Goal: Transaction & Acquisition: Purchase product/service

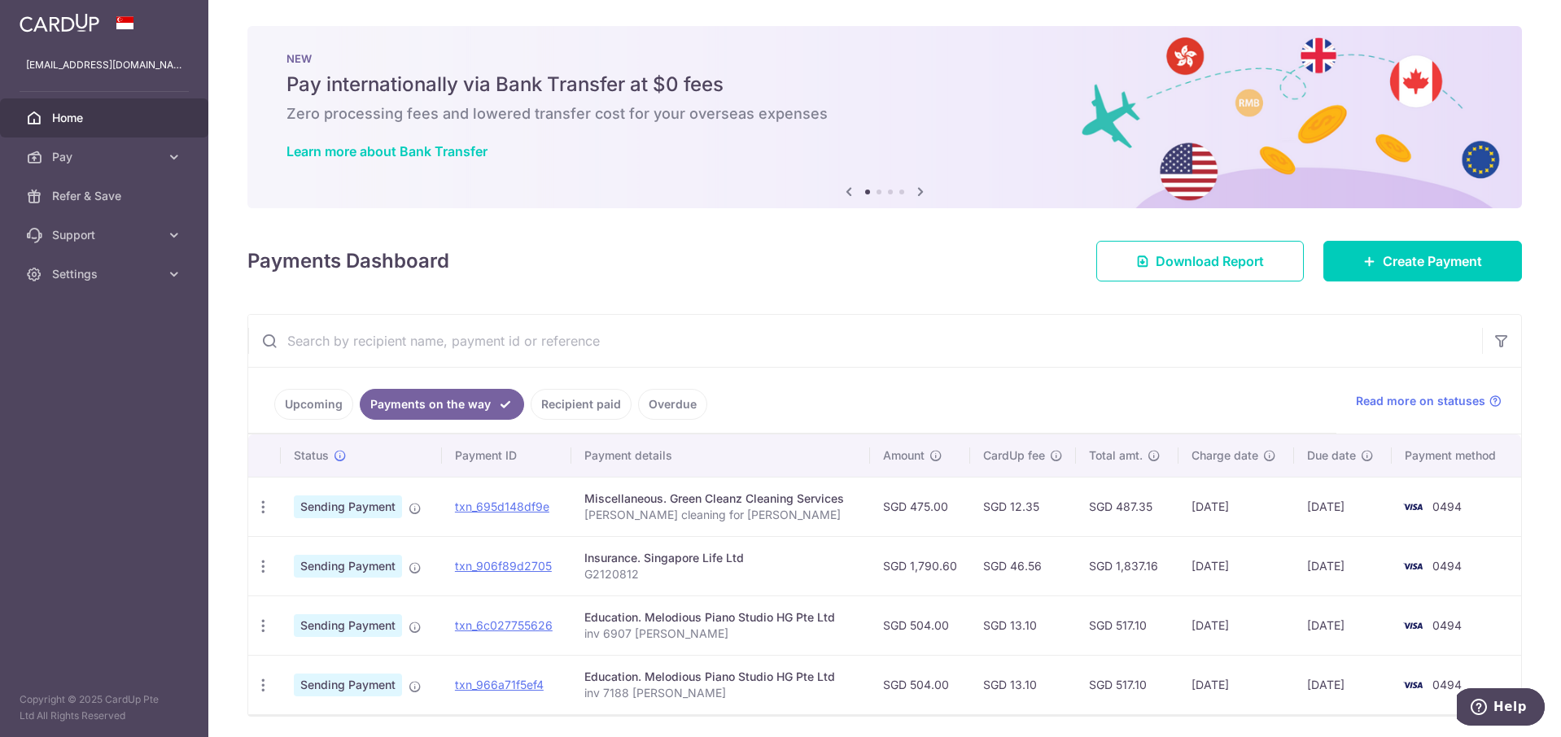
scroll to position [37, 0]
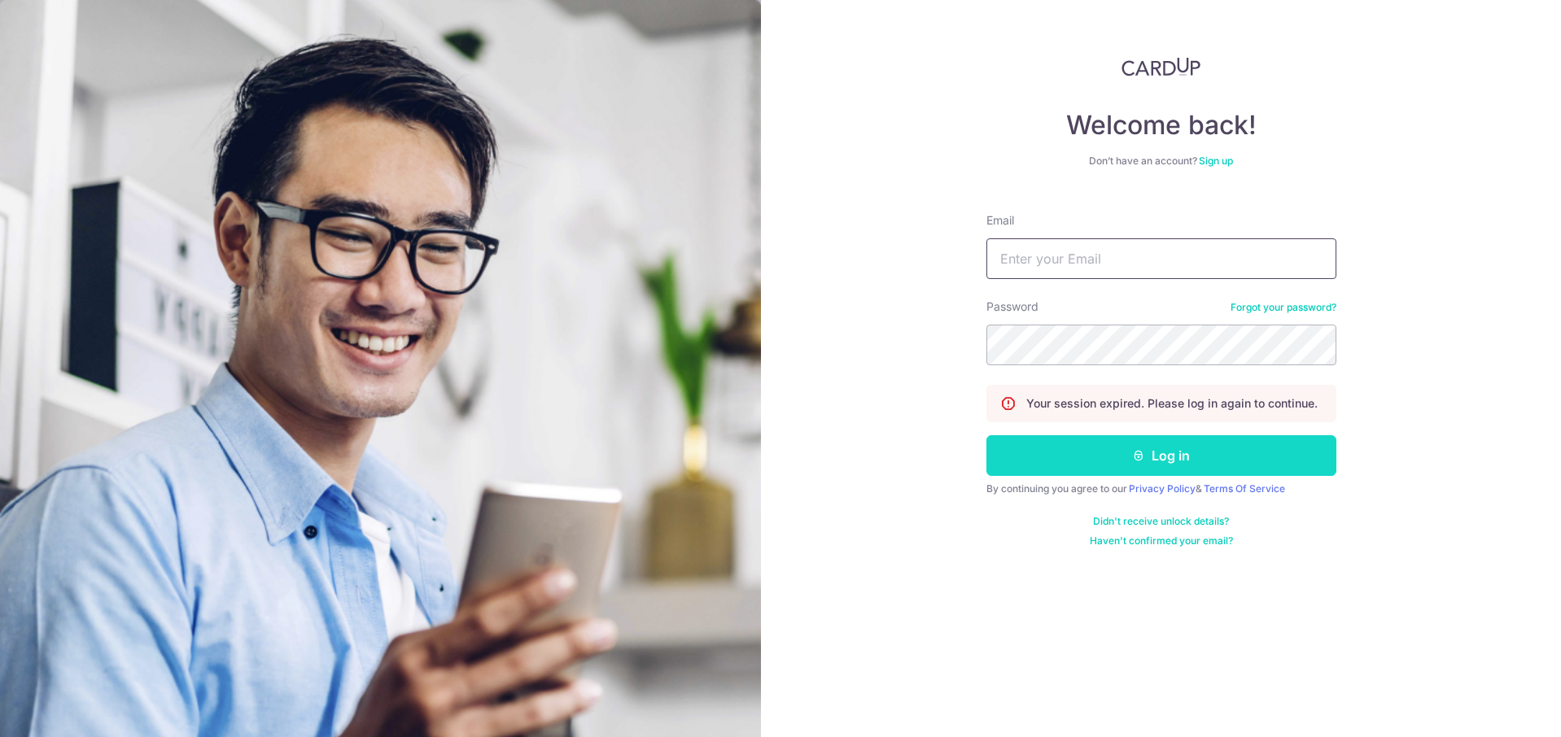
type input "[EMAIL_ADDRESS][DOMAIN_NAME]"
drag, startPoint x: 1169, startPoint y: 444, endPoint x: 1155, endPoint y: 435, distance: 16.5
click at [1168, 444] on button "Log in" at bounding box center [1161, 455] width 350 height 41
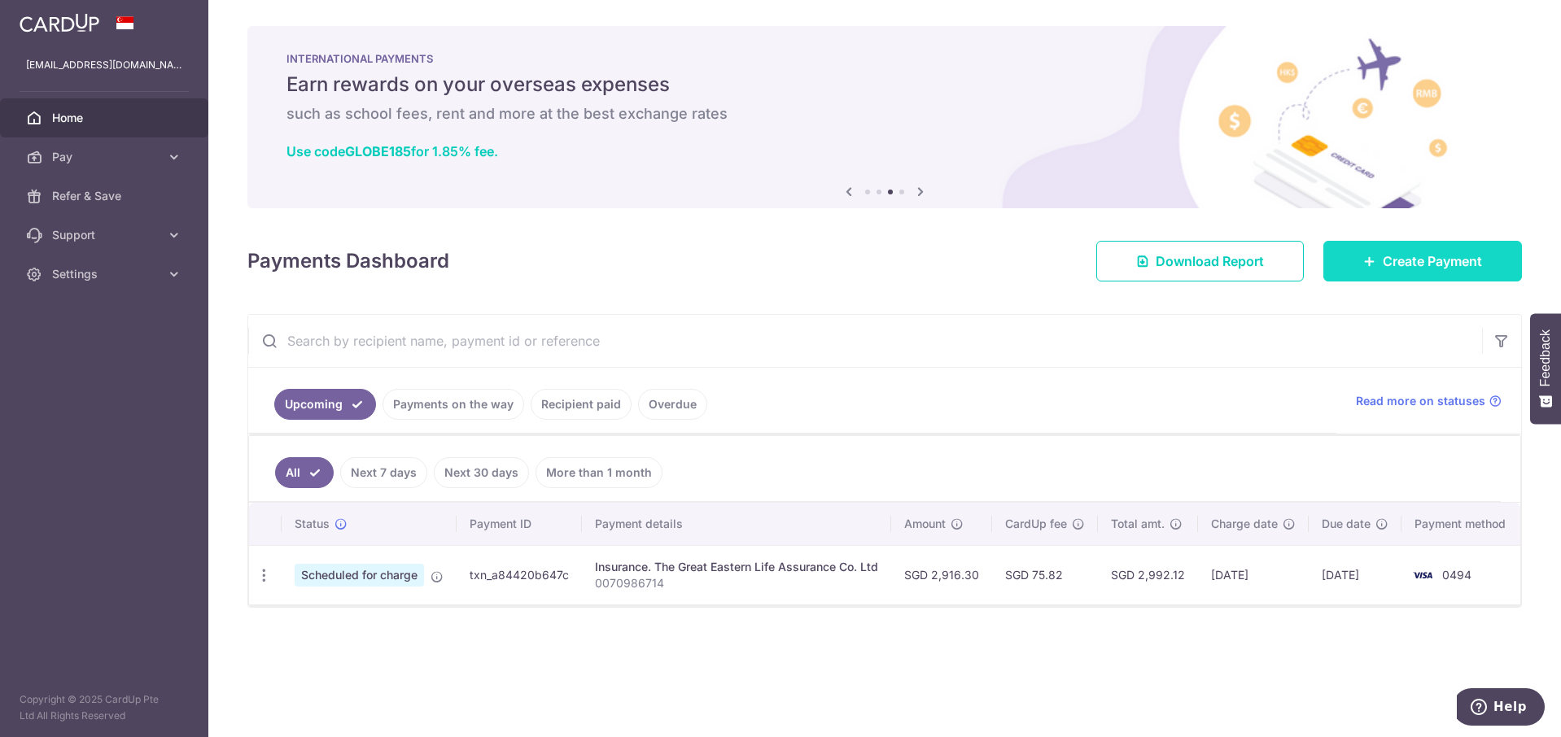
click at [1396, 269] on span "Create Payment" at bounding box center [1432, 261] width 99 height 20
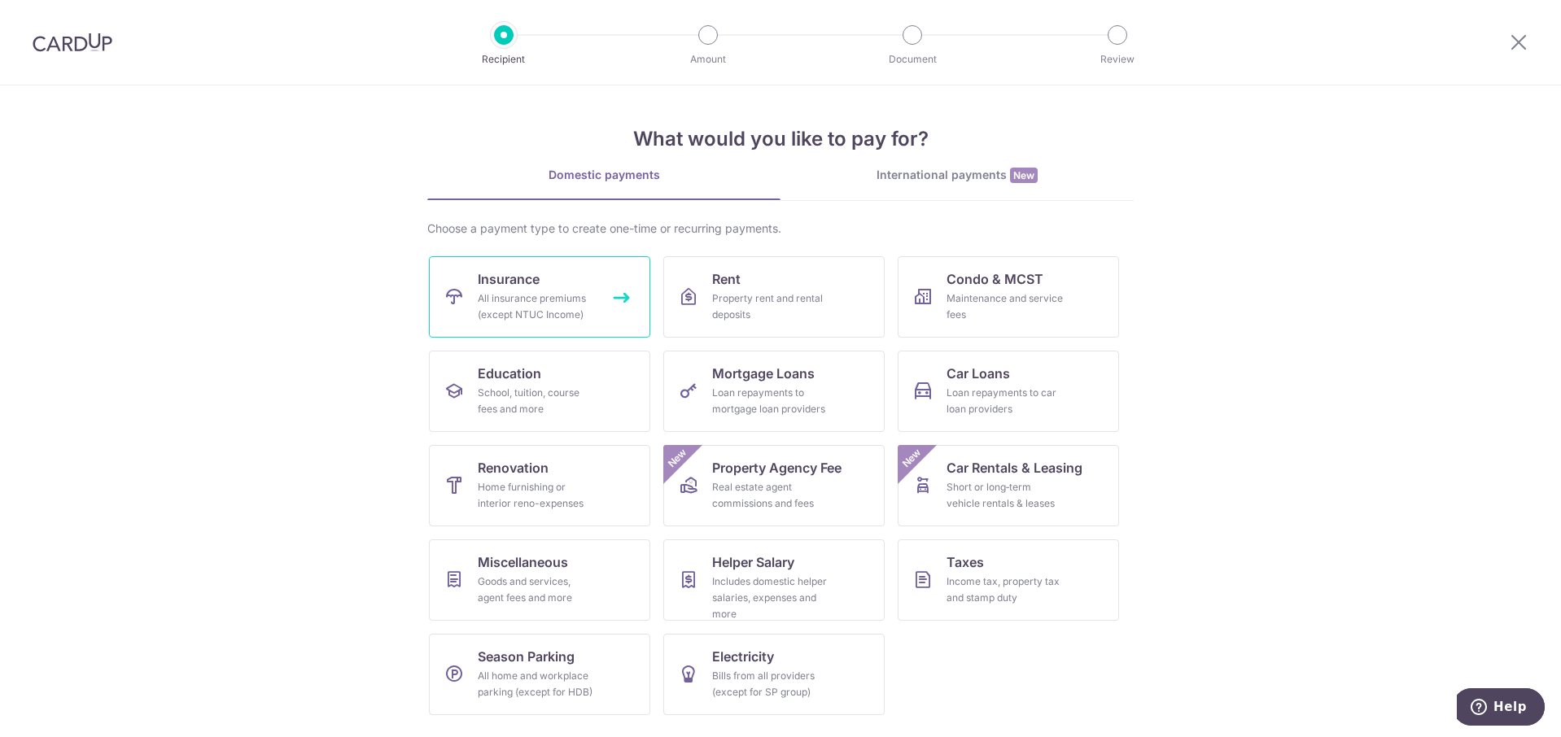
click at [566, 308] on div "All insurance premiums (except NTUC Income)" at bounding box center [536, 307] width 117 height 33
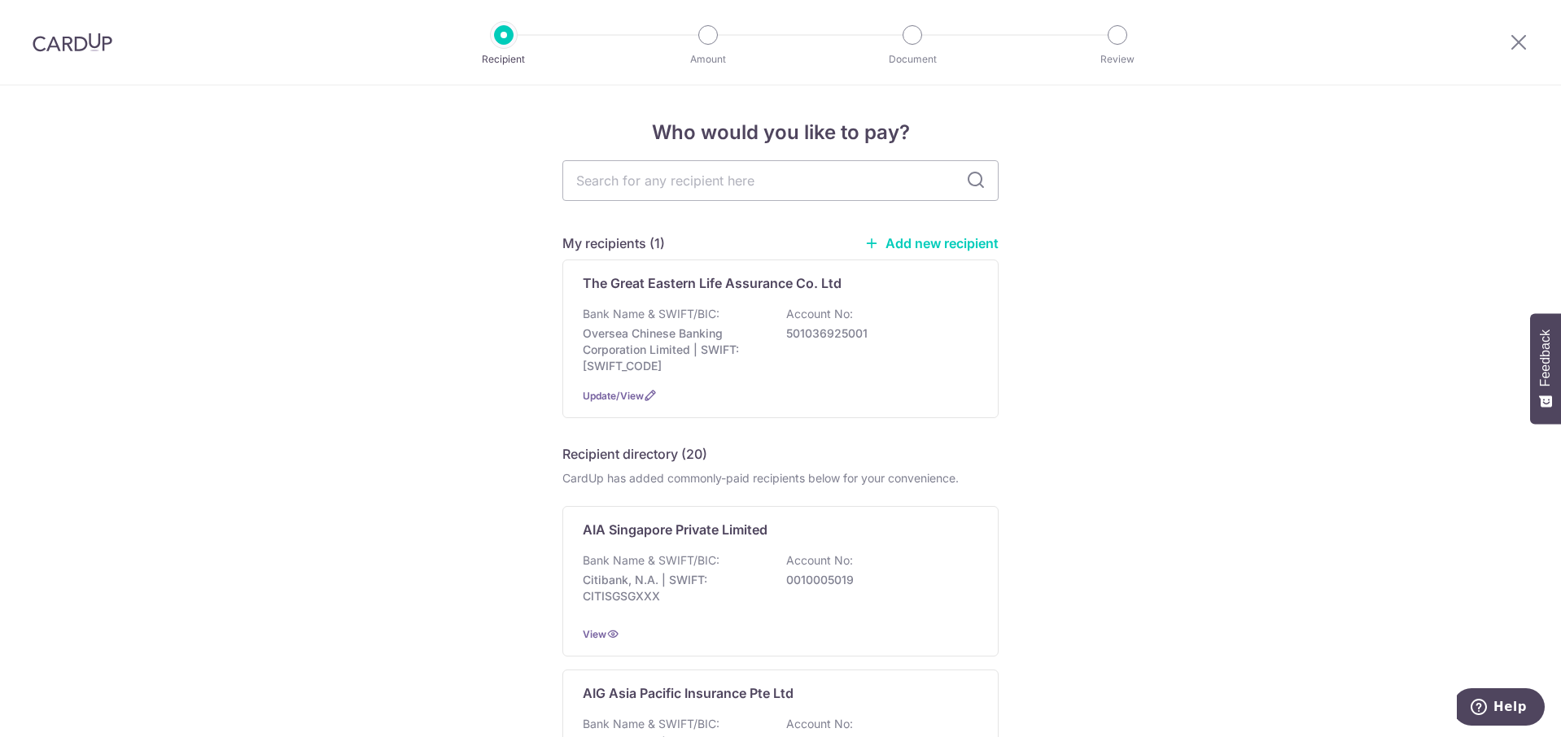
type input "s"
type input "singlife"
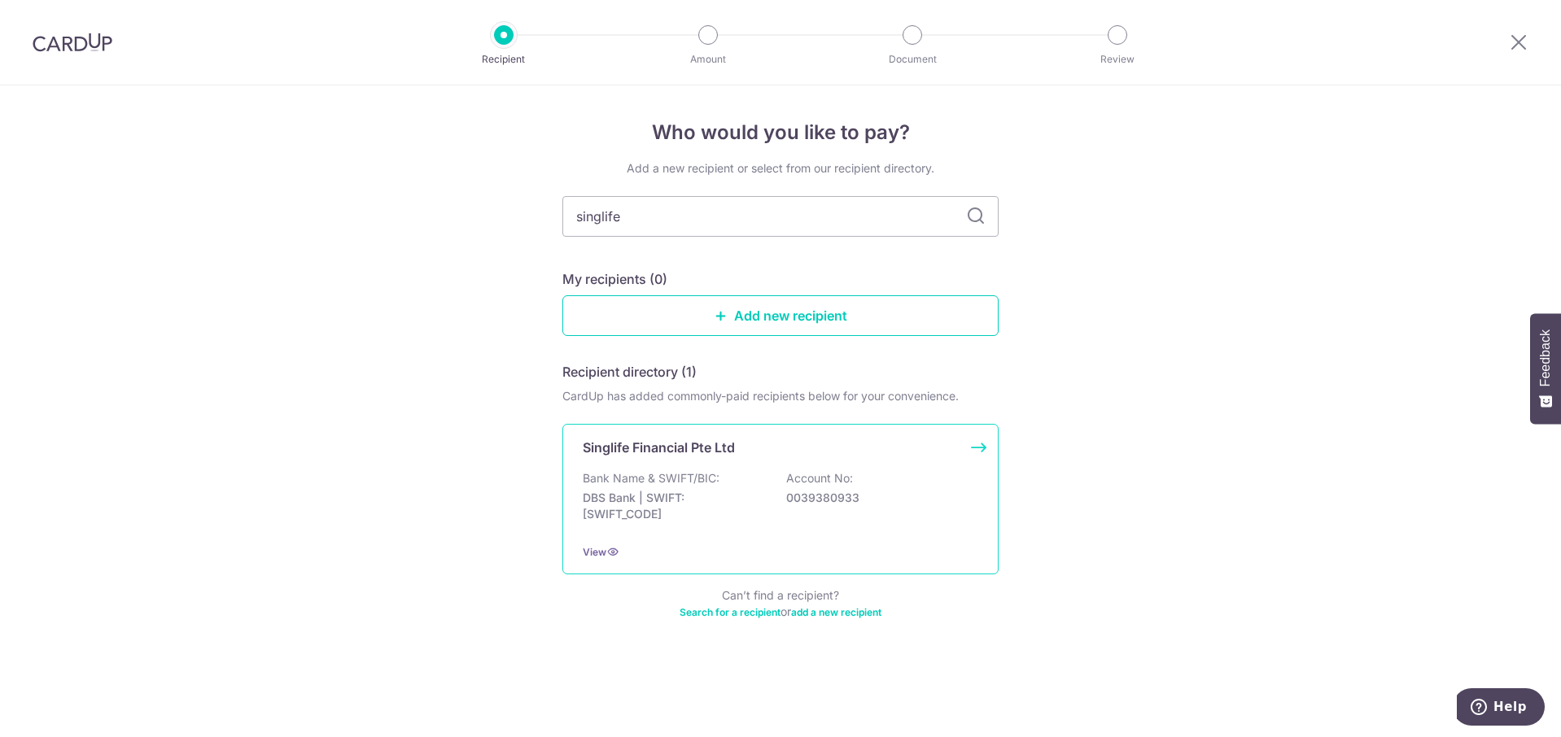
click at [684, 510] on p "DBS Bank | SWIFT: DBSSSGSGXXX" at bounding box center [674, 506] width 182 height 33
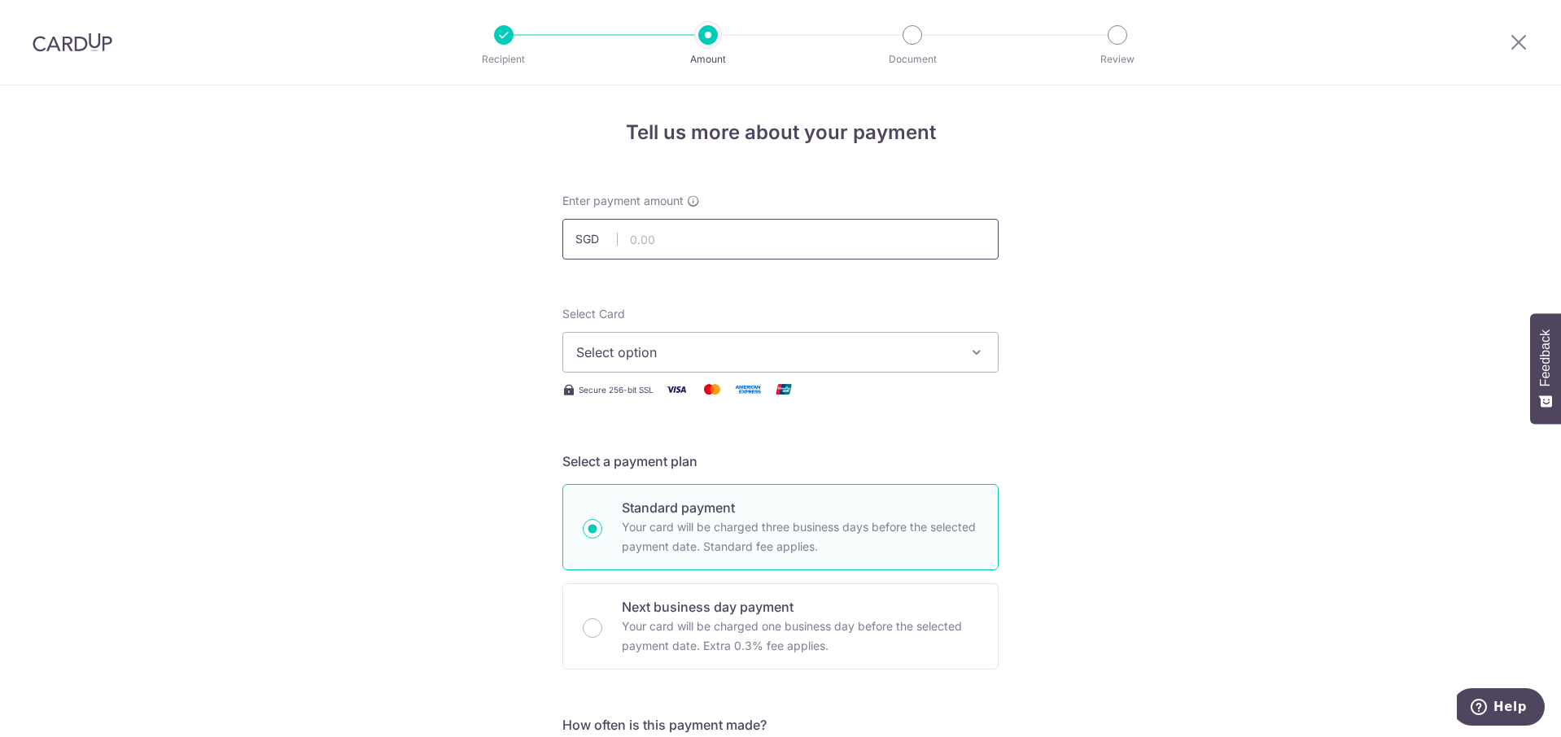
click at [696, 253] on input "text" at bounding box center [780, 239] width 436 height 41
type input "5,584.50"
click at [920, 352] on span "Select option" at bounding box center [765, 353] width 379 height 20
click at [705, 459] on span "**** 0494" at bounding box center [780, 469] width 409 height 20
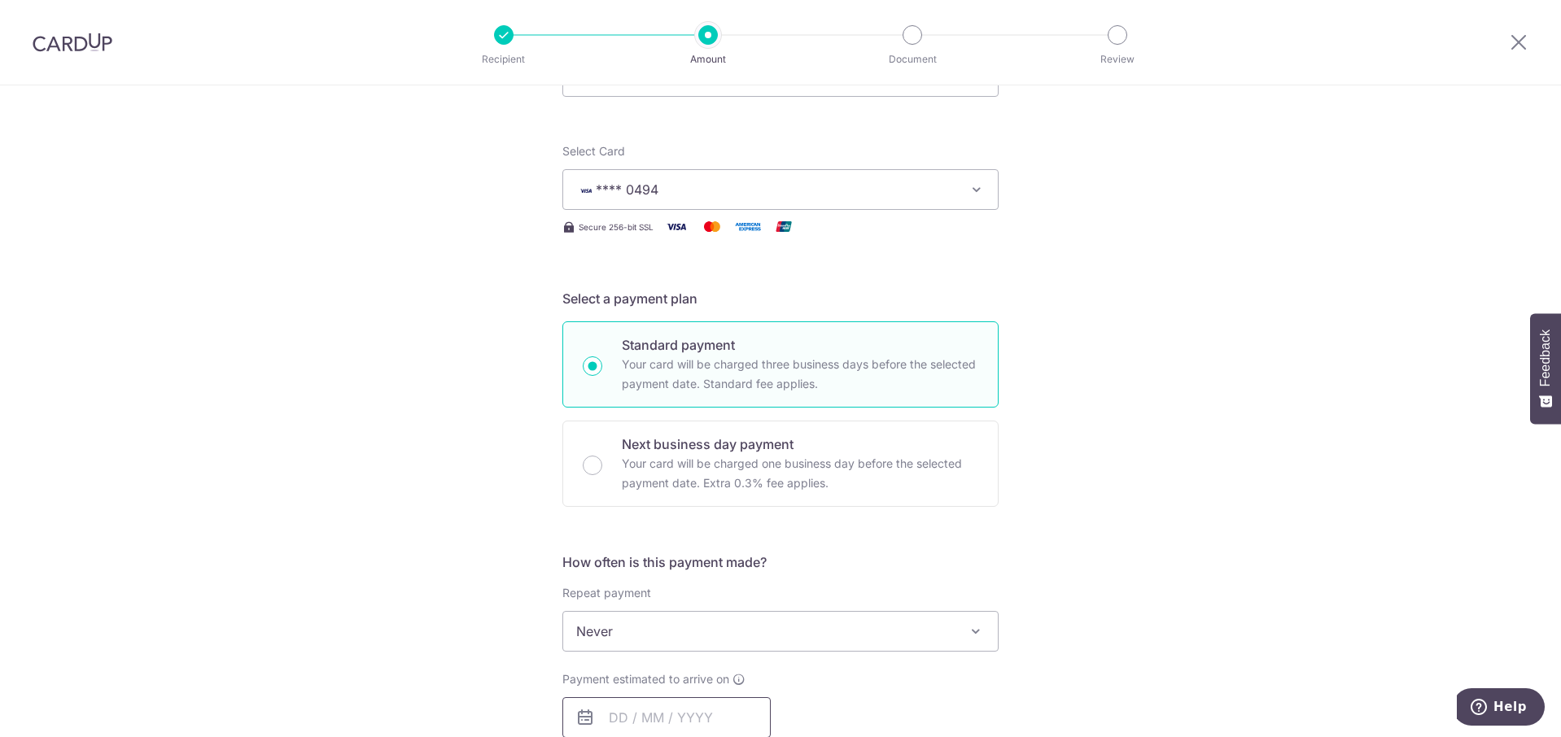
scroll to position [244, 0]
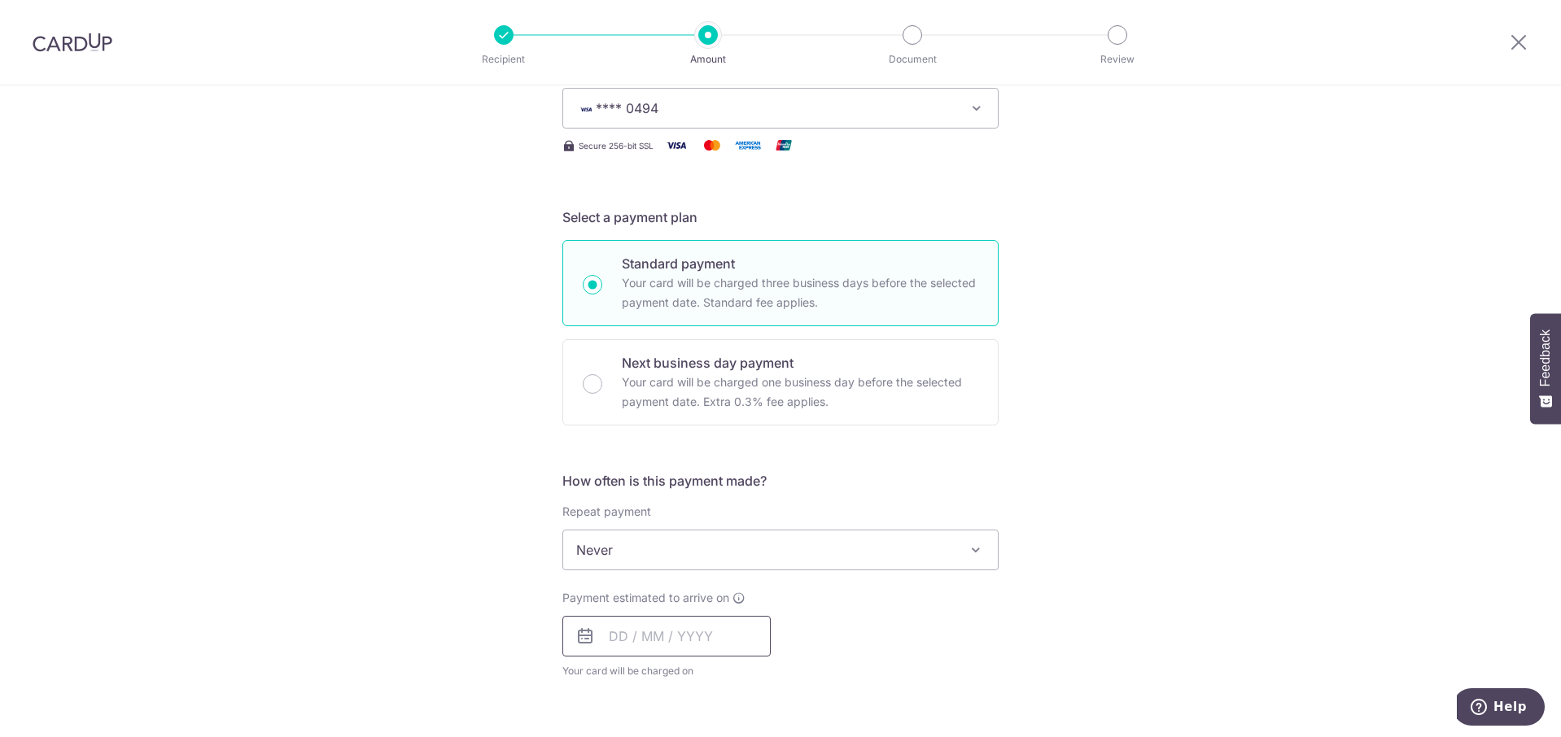
click at [689, 634] on input "text" at bounding box center [666, 636] width 208 height 41
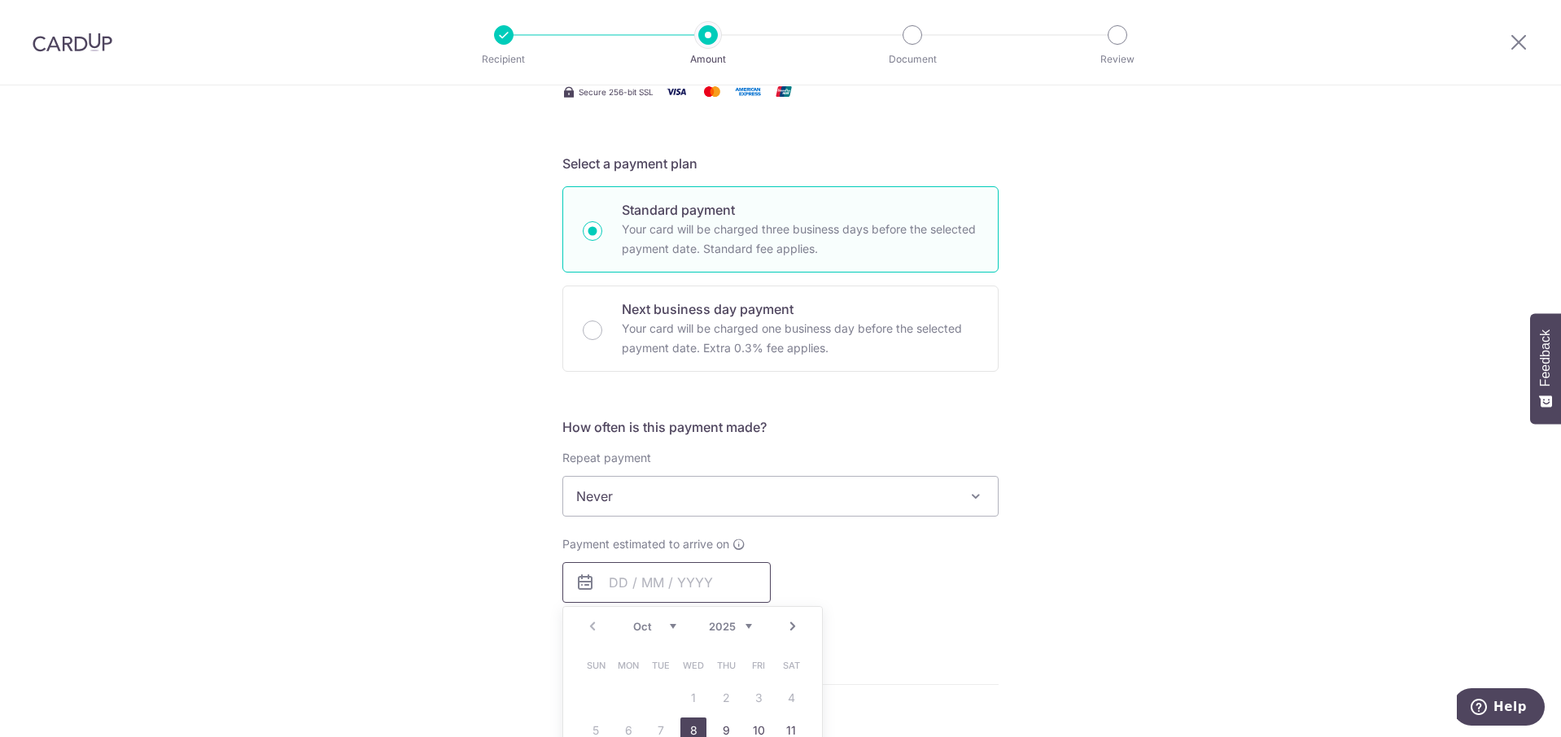
scroll to position [326, 0]
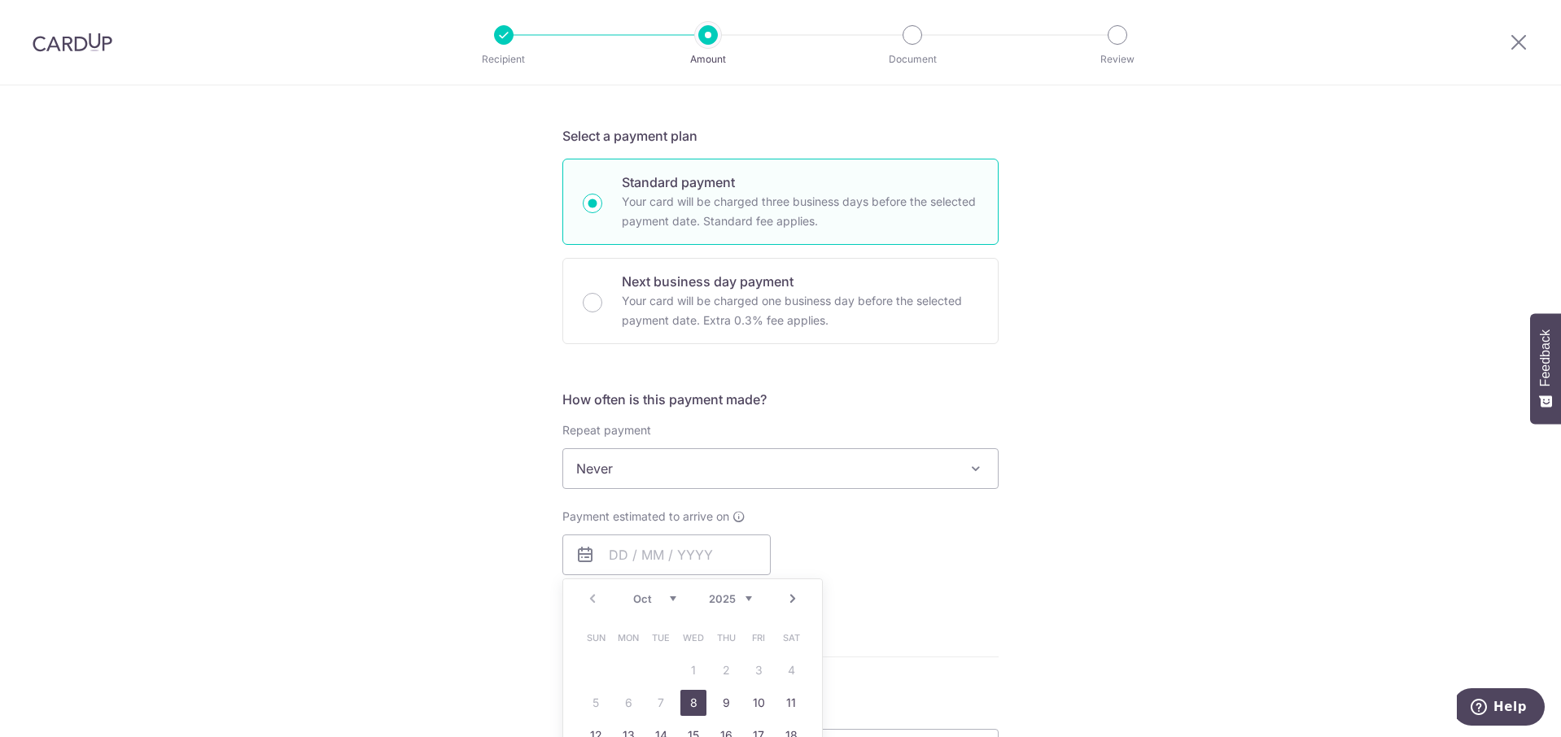
click at [692, 697] on link "8" at bounding box center [693, 703] width 26 height 26
type input "08/10/2025"
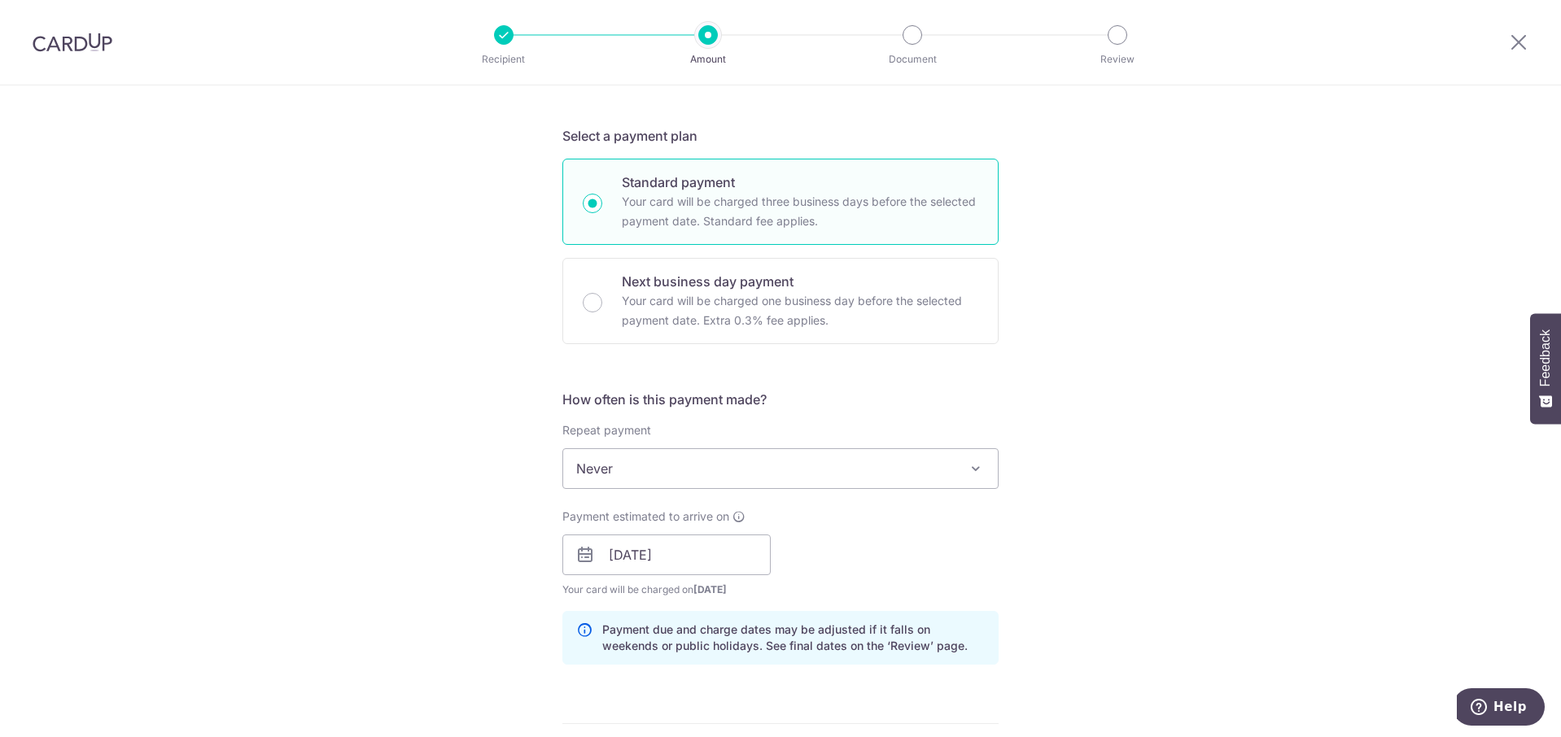
click at [938, 582] on div "Payment estimated to arrive on 08/10/2025 Prev Next Oct Nov Dec 2025 2026 2027 …" at bounding box center [781, 554] width 456 height 90
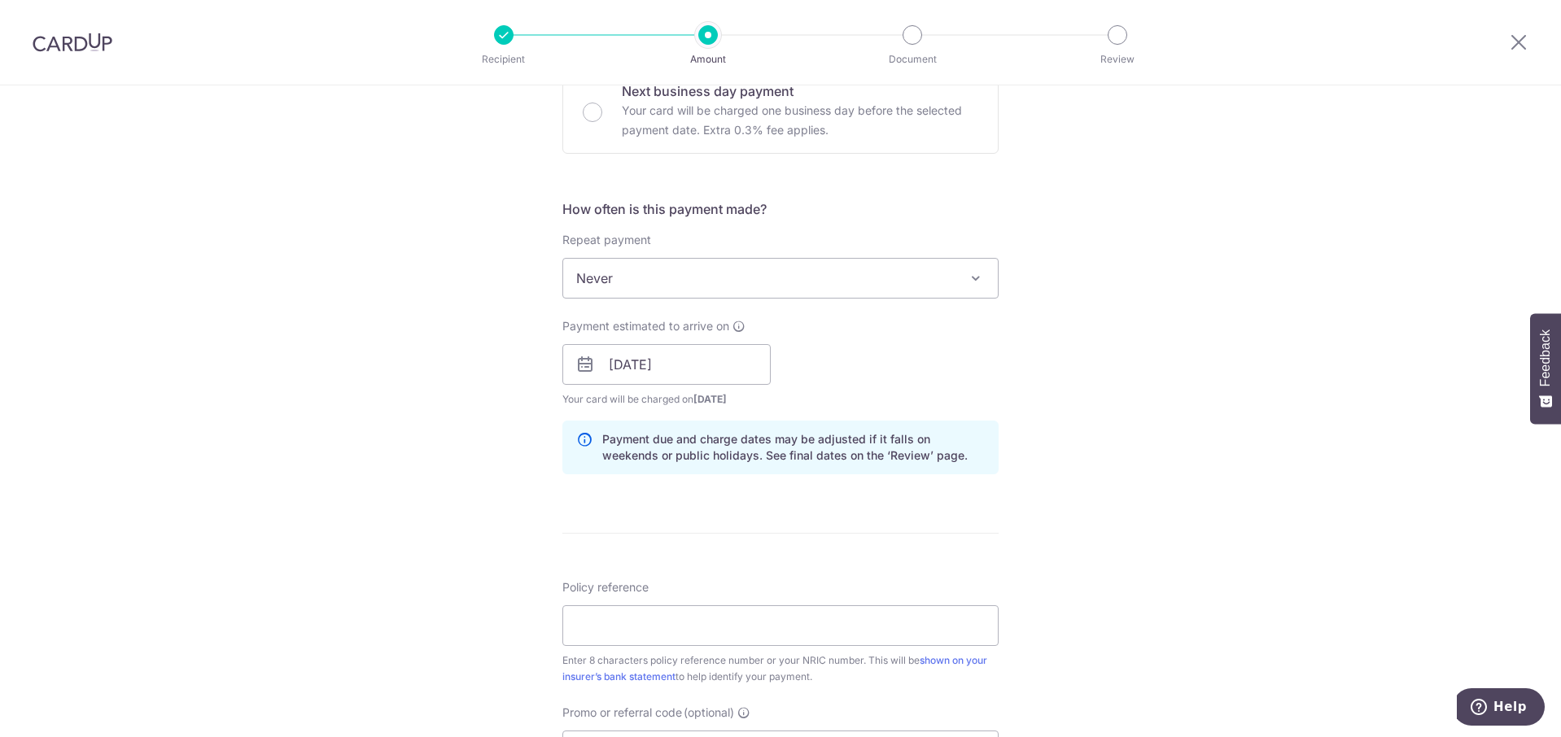
scroll to position [651, 0]
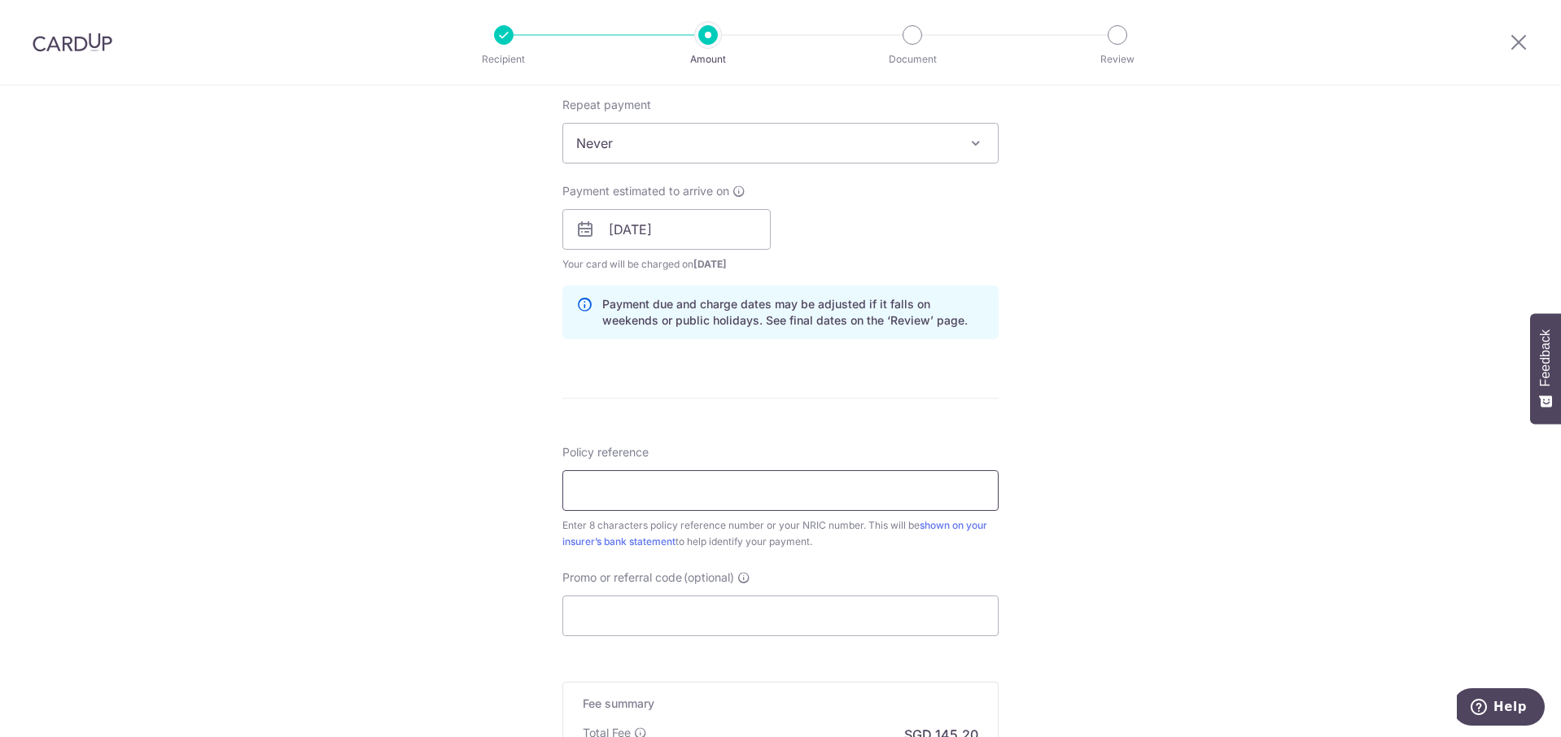
click at [767, 501] on input "Policy reference" at bounding box center [780, 490] width 436 height 41
click at [587, 486] on input "07325170" at bounding box center [780, 490] width 436 height 41
click at [602, 487] on input "07325170" at bounding box center [780, 490] width 436 height 41
click at [616, 487] on input "07325170" at bounding box center [780, 490] width 436 height 41
click at [647, 490] on input "07325170" at bounding box center [780, 490] width 436 height 41
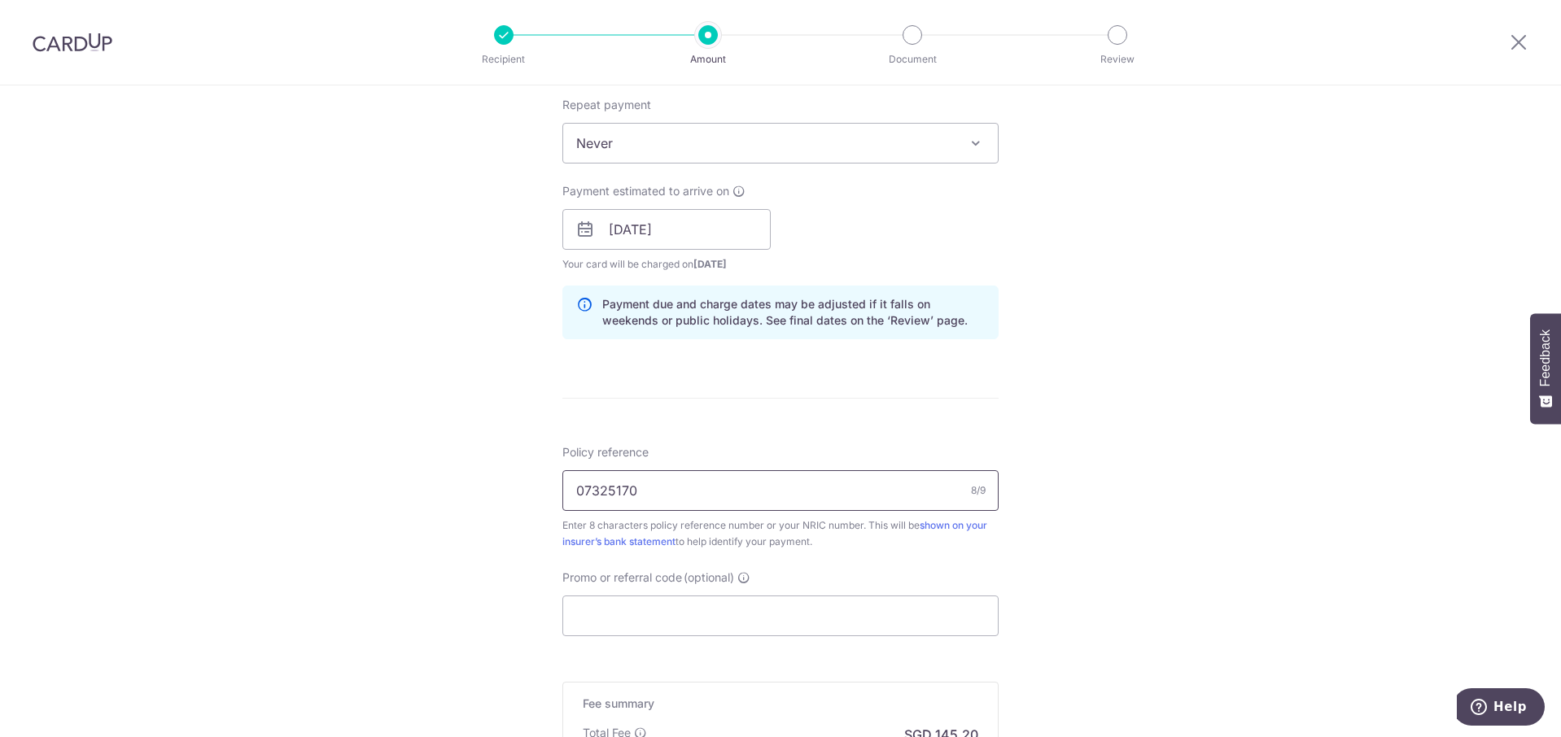
click at [588, 488] on input "07325170" at bounding box center [780, 490] width 436 height 41
click at [604, 492] on input "07325170" at bounding box center [780, 490] width 436 height 41
click at [617, 491] on input "07325170" at bounding box center [780, 490] width 436 height 41
click at [642, 490] on input "07325170" at bounding box center [780, 490] width 436 height 41
type input "07325170"
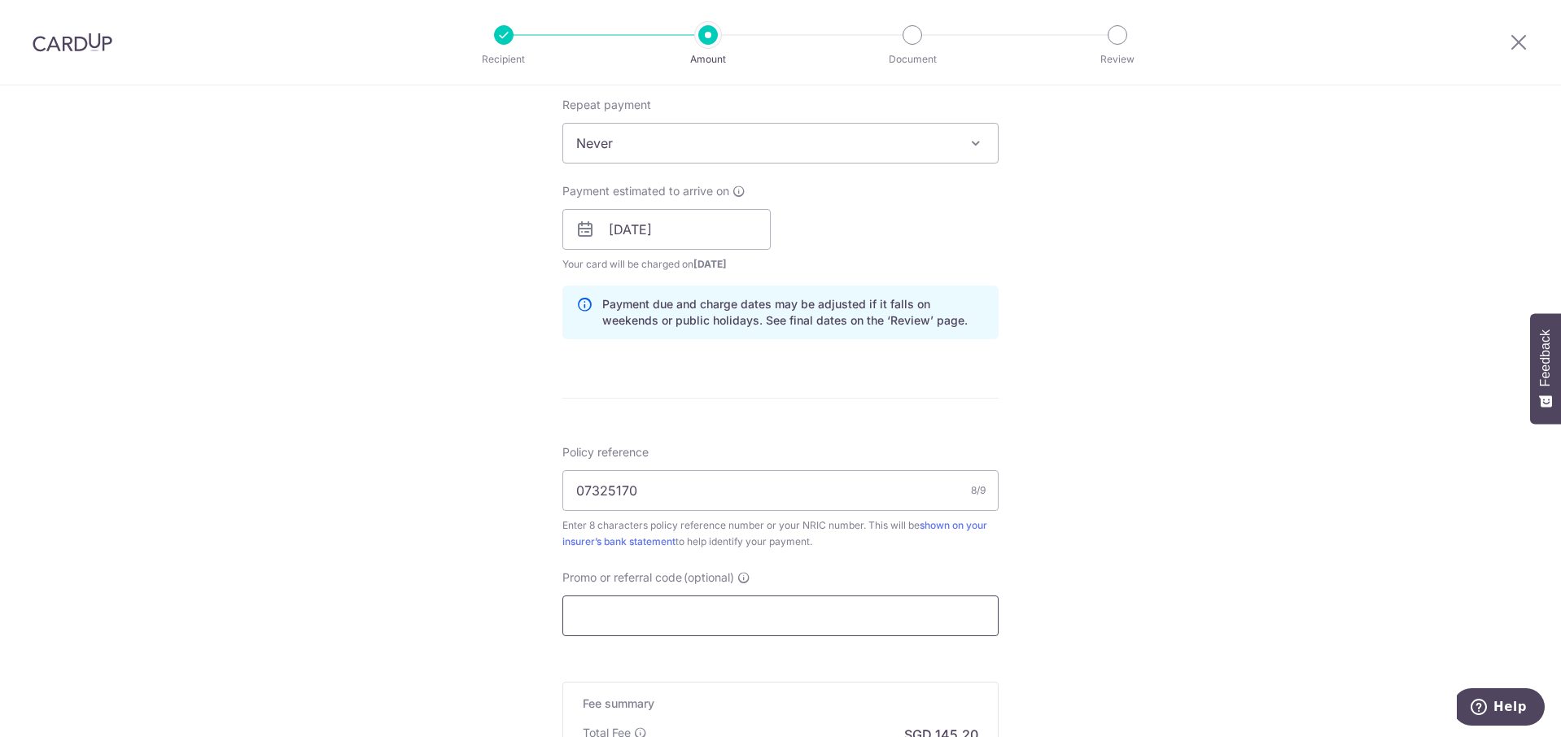
click at [682, 604] on input "Promo or referral code (optional)" at bounding box center [780, 616] width 436 height 41
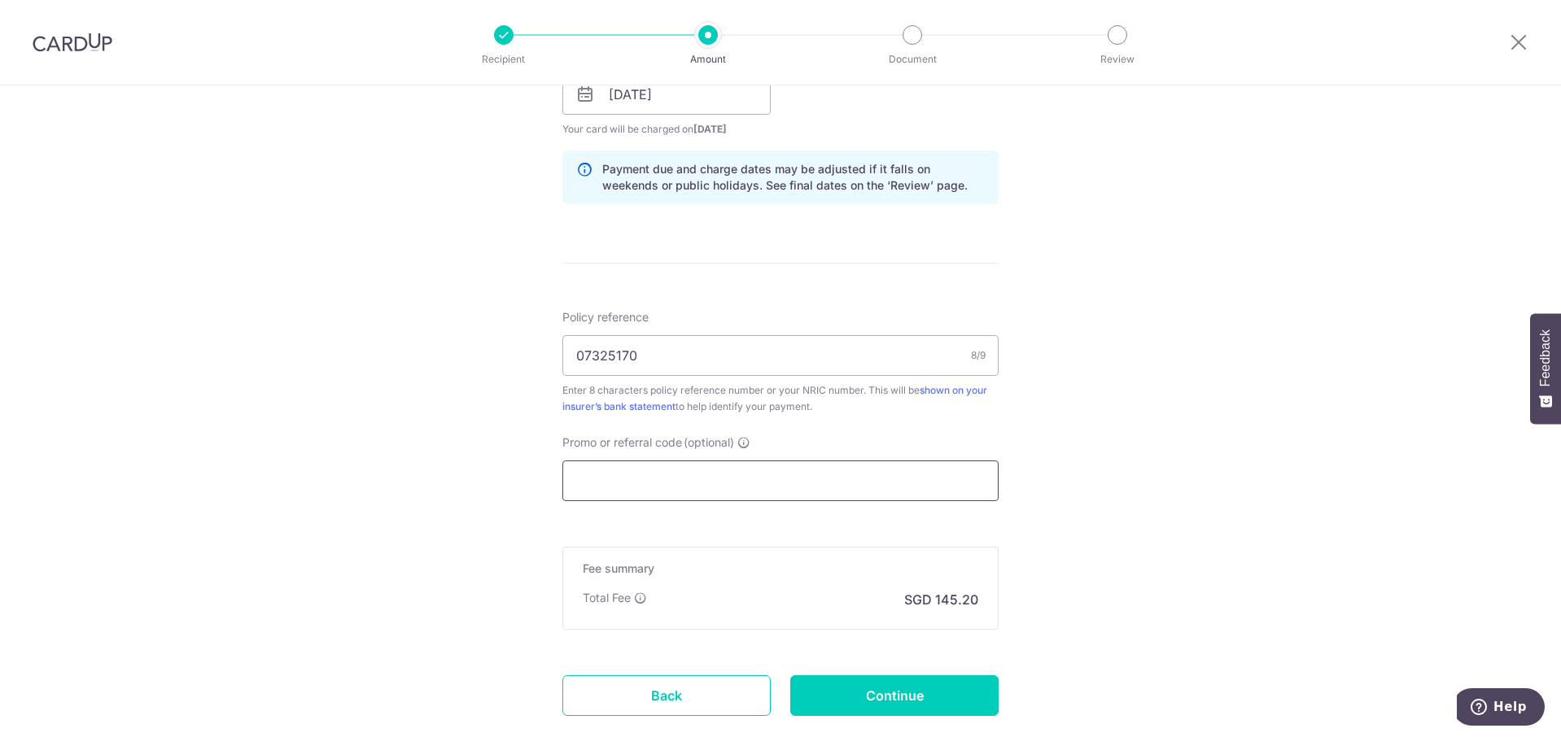
scroll to position [814, 0]
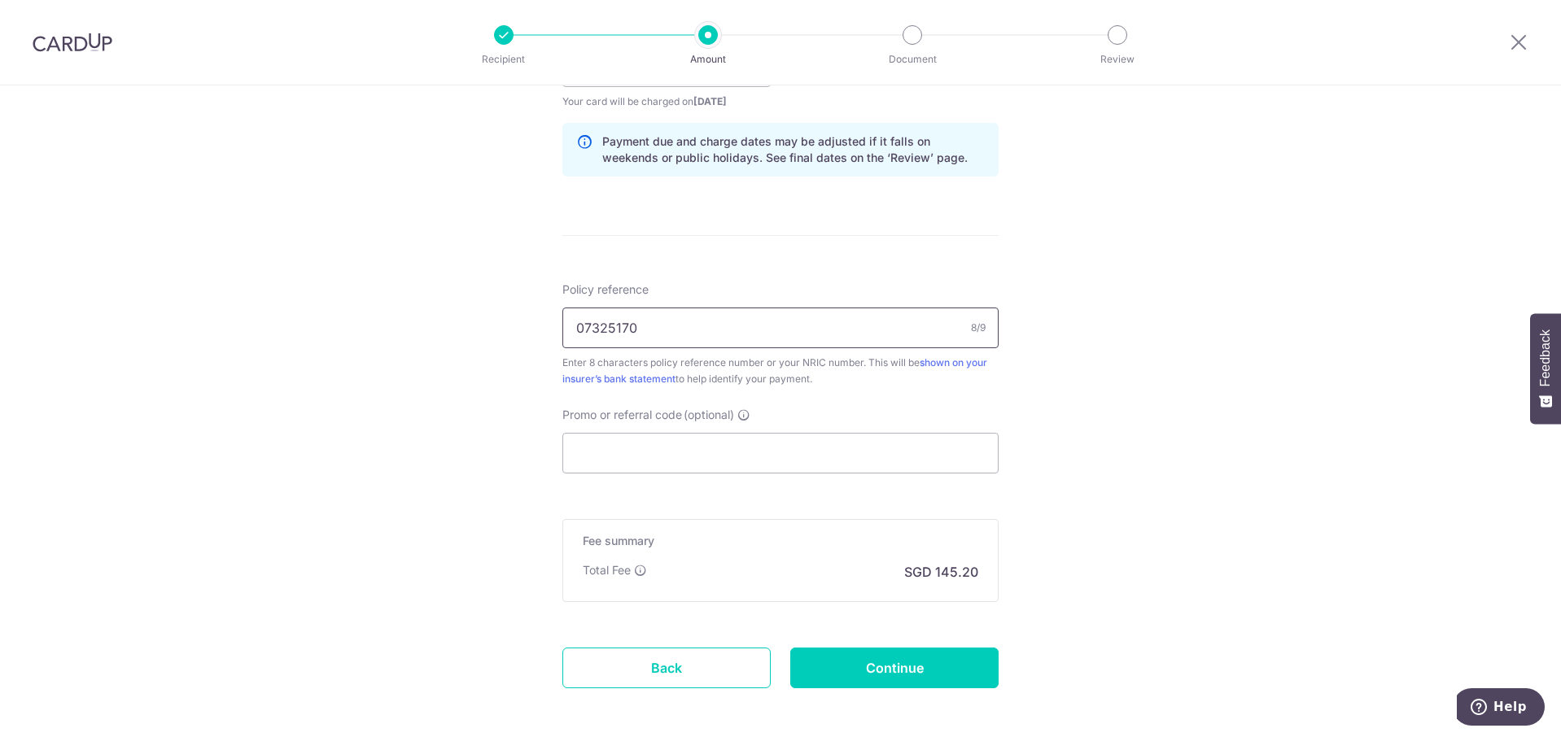
click at [595, 327] on input "07325170" at bounding box center [780, 328] width 436 height 41
click at [588, 330] on input "07325170" at bounding box center [780, 328] width 436 height 41
click at [604, 328] on input "07325170" at bounding box center [780, 328] width 436 height 41
click at [681, 328] on input "07325170" at bounding box center [780, 328] width 436 height 41
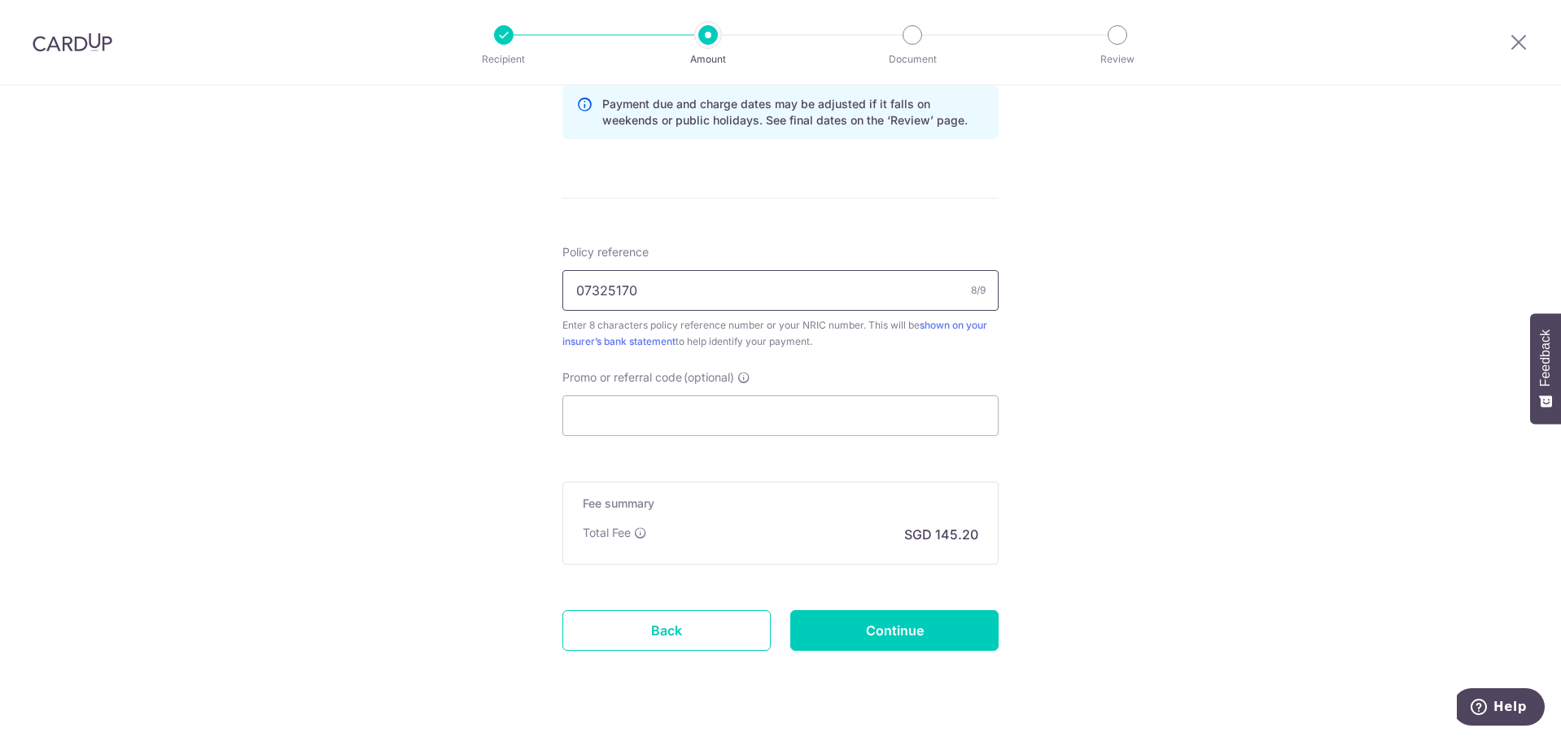
scroll to position [887, 0]
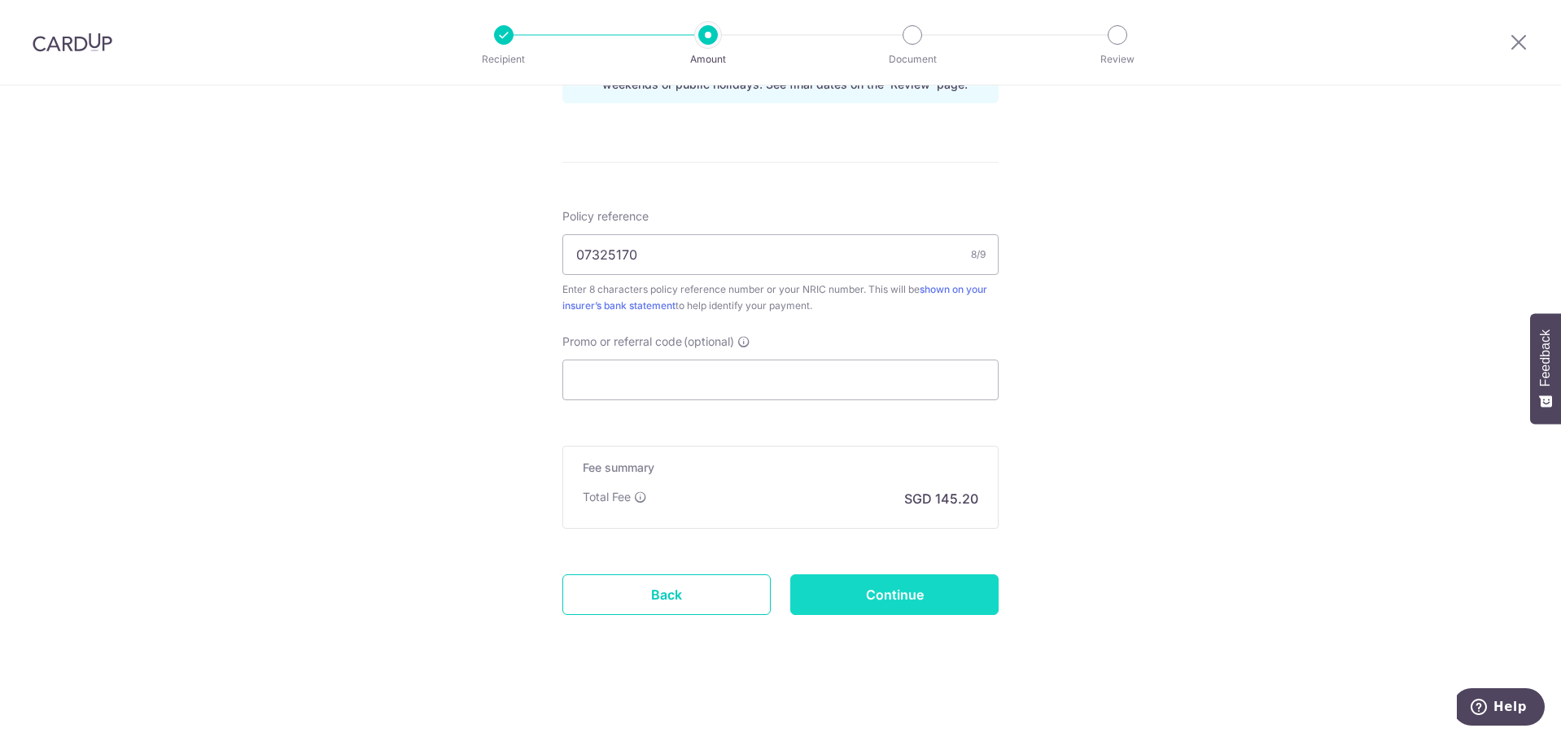
click at [912, 596] on input "Continue" at bounding box center [894, 595] width 208 height 41
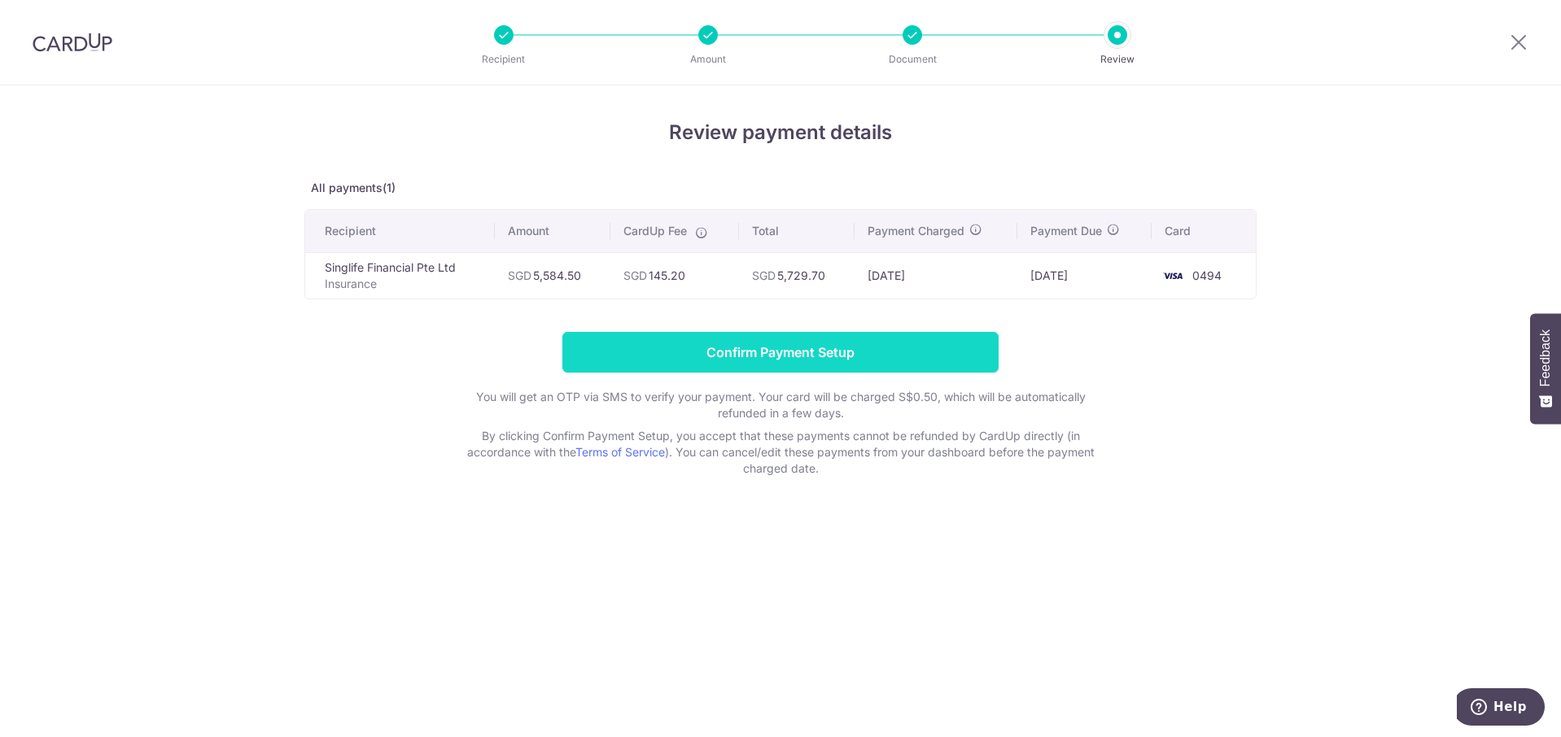
click at [749, 348] on input "Confirm Payment Setup" at bounding box center [780, 352] width 436 height 41
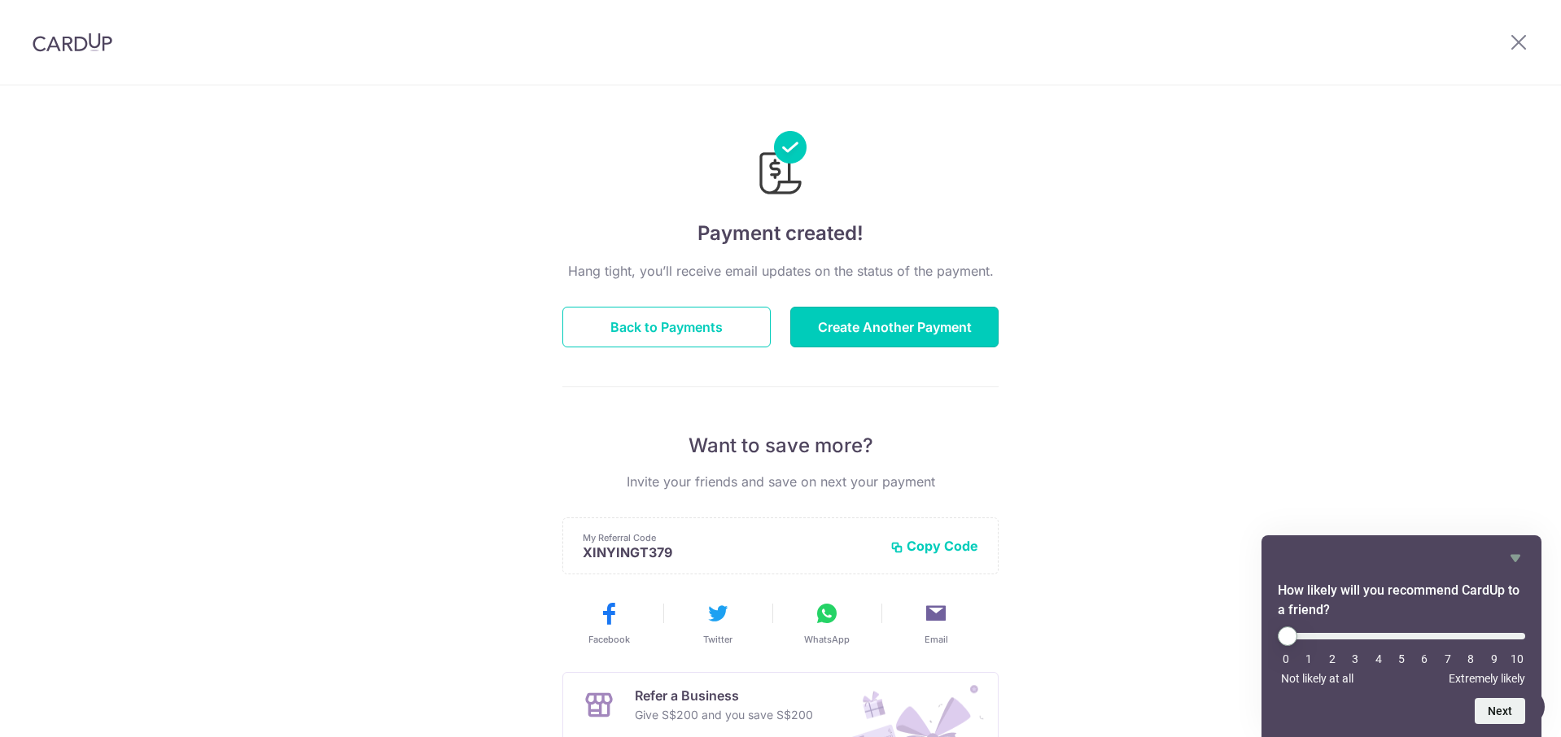
drag, startPoint x: 868, startPoint y: 322, endPoint x: 870, endPoint y: 366, distance: 44.0
click at [868, 324] on button "Create Another Payment" at bounding box center [894, 327] width 208 height 41
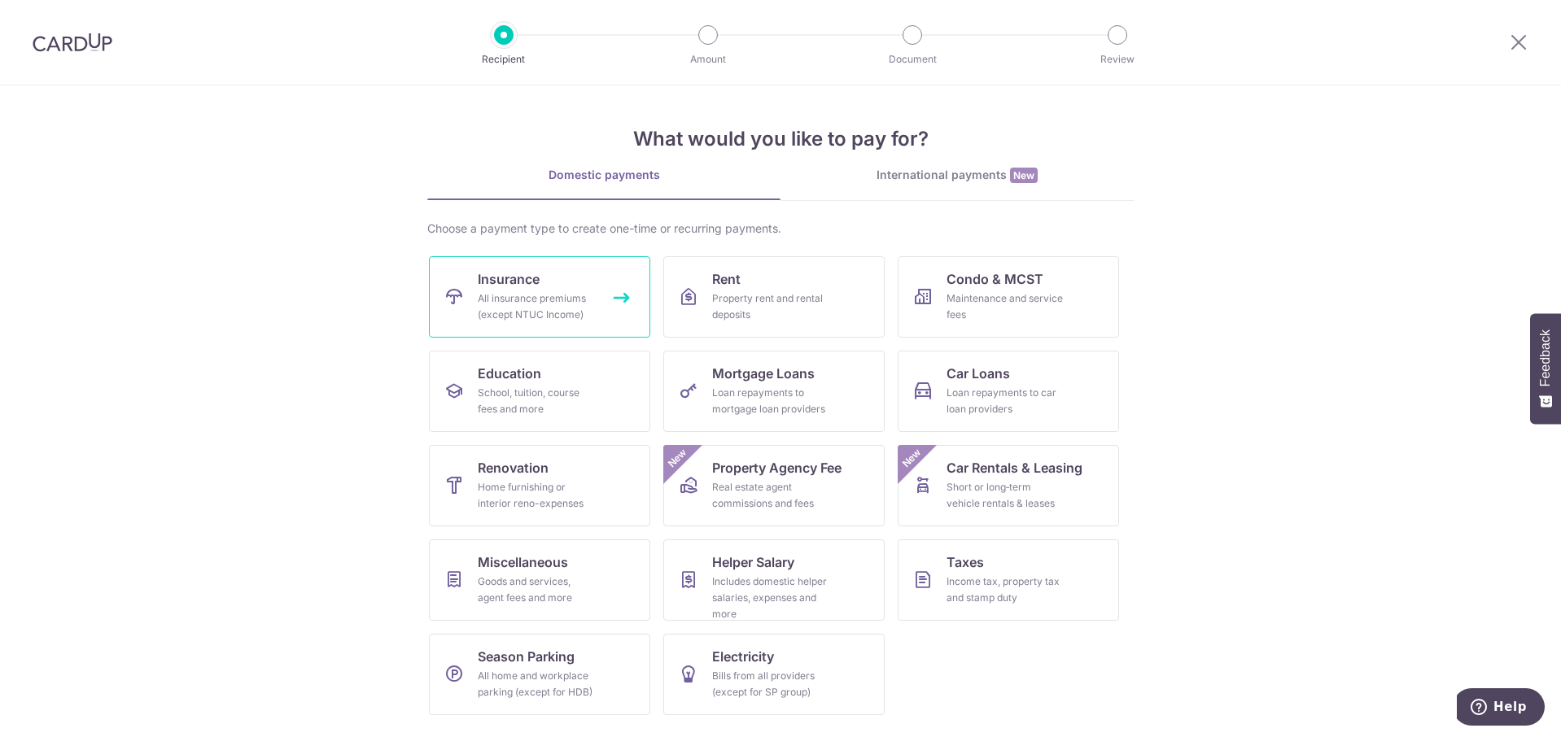
click at [543, 308] on div "All insurance premiums (except NTUC Income)" at bounding box center [536, 307] width 117 height 33
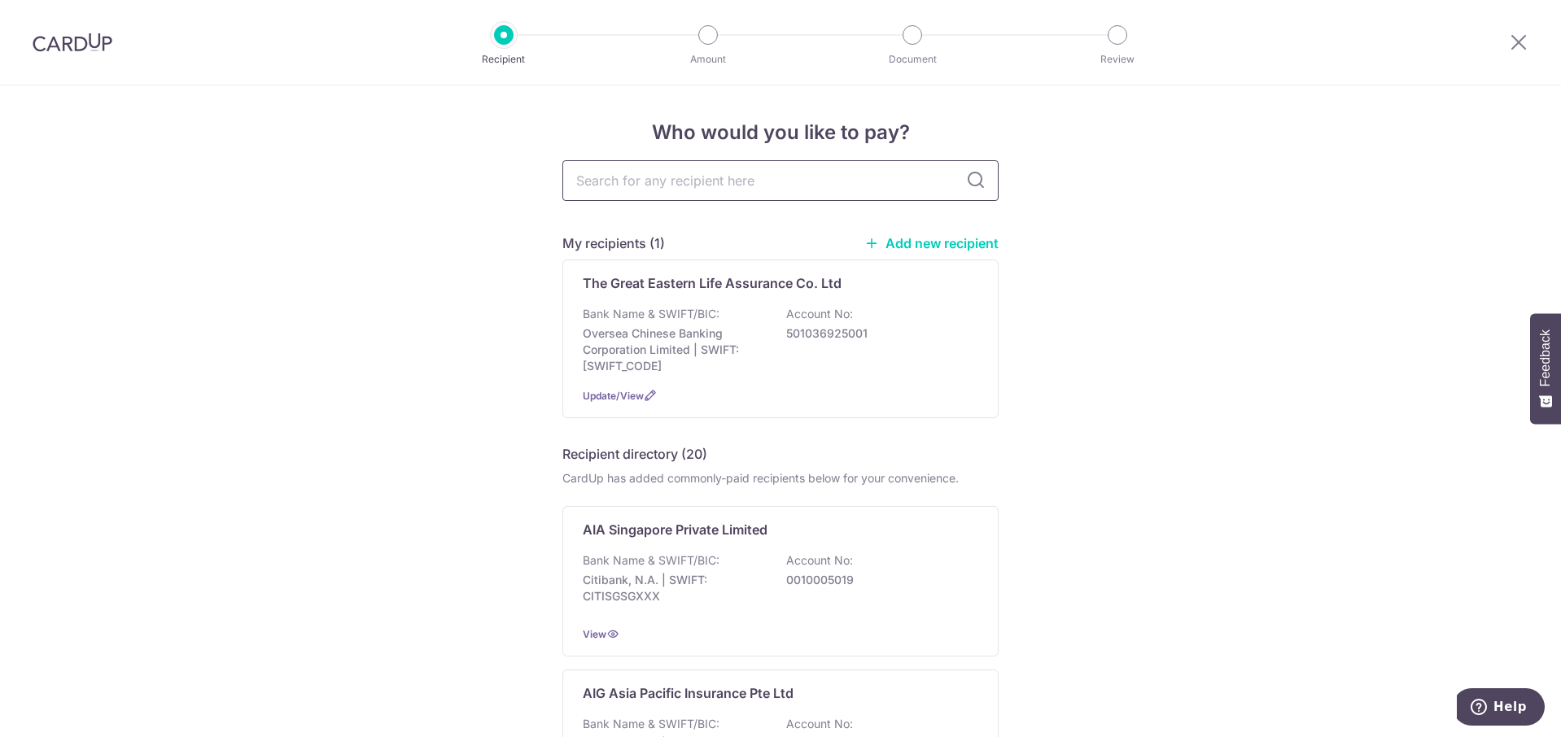
type input "s"
type input "singli"
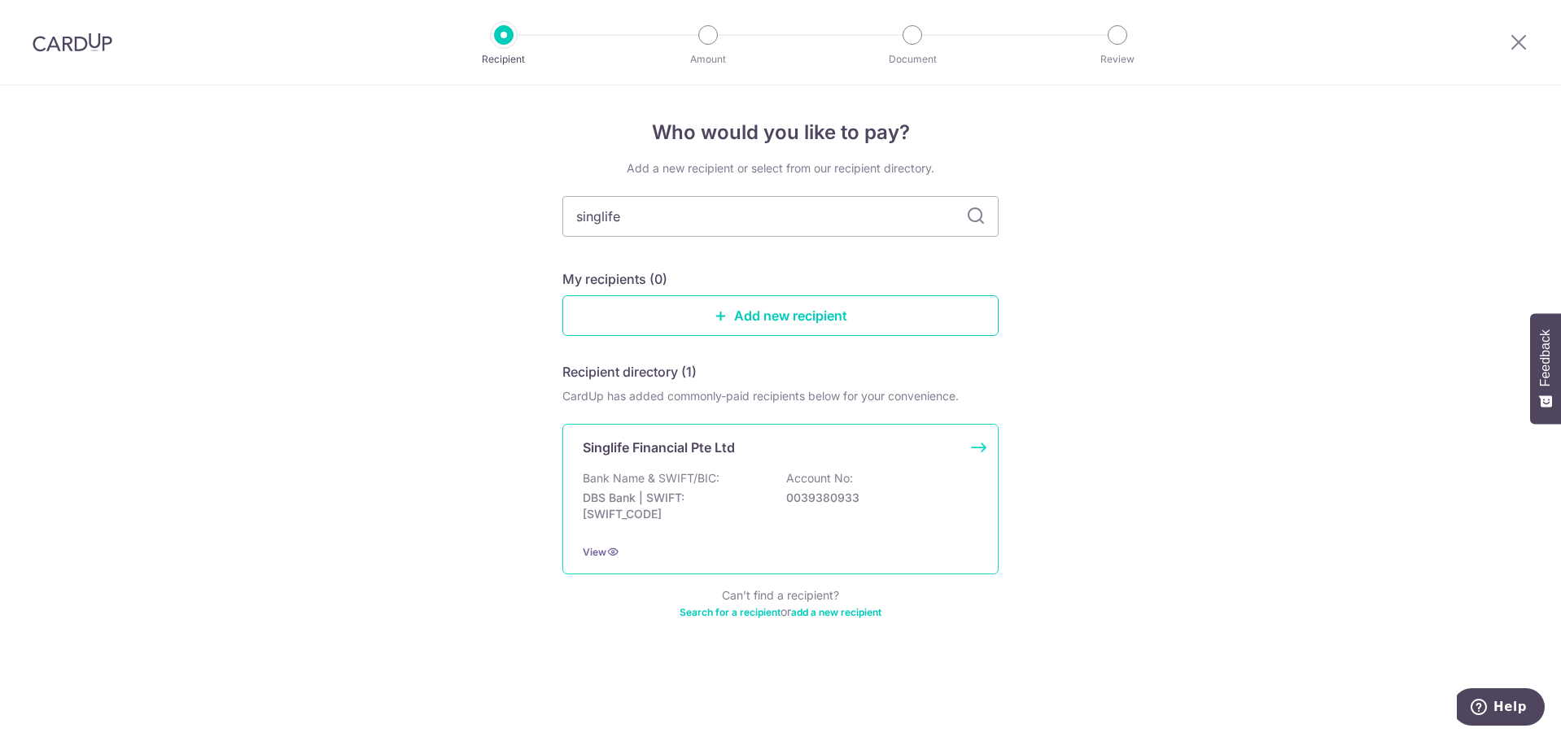
type input "singlife"
click at [739, 453] on div "Singlife Financial Pte Ltd" at bounding box center [771, 448] width 376 height 20
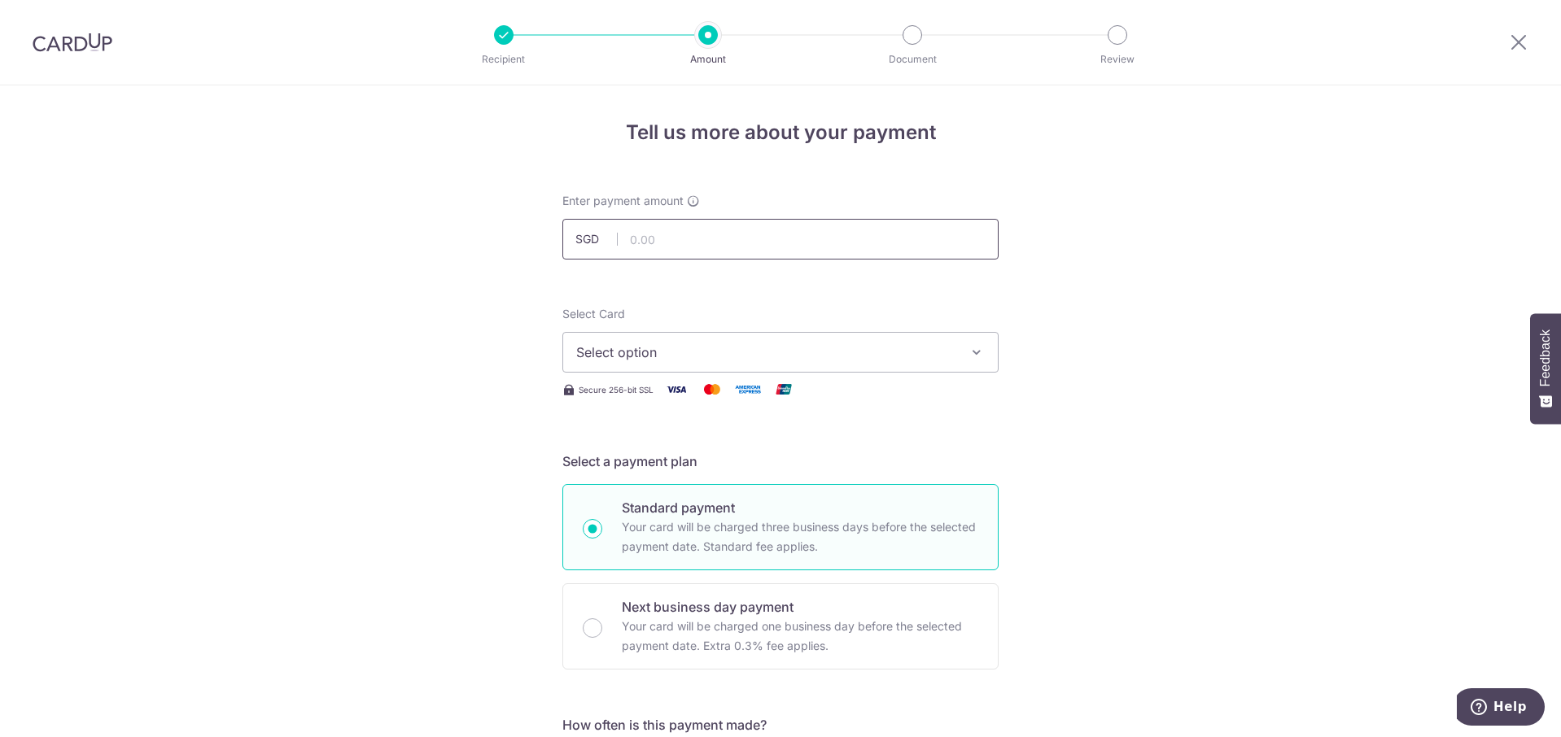
click at [693, 254] on input "text" at bounding box center [780, 239] width 436 height 41
type input "1,825.50"
click at [657, 351] on span "Select option" at bounding box center [765, 353] width 379 height 20
click at [668, 470] on span "**** 0494" at bounding box center [646, 469] width 63 height 20
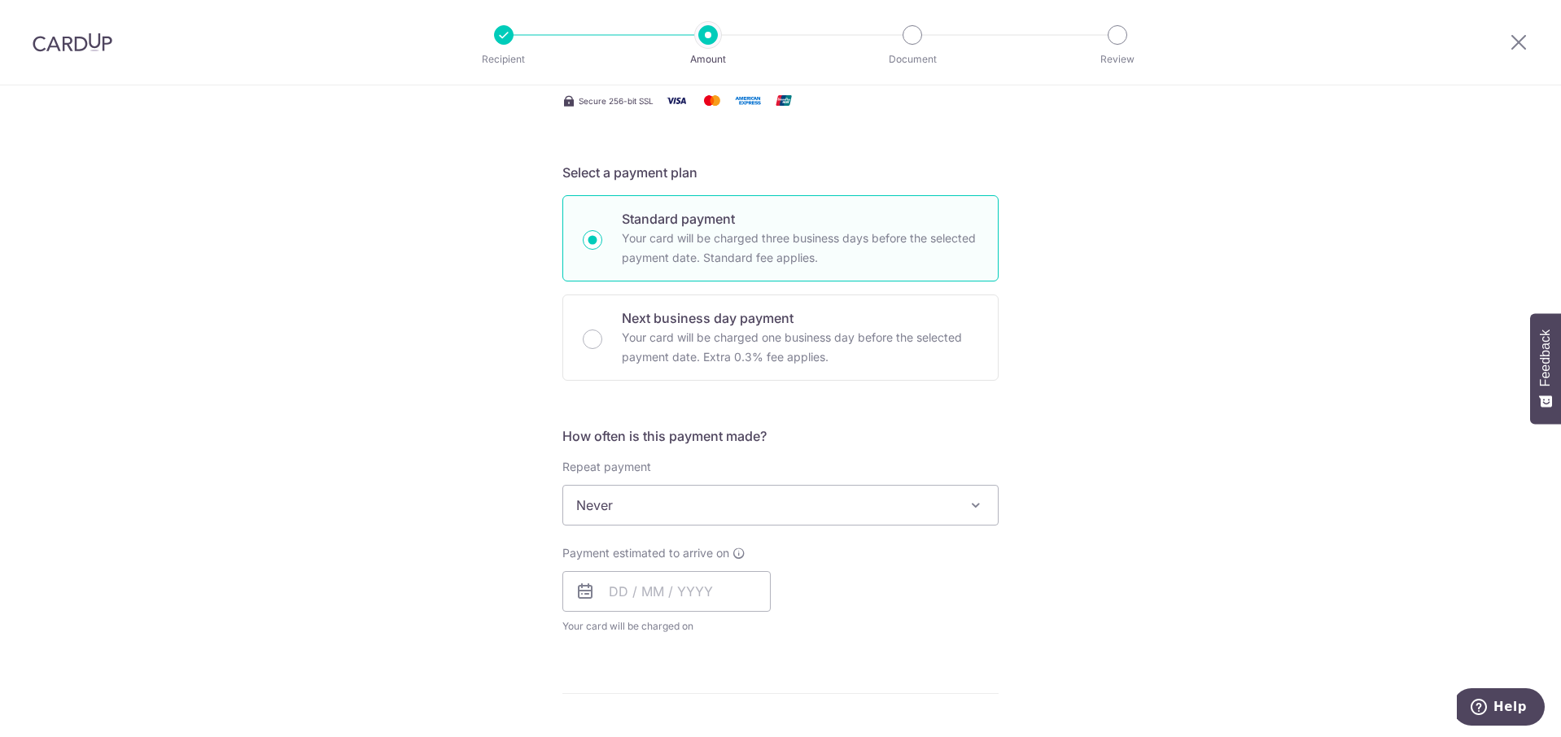
scroll to position [407, 0]
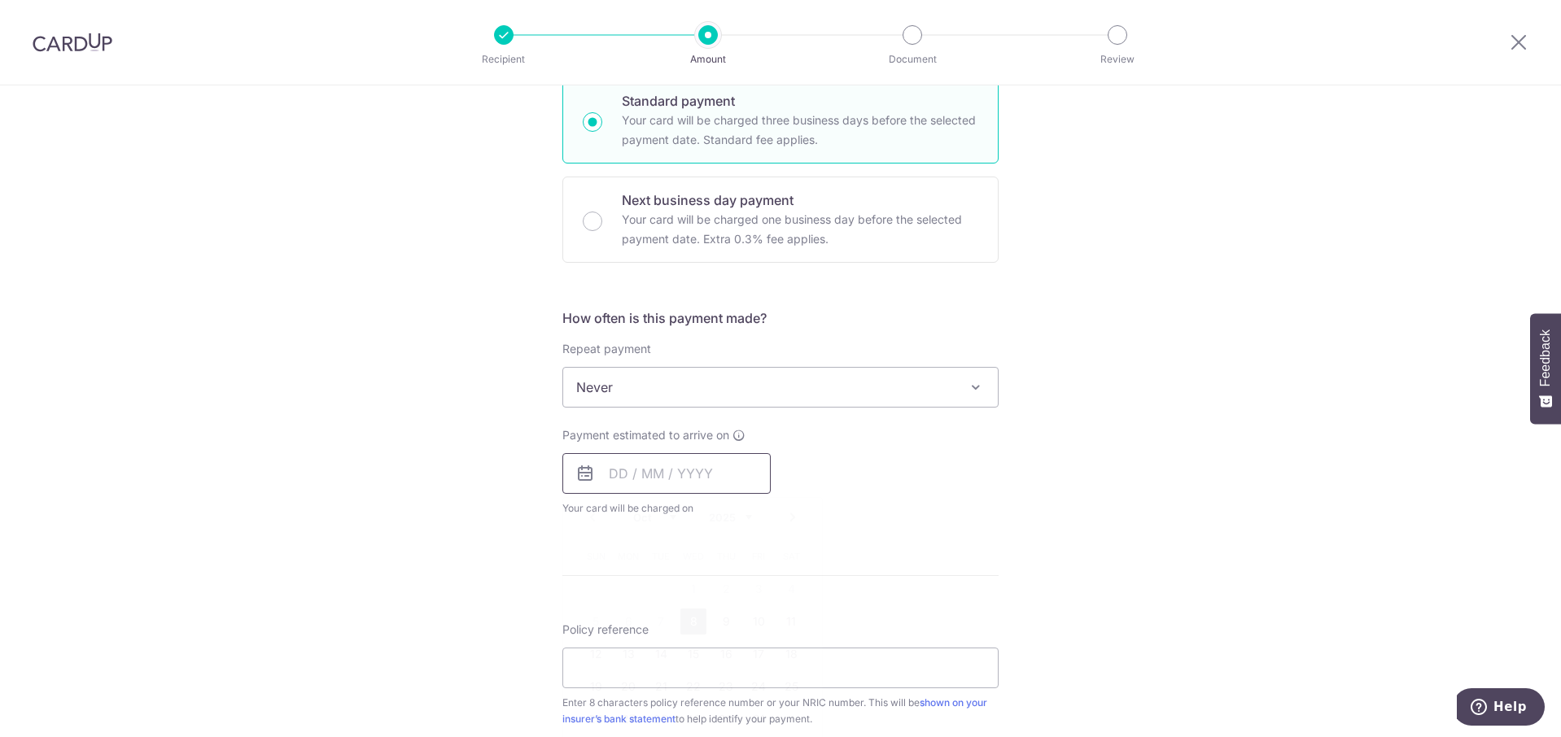
click at [671, 474] on input "text" at bounding box center [666, 473] width 208 height 41
click at [697, 621] on link "8" at bounding box center [693, 622] width 26 height 26
type input "[DATE]"
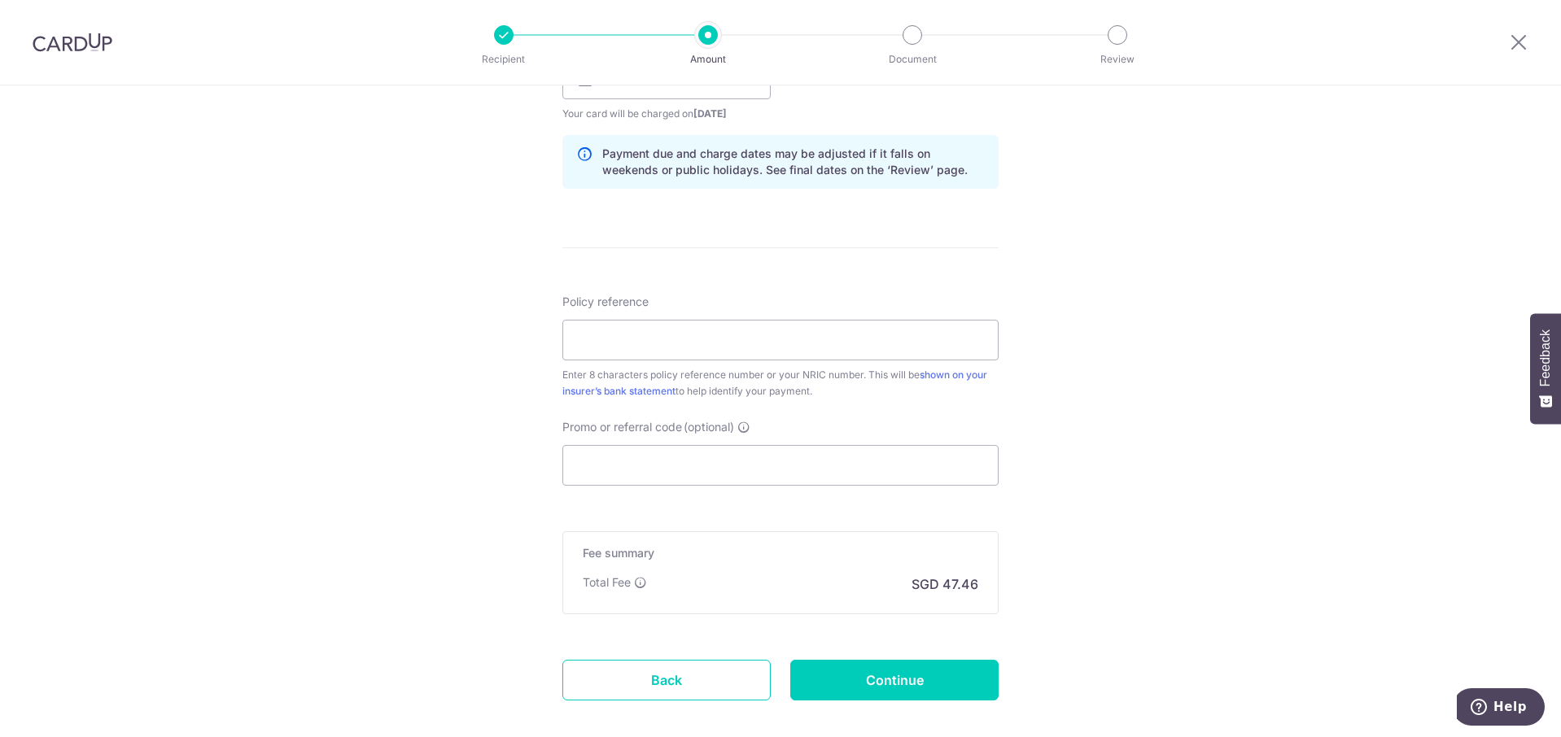
scroll to position [887, 0]
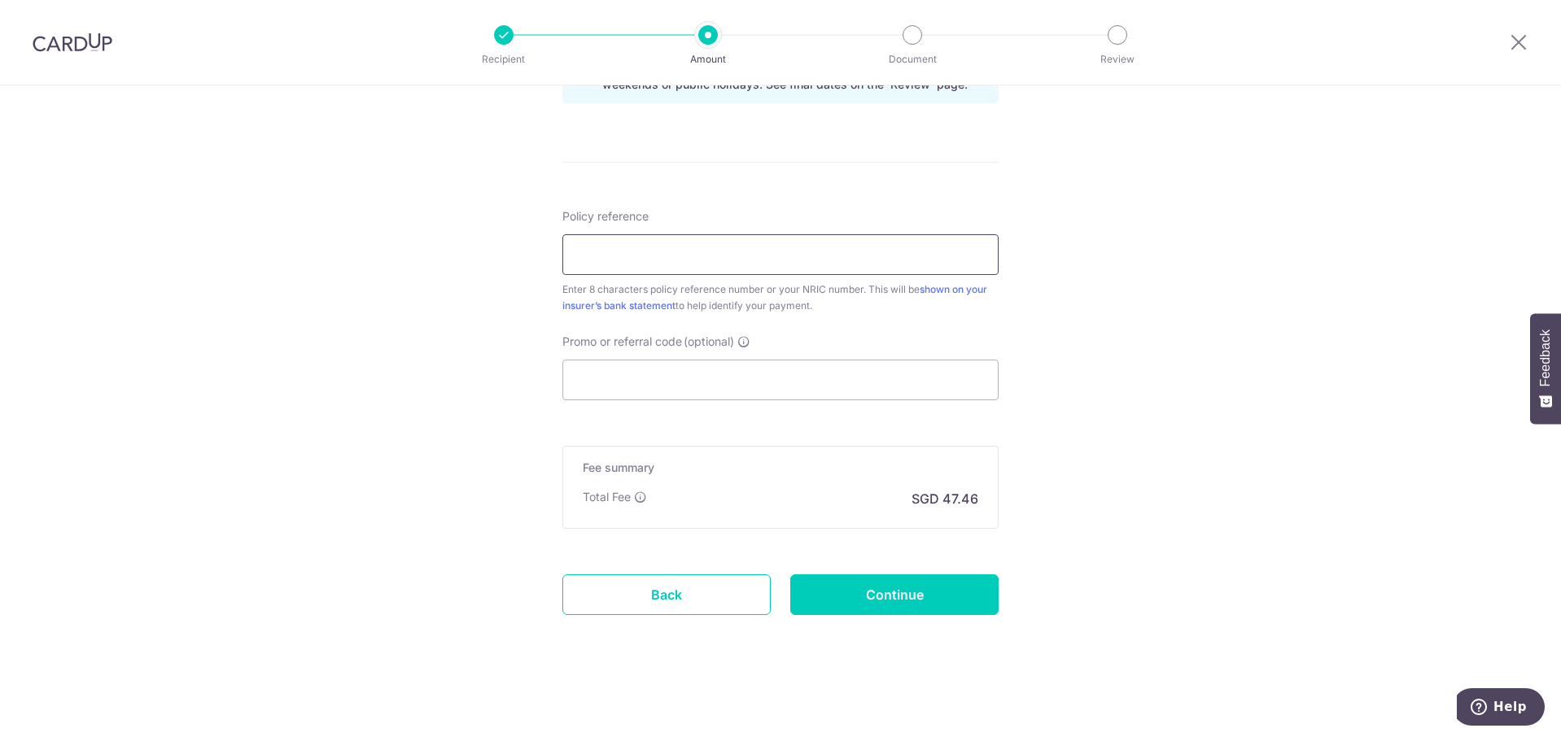
click at [800, 253] on input "Policy reference" at bounding box center [780, 254] width 436 height 41
type input "07325161"
click at [890, 597] on input "Continue" at bounding box center [894, 595] width 208 height 41
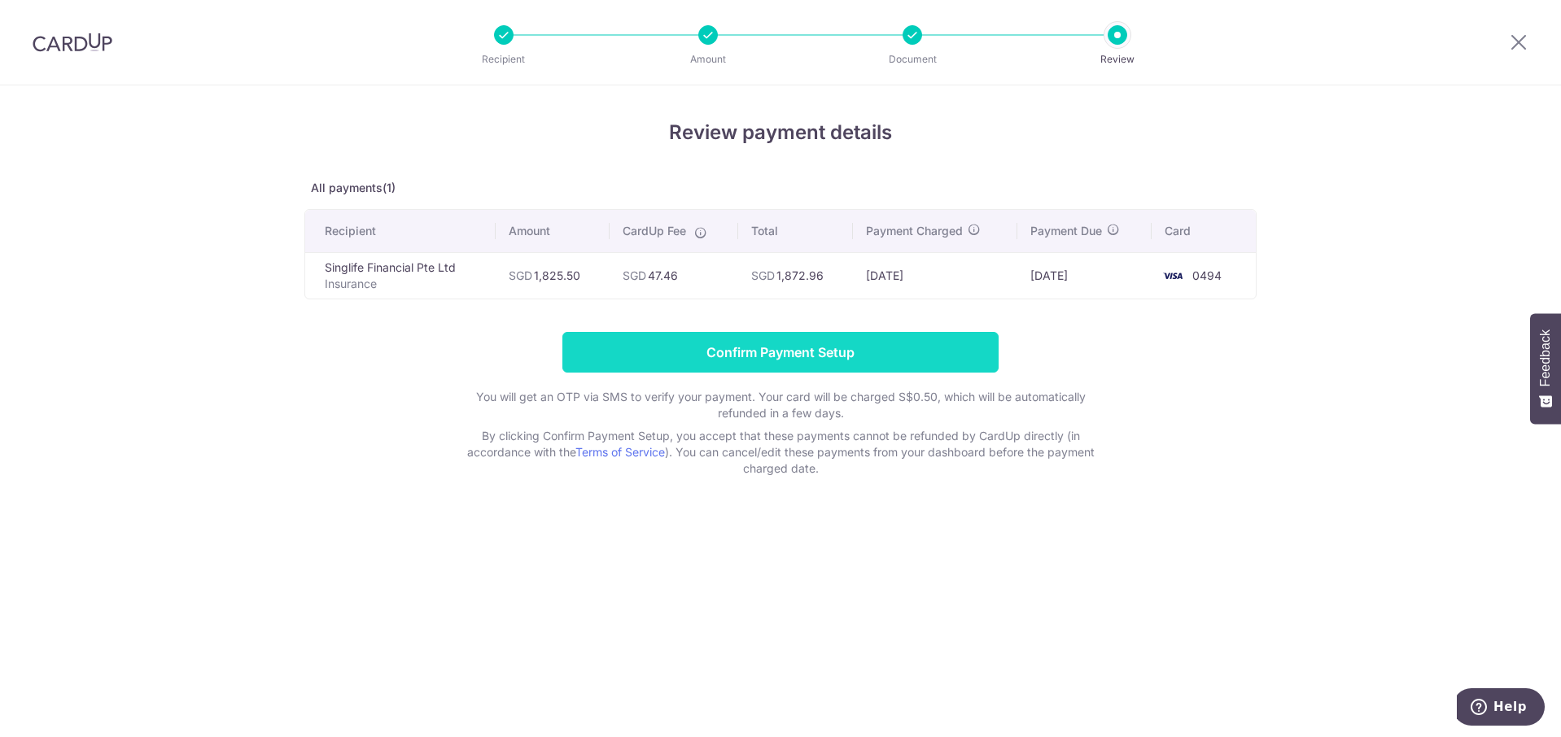
click at [842, 349] on input "Confirm Payment Setup" at bounding box center [780, 352] width 436 height 41
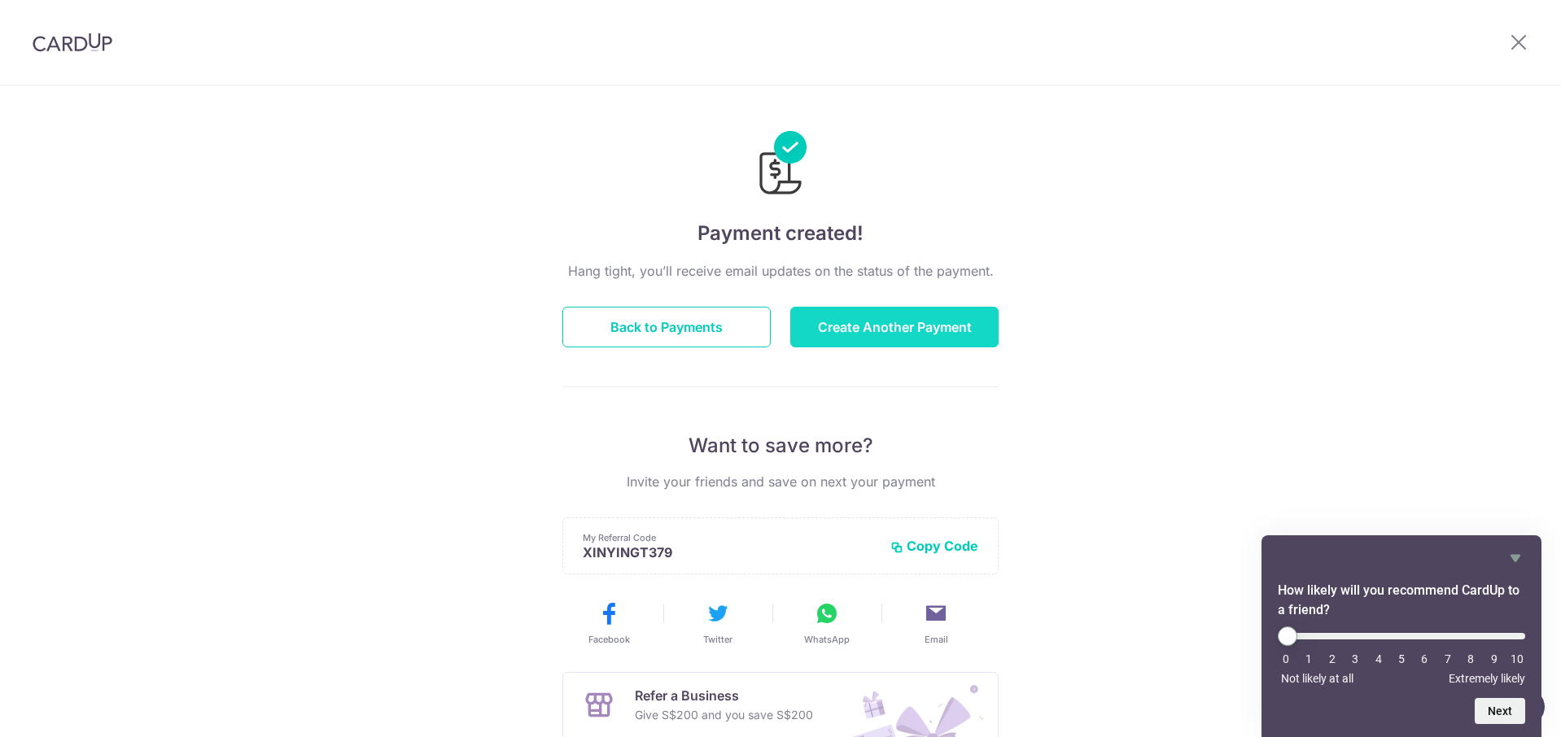
click at [931, 330] on button "Create Another Payment" at bounding box center [894, 327] width 208 height 41
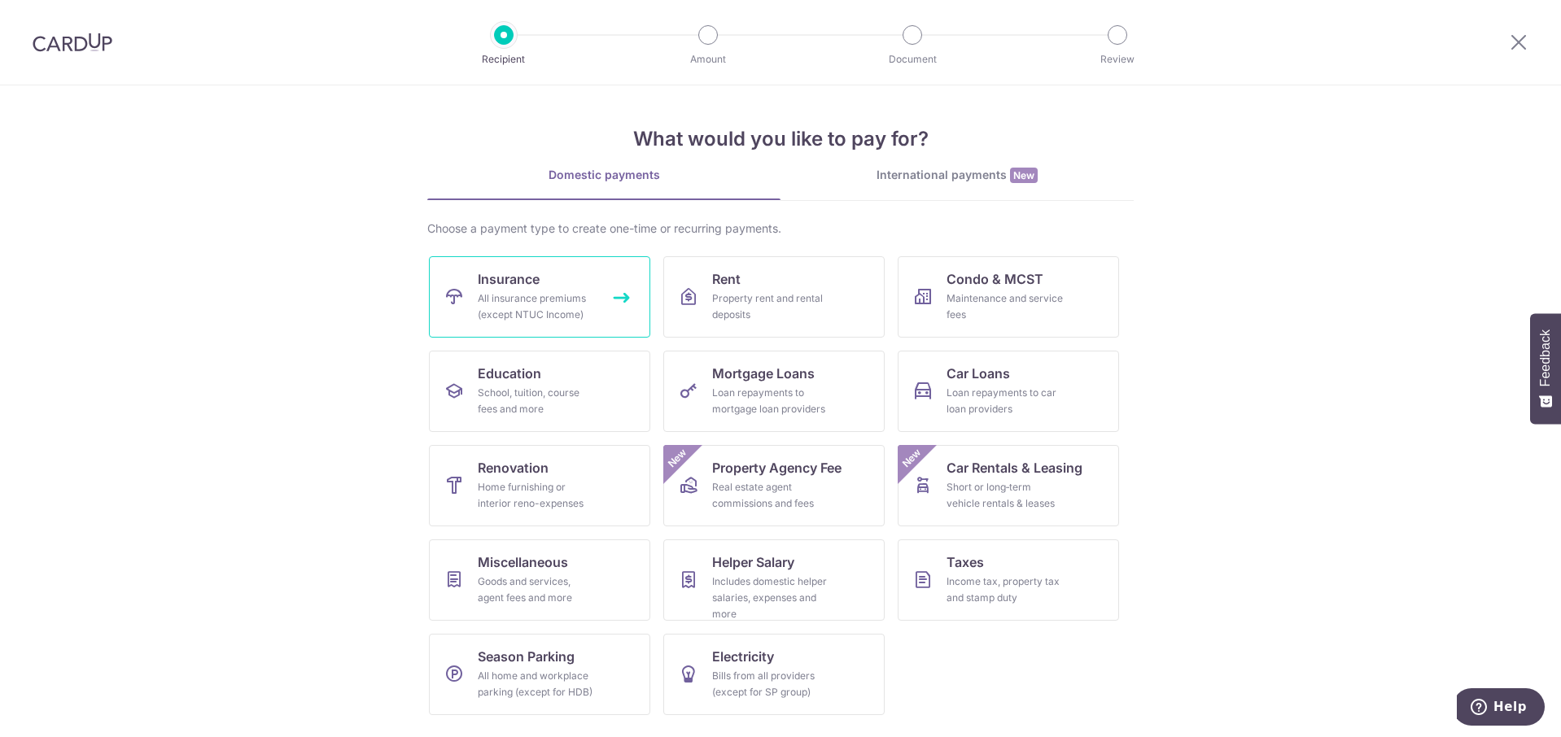
click at [562, 309] on div "All insurance premiums (except NTUC Income)" at bounding box center [536, 307] width 117 height 33
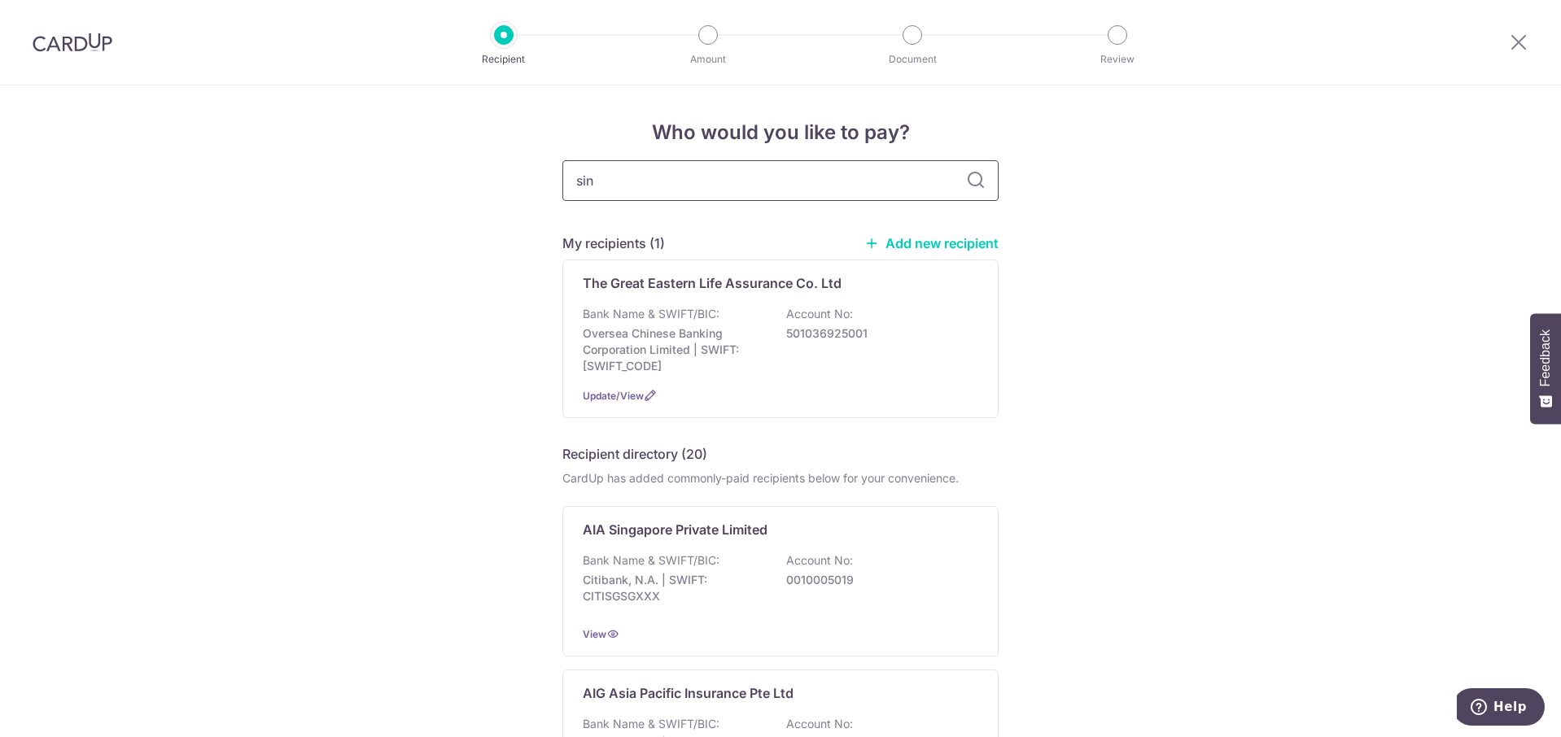
type input "sing"
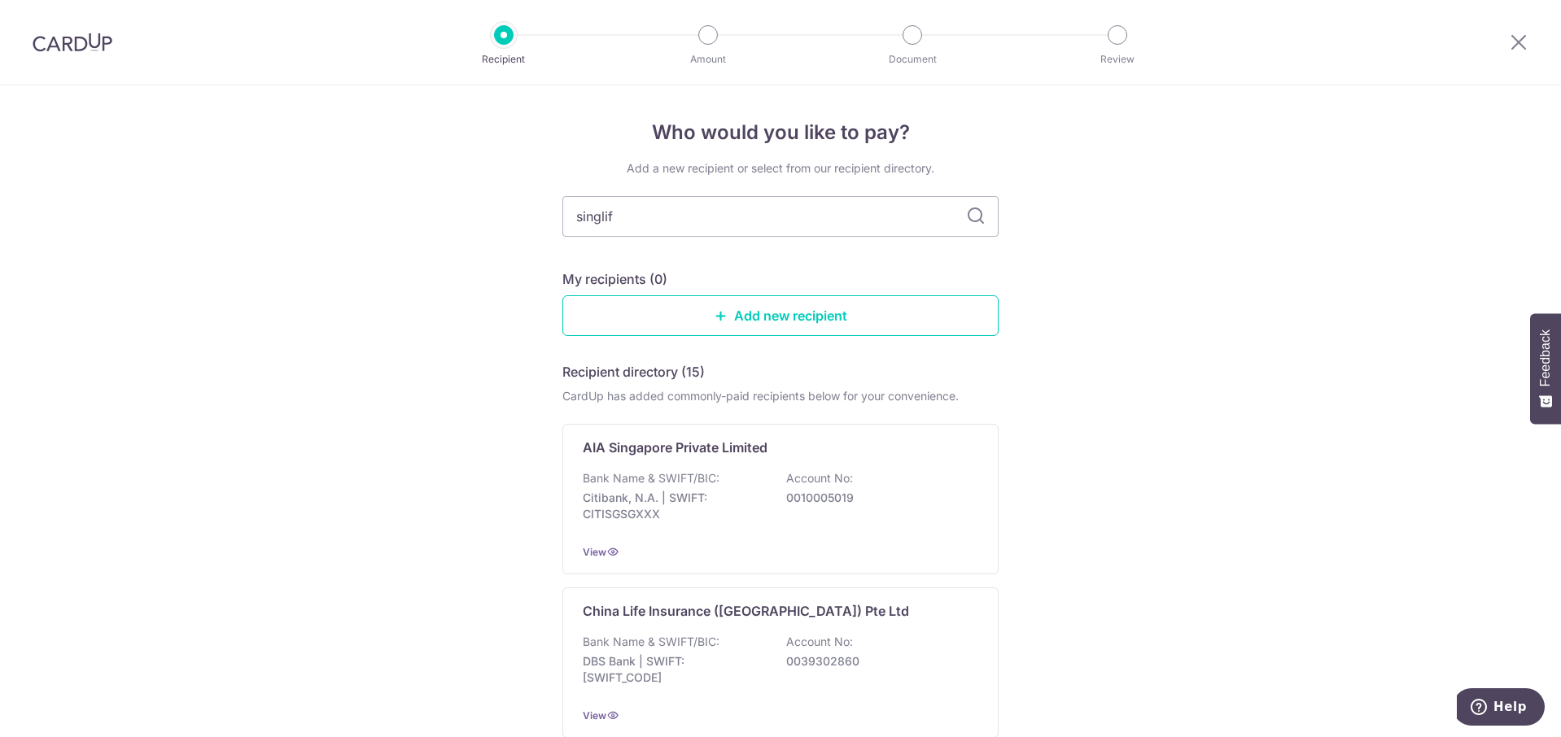
type input "singlife"
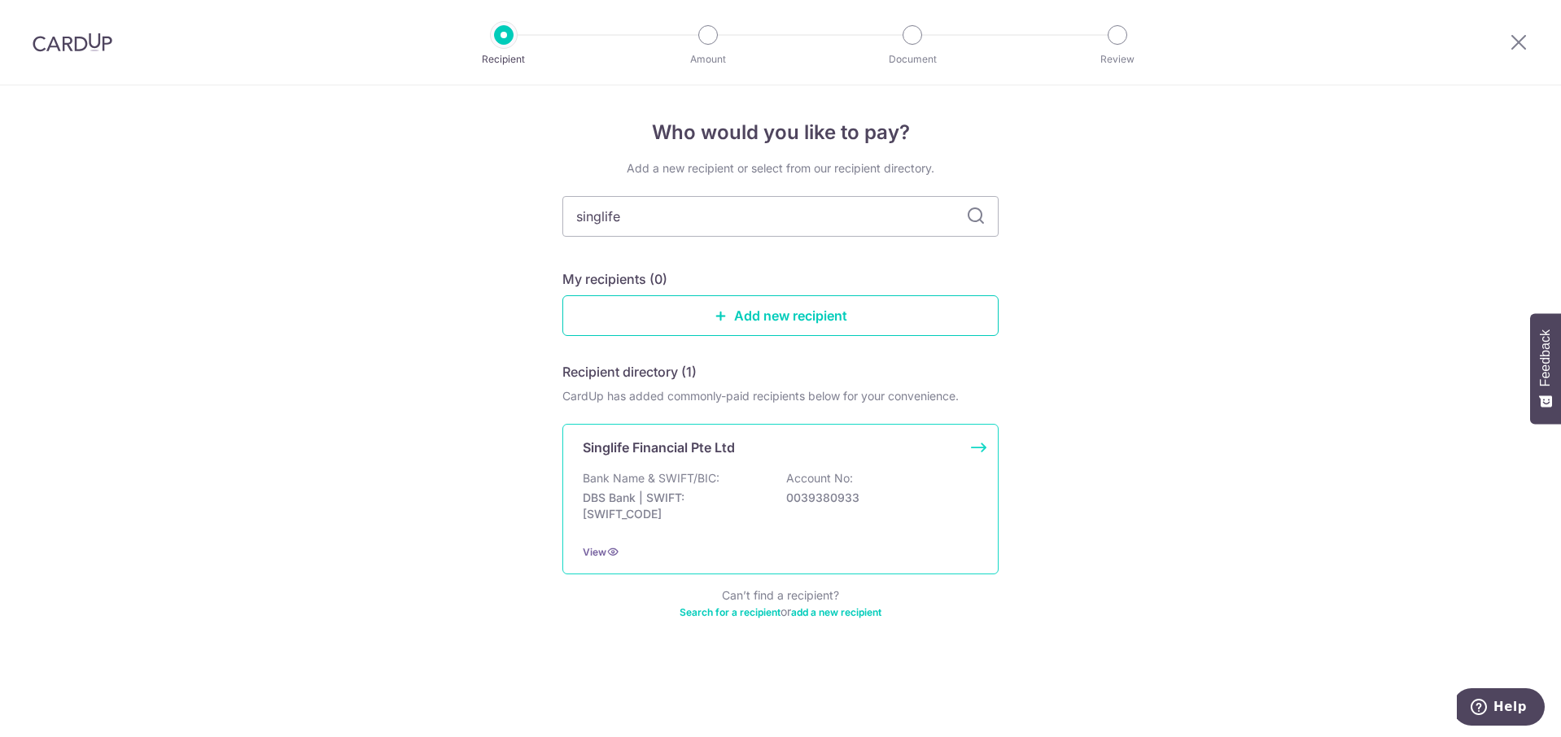
click at [760, 472] on div "Bank Name & SWIFT/BIC: DBS Bank | SWIFT: [SWIFT_CODE] Account No: 0039380933" at bounding box center [781, 500] width 396 height 60
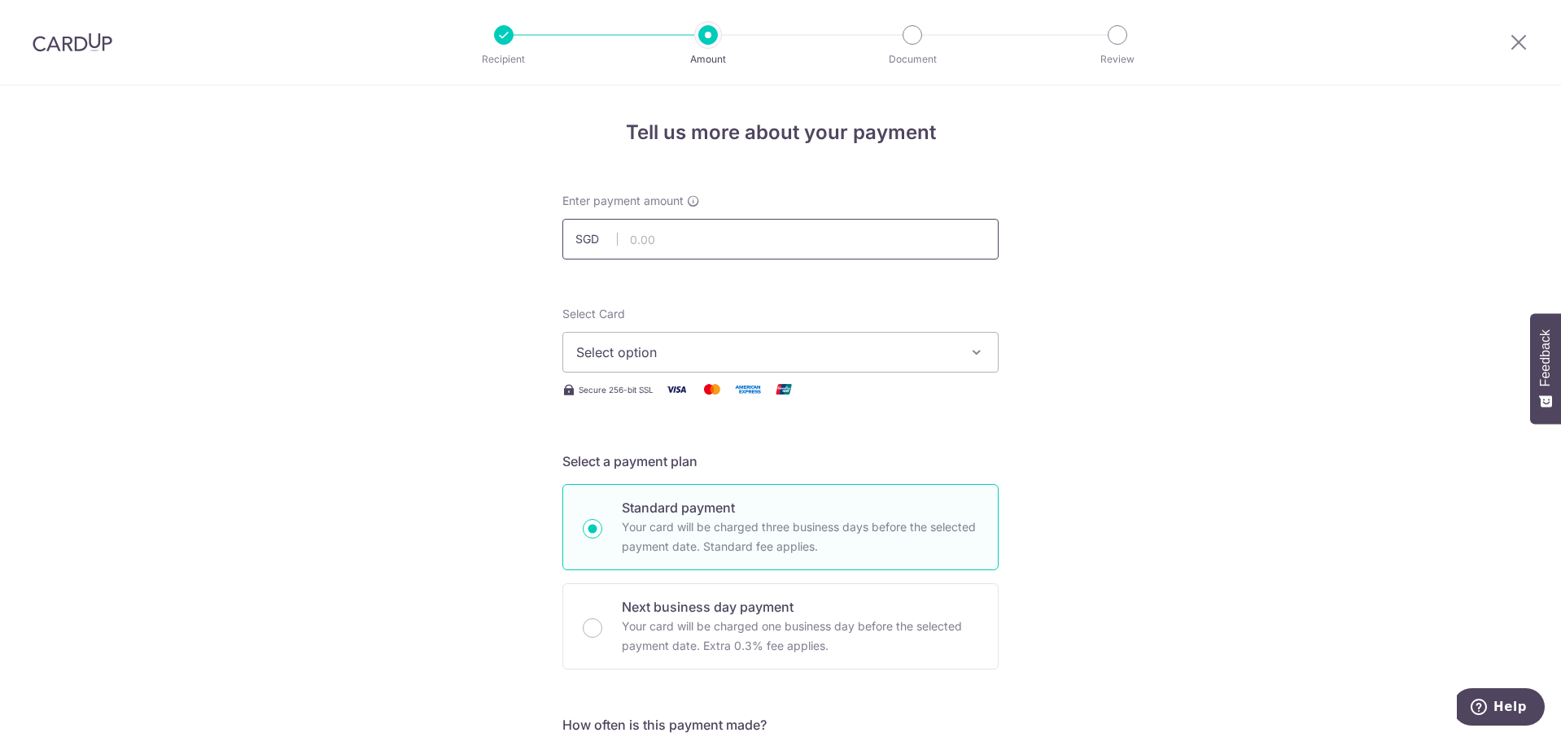
click at [684, 256] on input "text" at bounding box center [780, 239] width 436 height 41
type input "1,614.30"
click at [636, 348] on span "Select option" at bounding box center [765, 353] width 379 height 20
drag, startPoint x: 645, startPoint y: 458, endPoint x: 765, endPoint y: 463, distance: 119.7
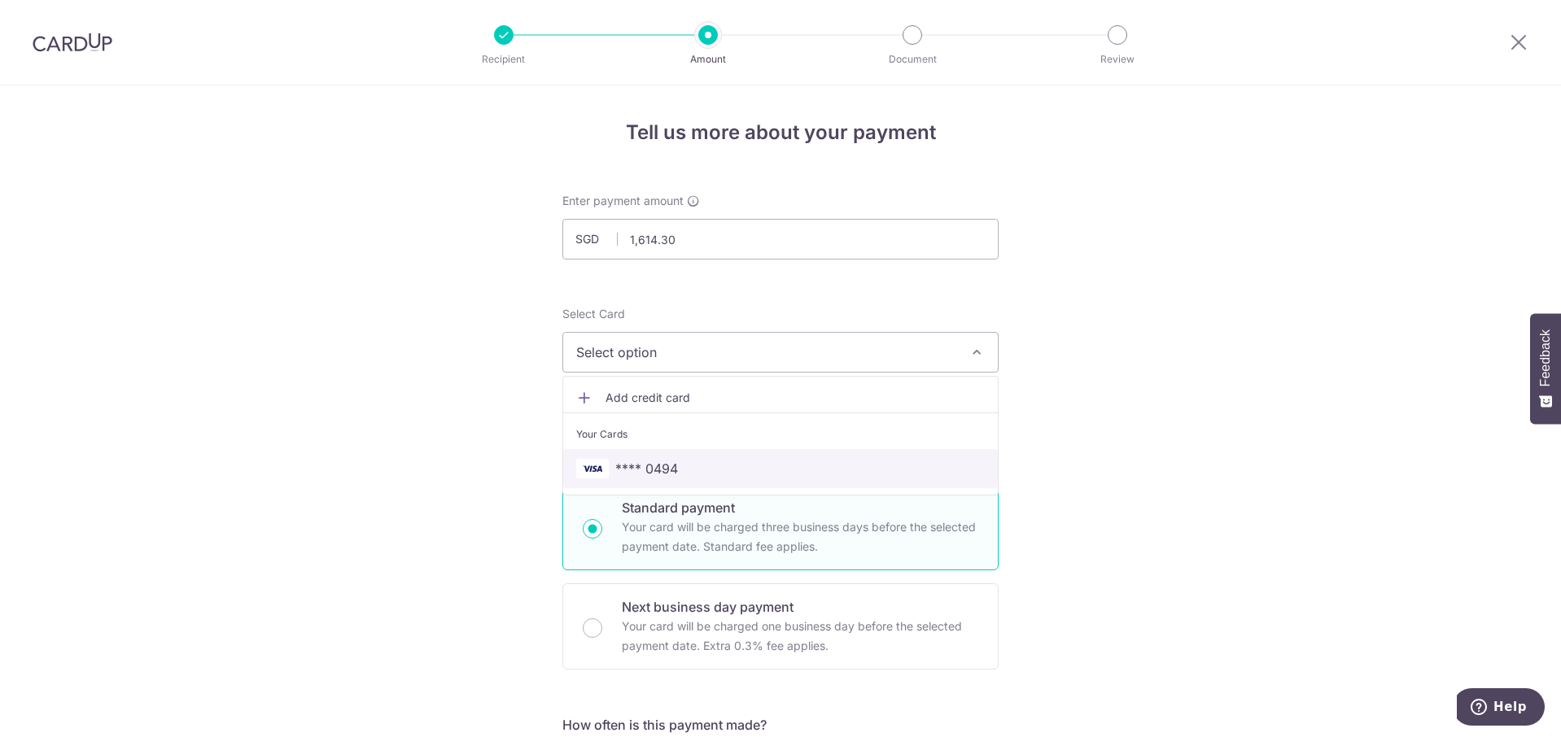
click at [646, 458] on link "**** 0494" at bounding box center [780, 468] width 435 height 39
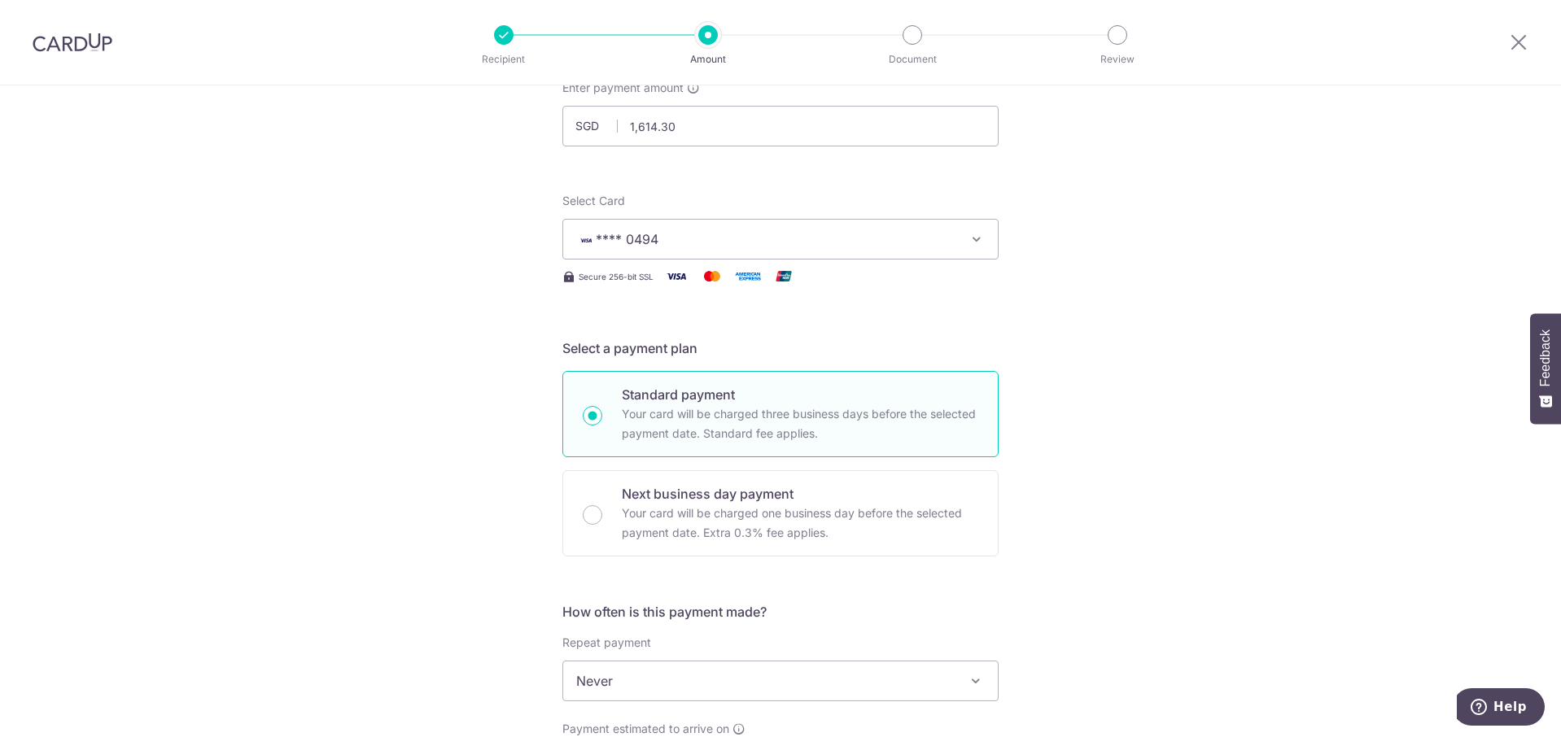
scroll to position [326, 0]
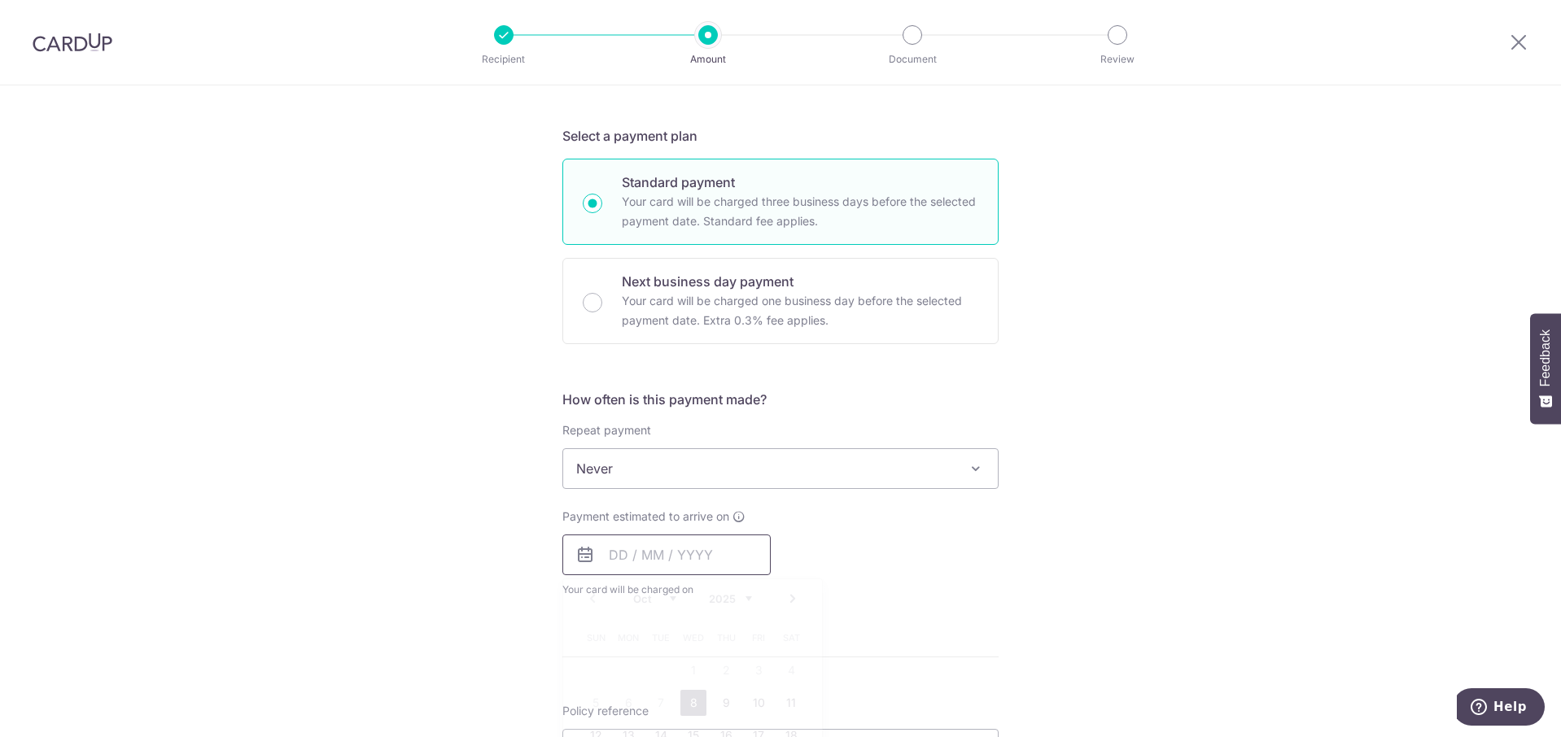
click at [631, 548] on input "text" at bounding box center [666, 555] width 208 height 41
click at [680, 693] on link "8" at bounding box center [693, 703] width 26 height 26
type input "[DATE]"
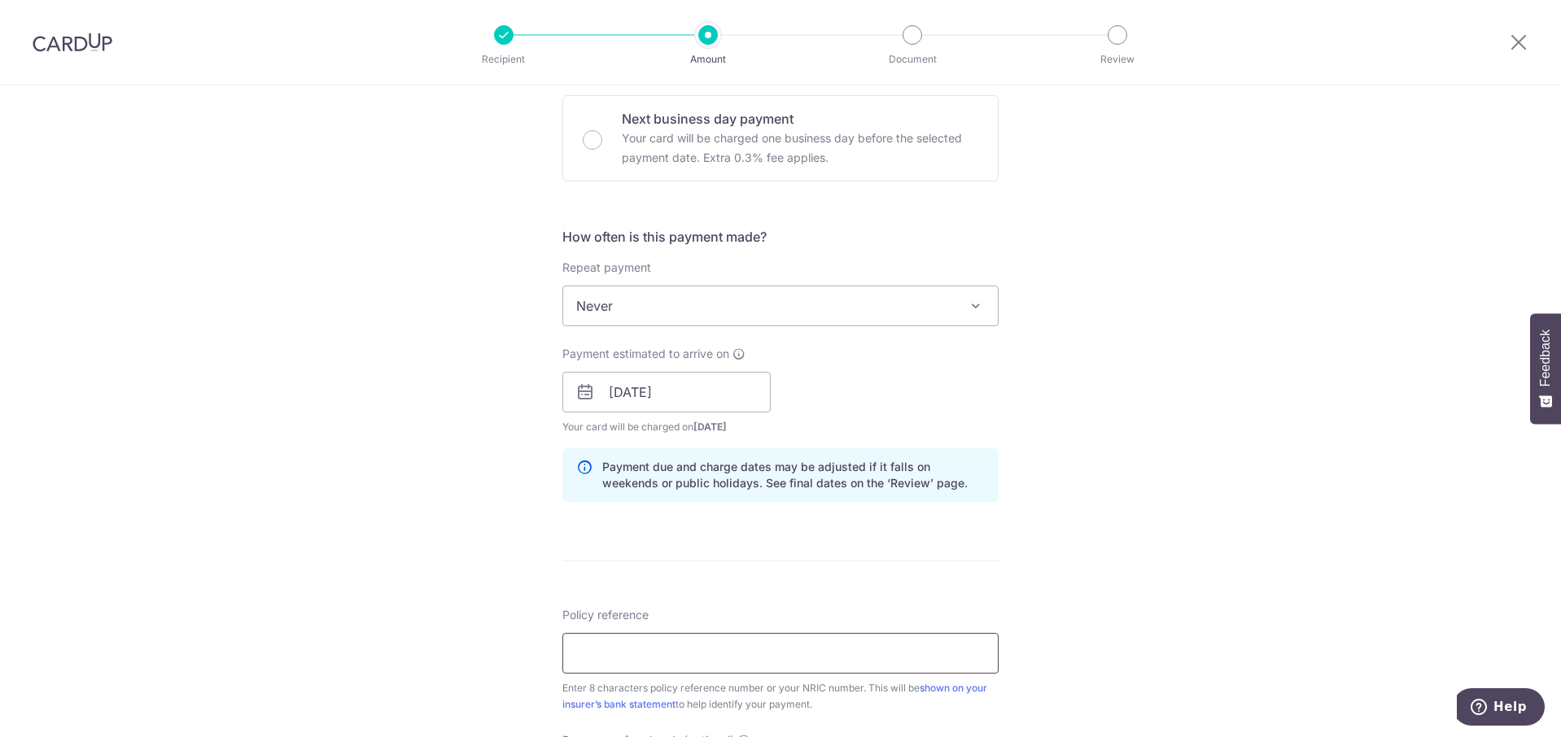
scroll to position [570, 0]
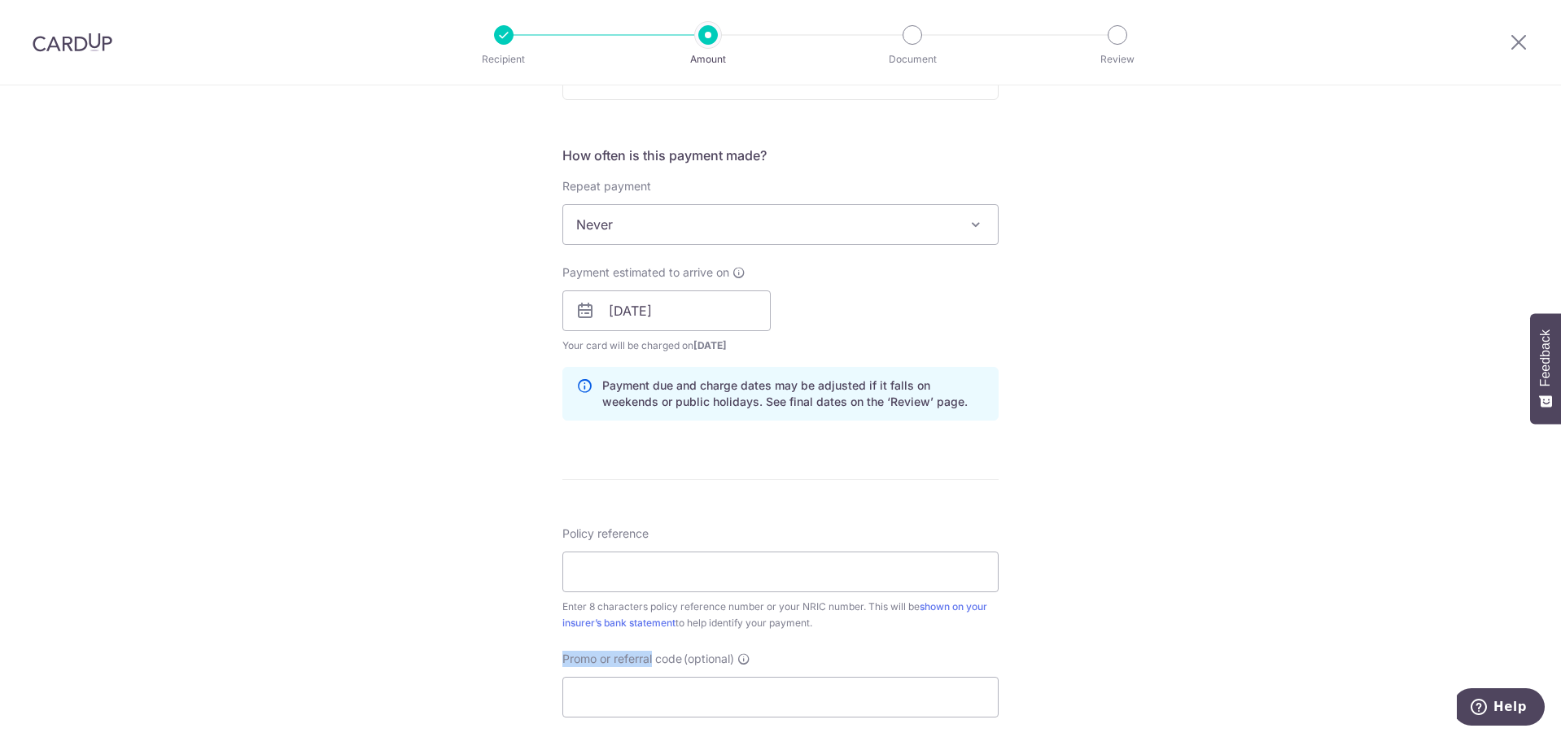
click at [651, 651] on div "Policy reference Enter 8 characters policy reference number or your NRIC number…" at bounding box center [780, 622] width 436 height 192
drag, startPoint x: 650, startPoint y: 651, endPoint x: 633, endPoint y: 575, distance: 78.4
click at [633, 575] on input "Policy reference" at bounding box center [780, 572] width 436 height 41
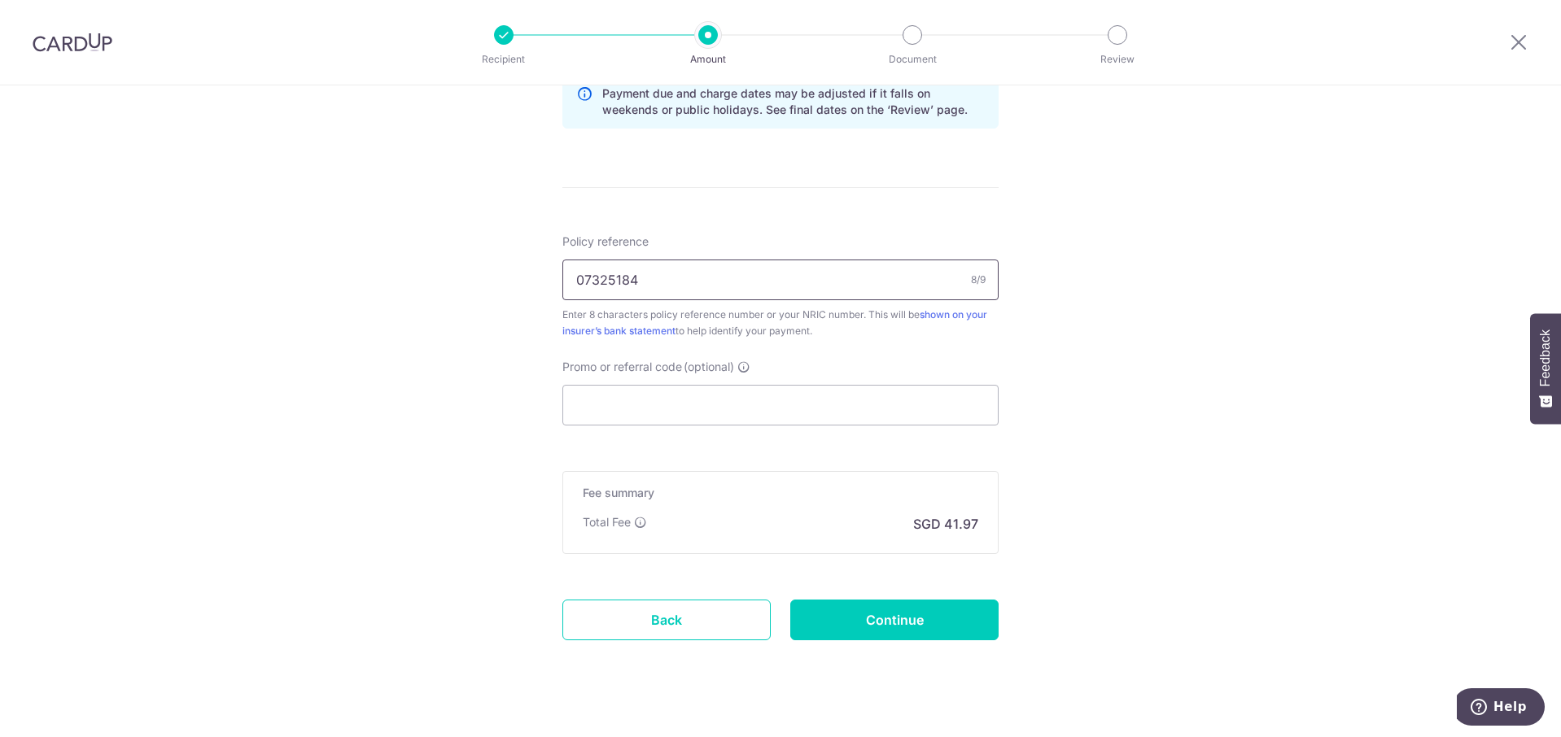
scroll to position [887, 0]
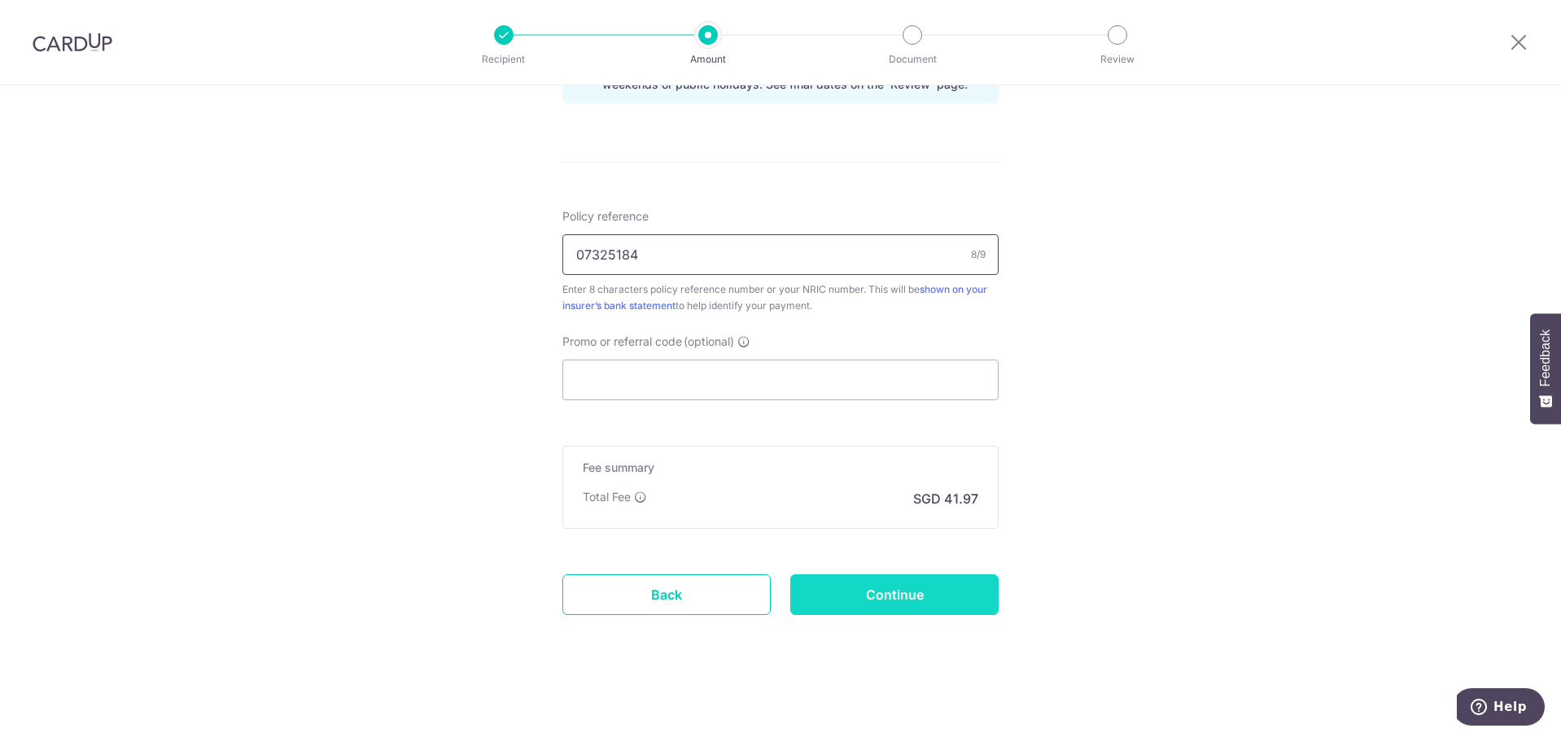
type input "07325184"
click at [883, 601] on input "Continue" at bounding box center [894, 595] width 208 height 41
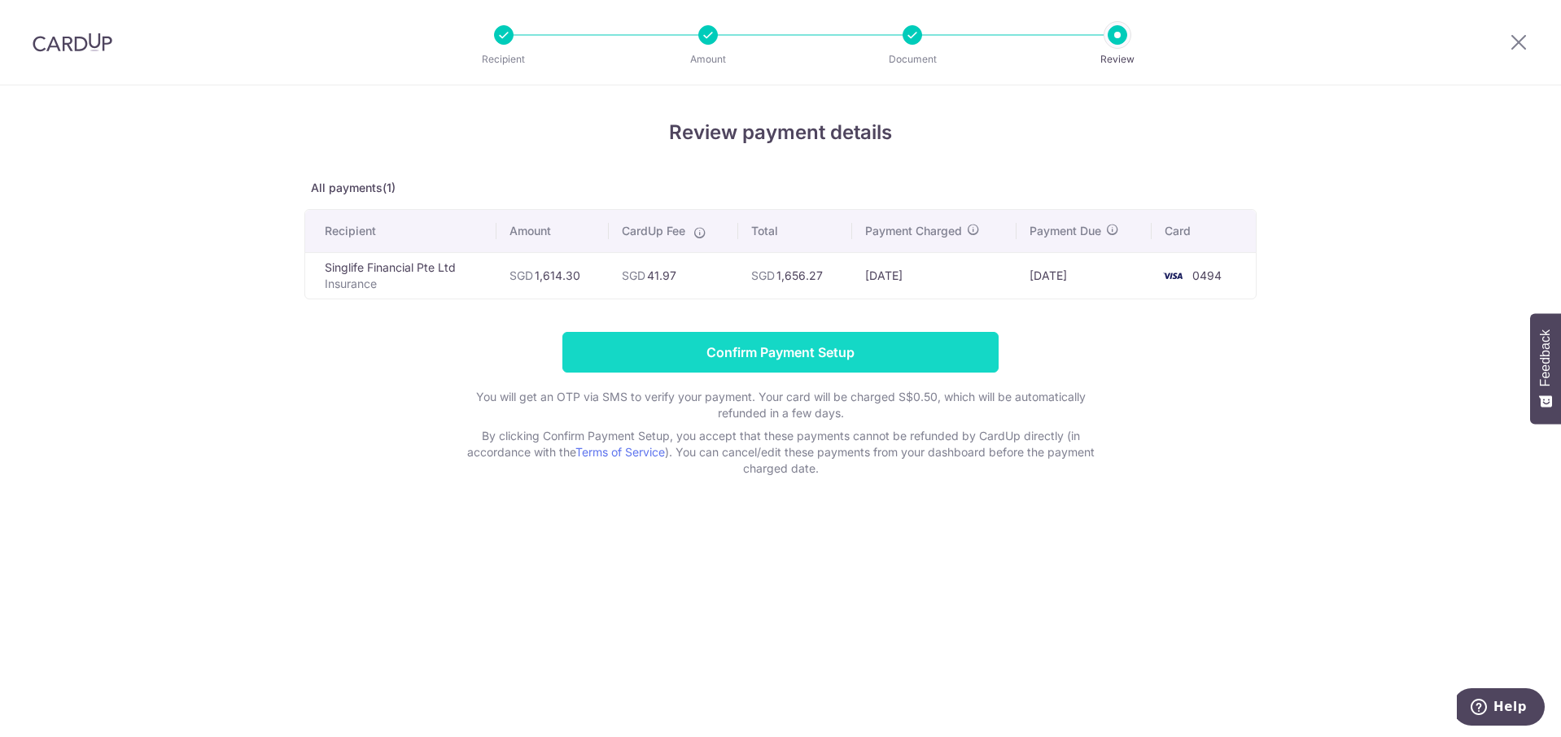
click at [786, 359] on input "Confirm Payment Setup" at bounding box center [780, 352] width 436 height 41
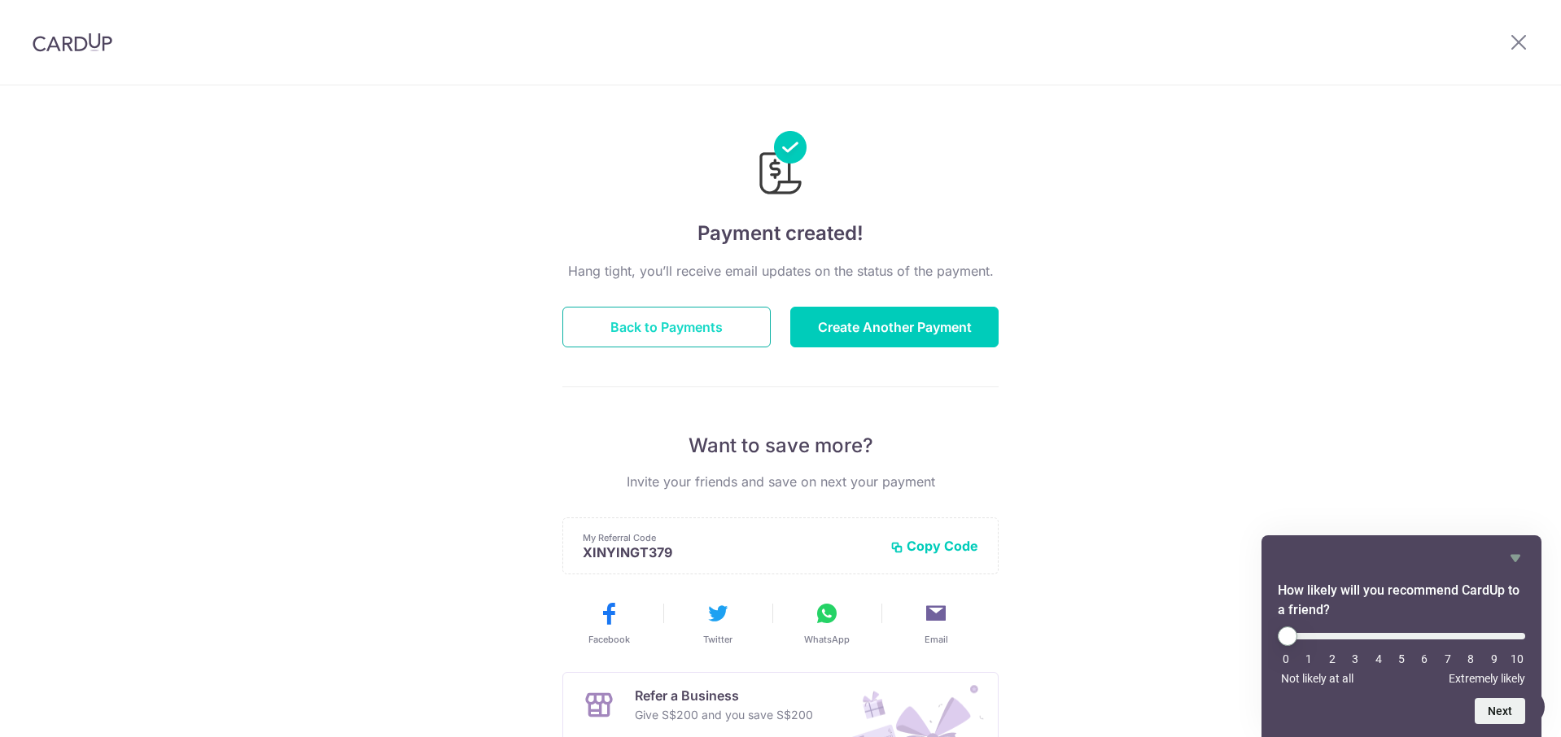
click at [697, 335] on button "Back to Payments" at bounding box center [666, 327] width 208 height 41
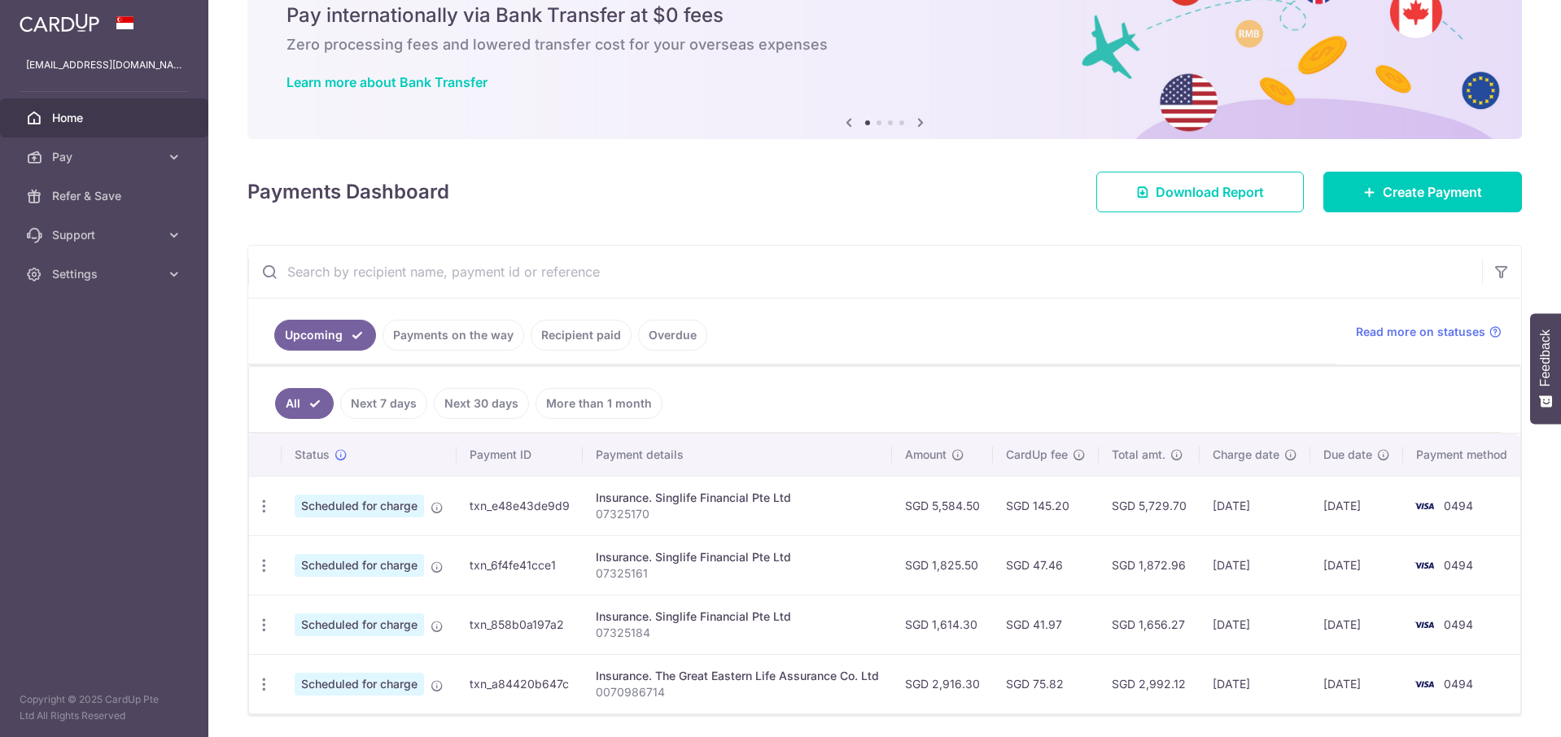
scroll to position [133, 0]
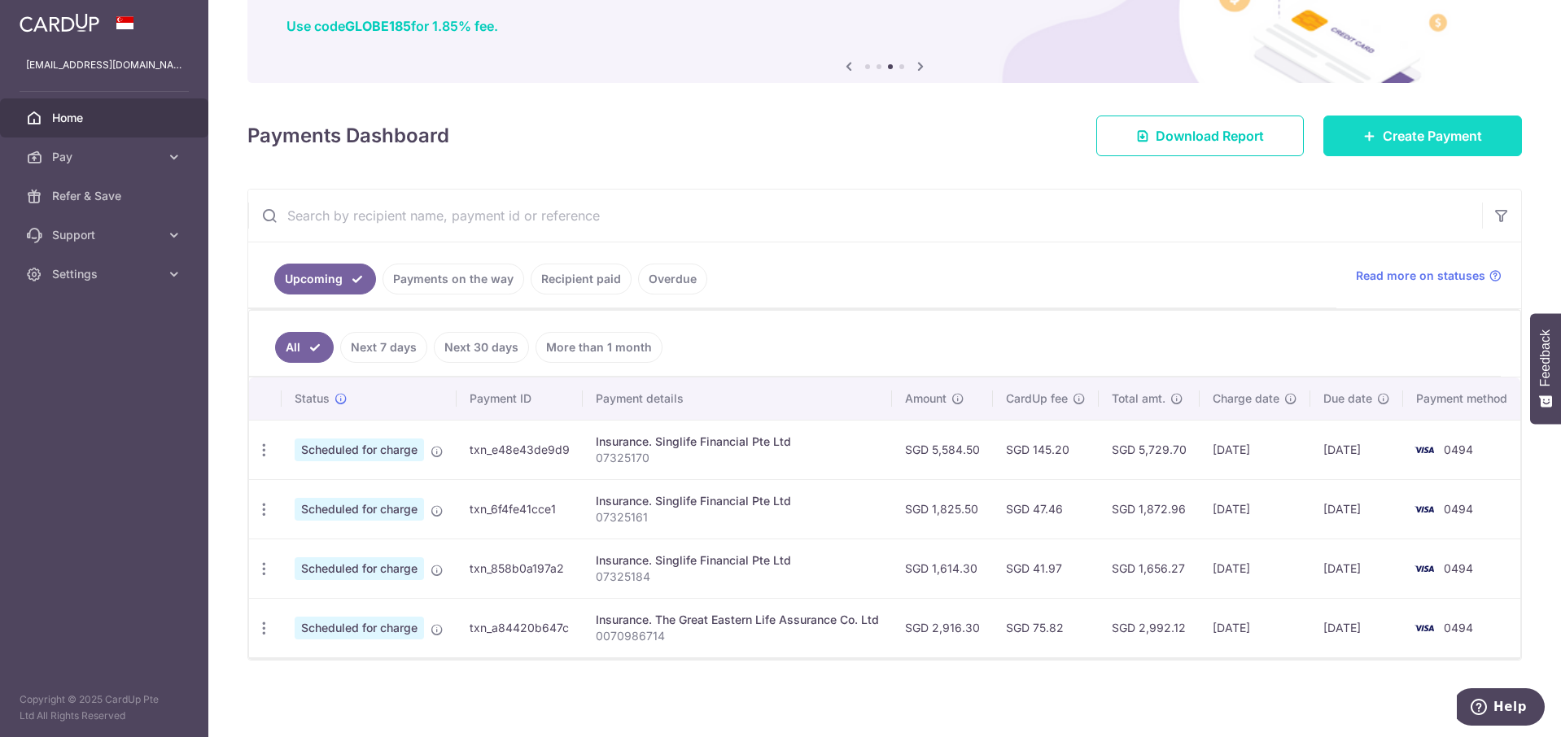
click at [1396, 126] on span "Create Payment" at bounding box center [1432, 136] width 99 height 20
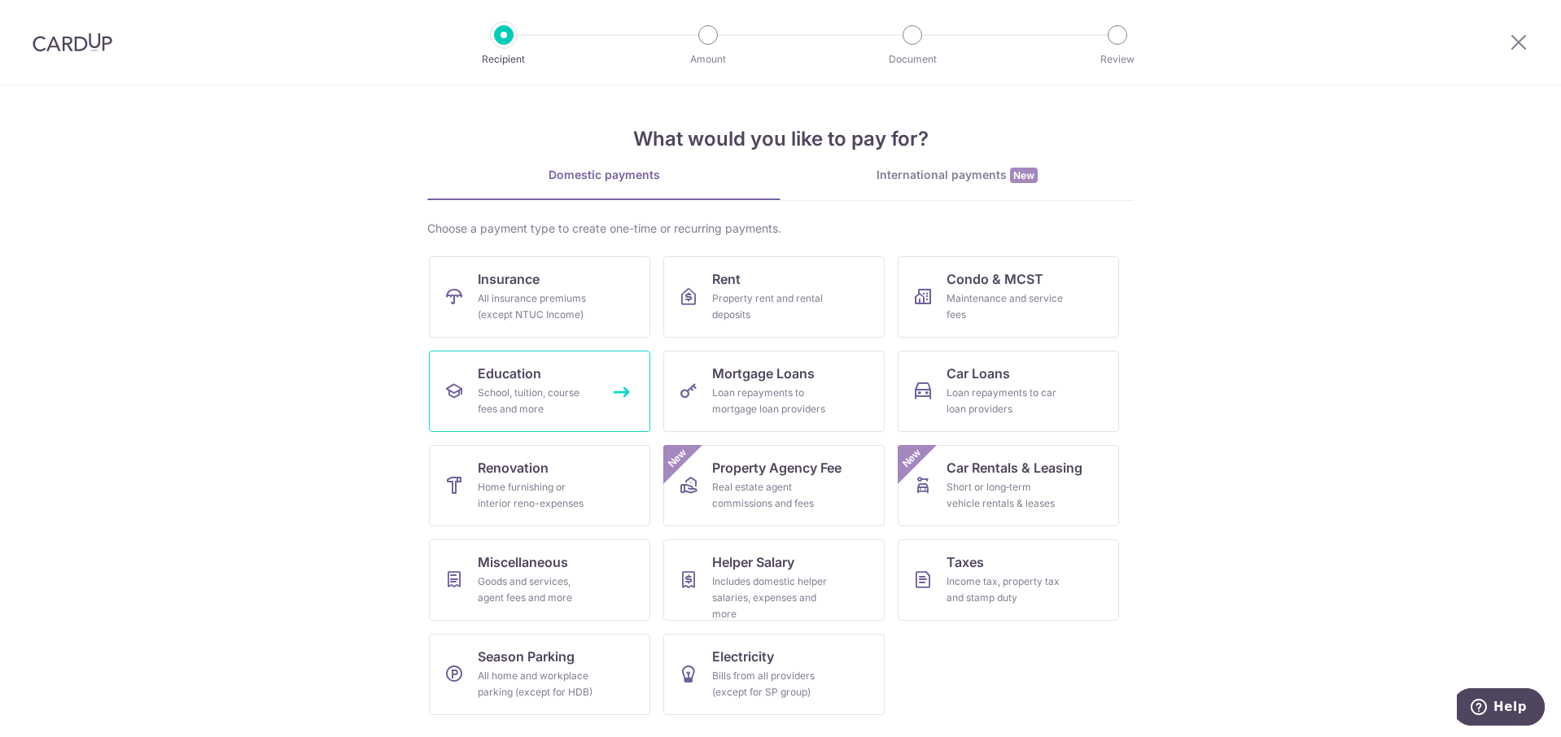
click at [559, 409] on div "School, tuition, course fees and more" at bounding box center [536, 401] width 117 height 33
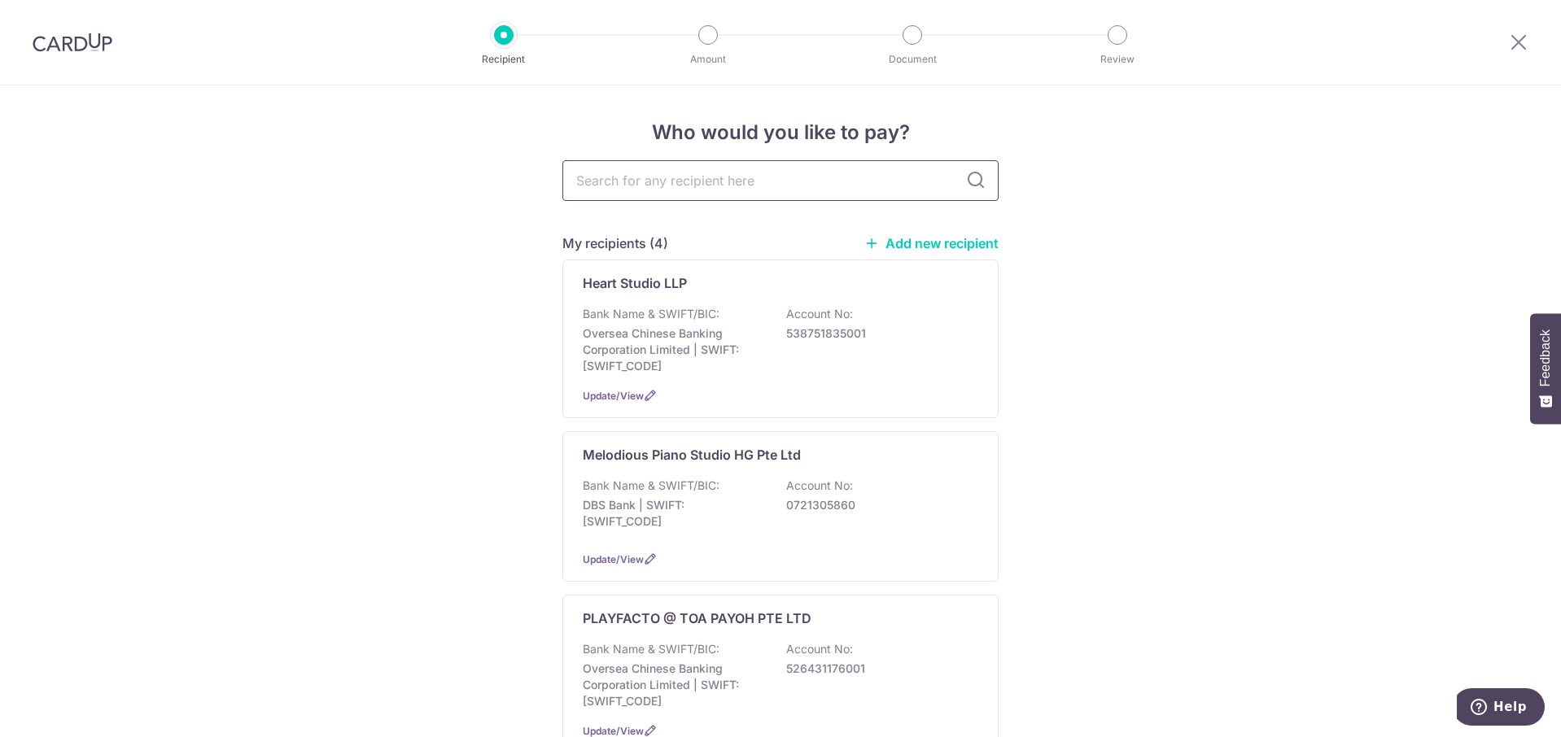
type input "z"
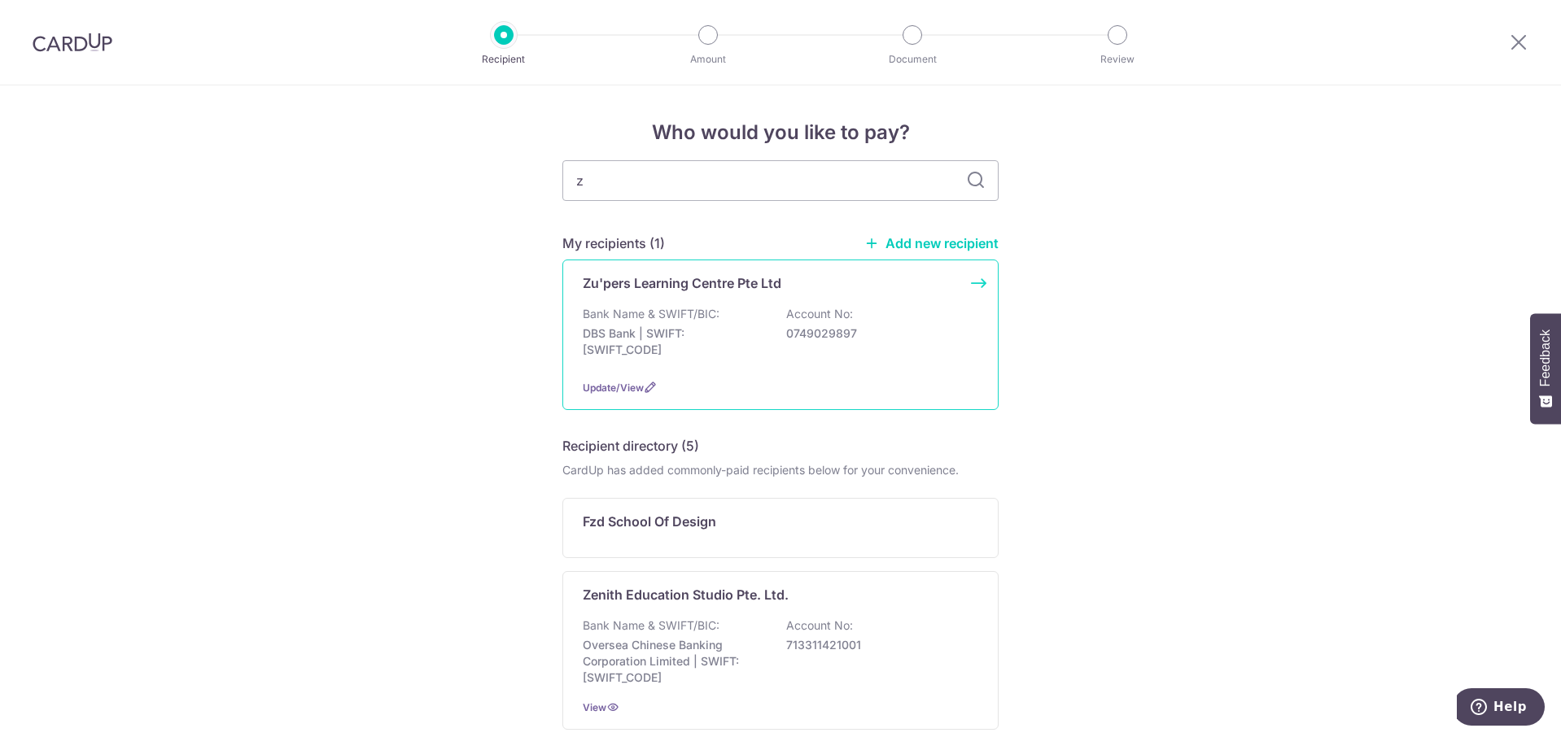
click at [774, 326] on div "Bank Name & SWIFT/BIC: DBS Bank | SWIFT: DBSSSGSGXXX Account No: 0749029897" at bounding box center [781, 336] width 396 height 60
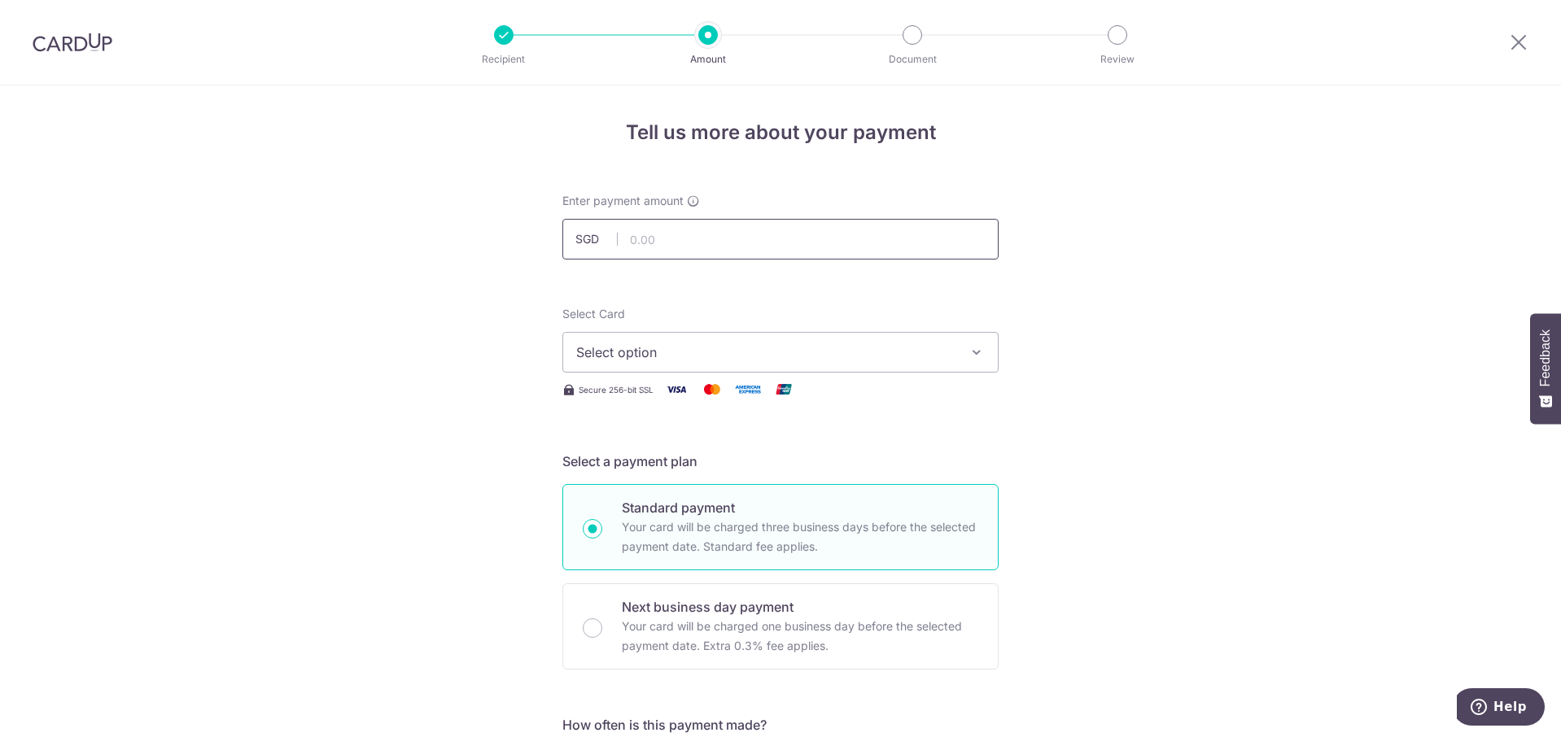
click at [838, 226] on input "text" at bounding box center [780, 239] width 436 height 41
type input "465.97"
click at [909, 365] on button "Select option" at bounding box center [780, 352] width 436 height 41
click at [681, 457] on link "**** 0494" at bounding box center [780, 468] width 435 height 39
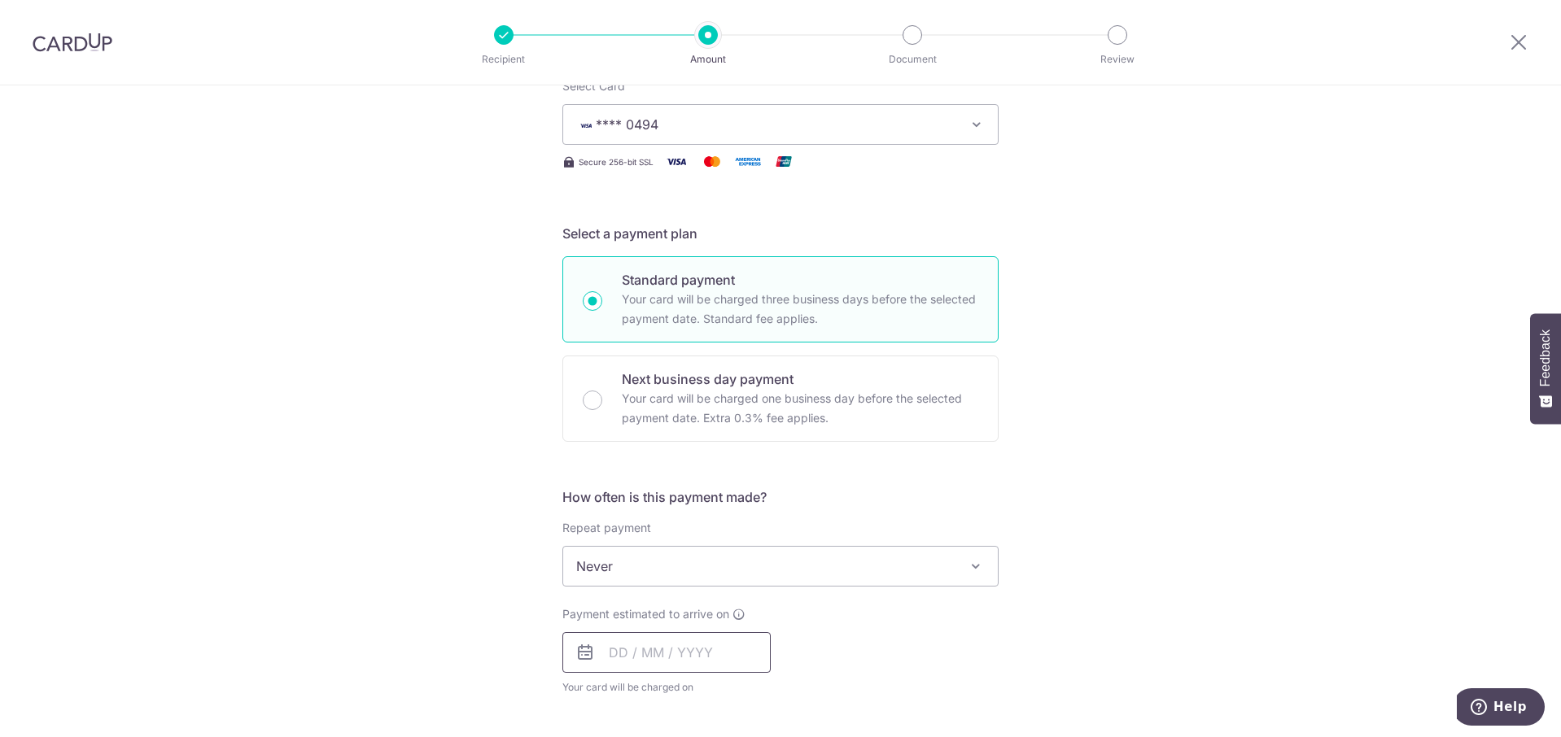
scroll to position [244, 0]
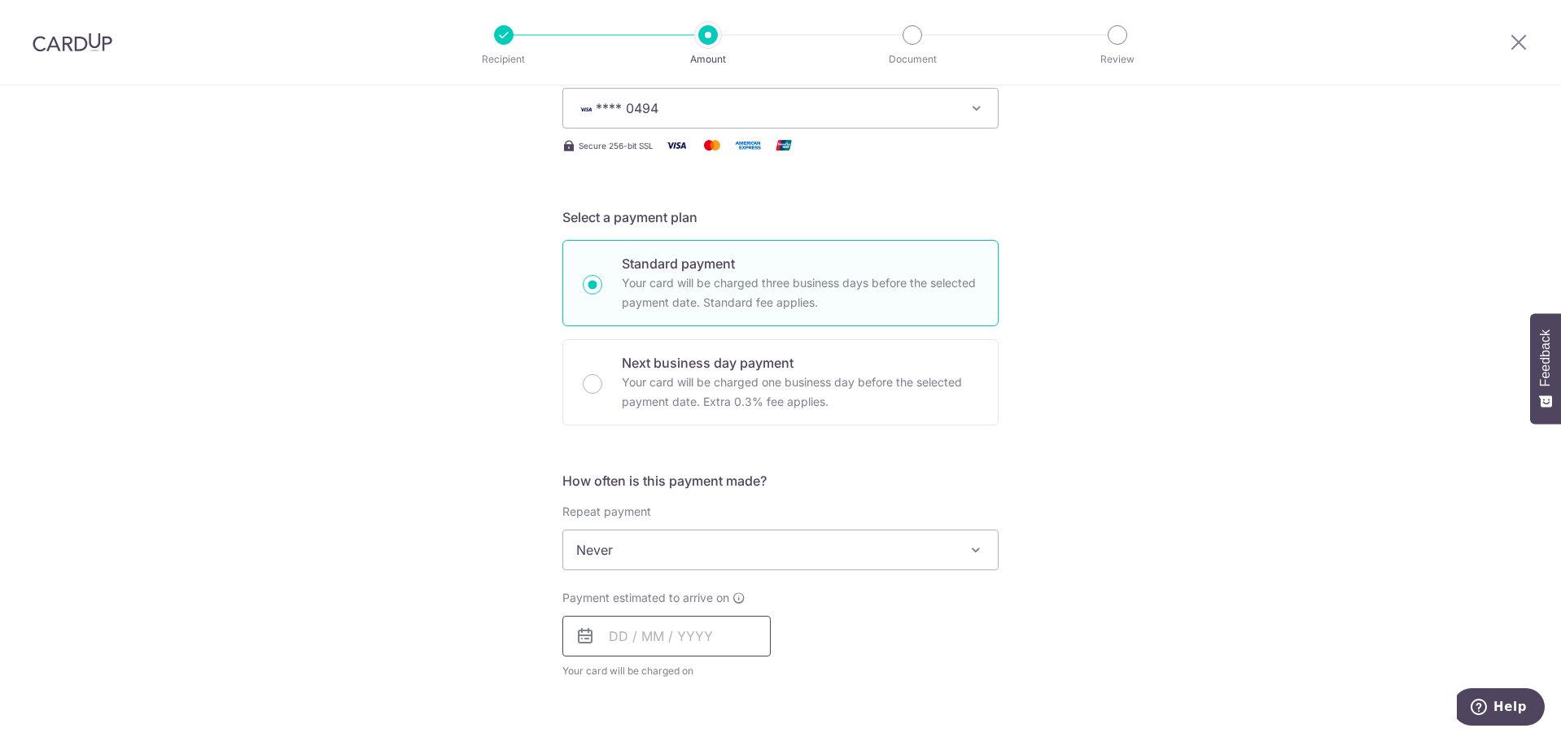
click at [693, 655] on input "text" at bounding box center [666, 636] width 208 height 41
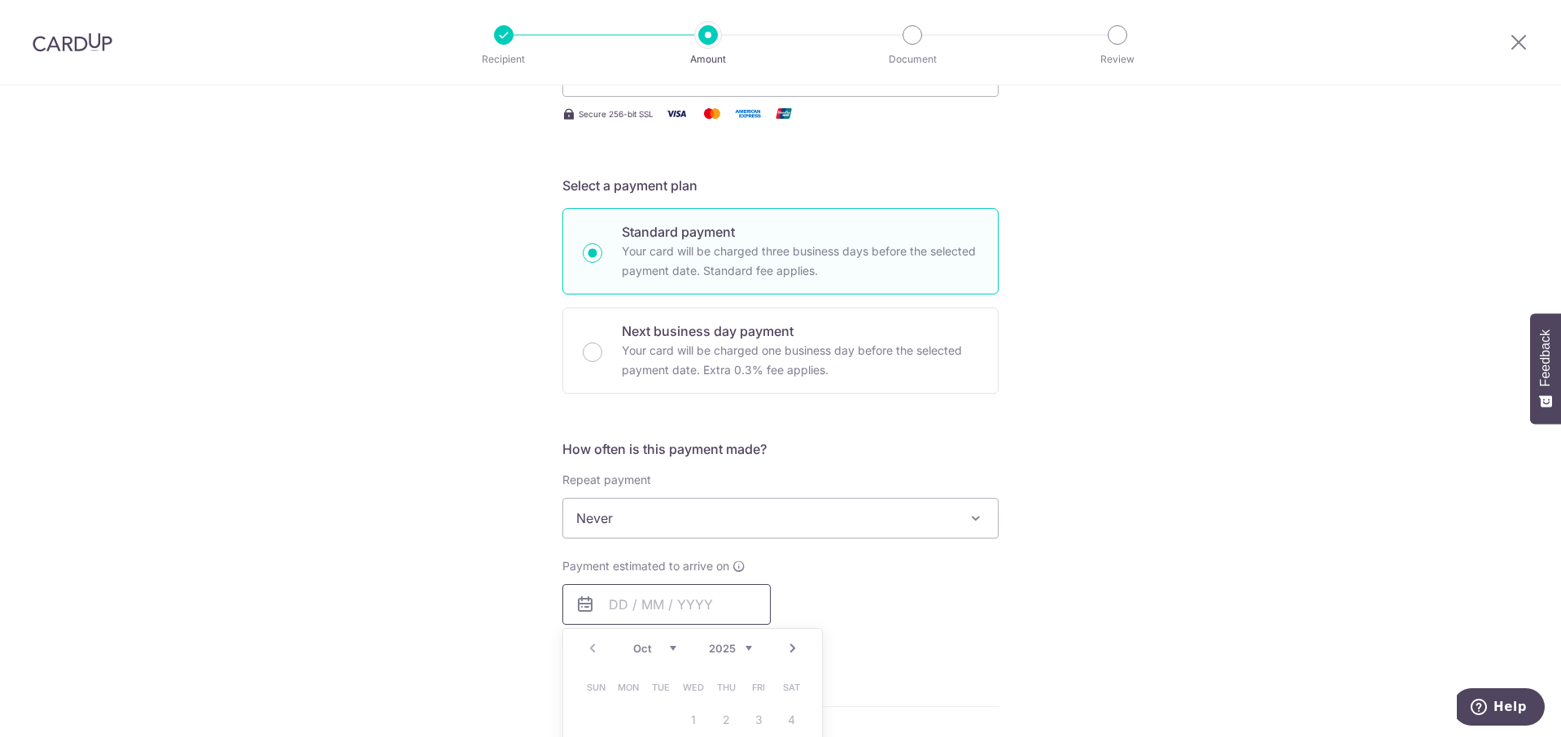
scroll to position [326, 0]
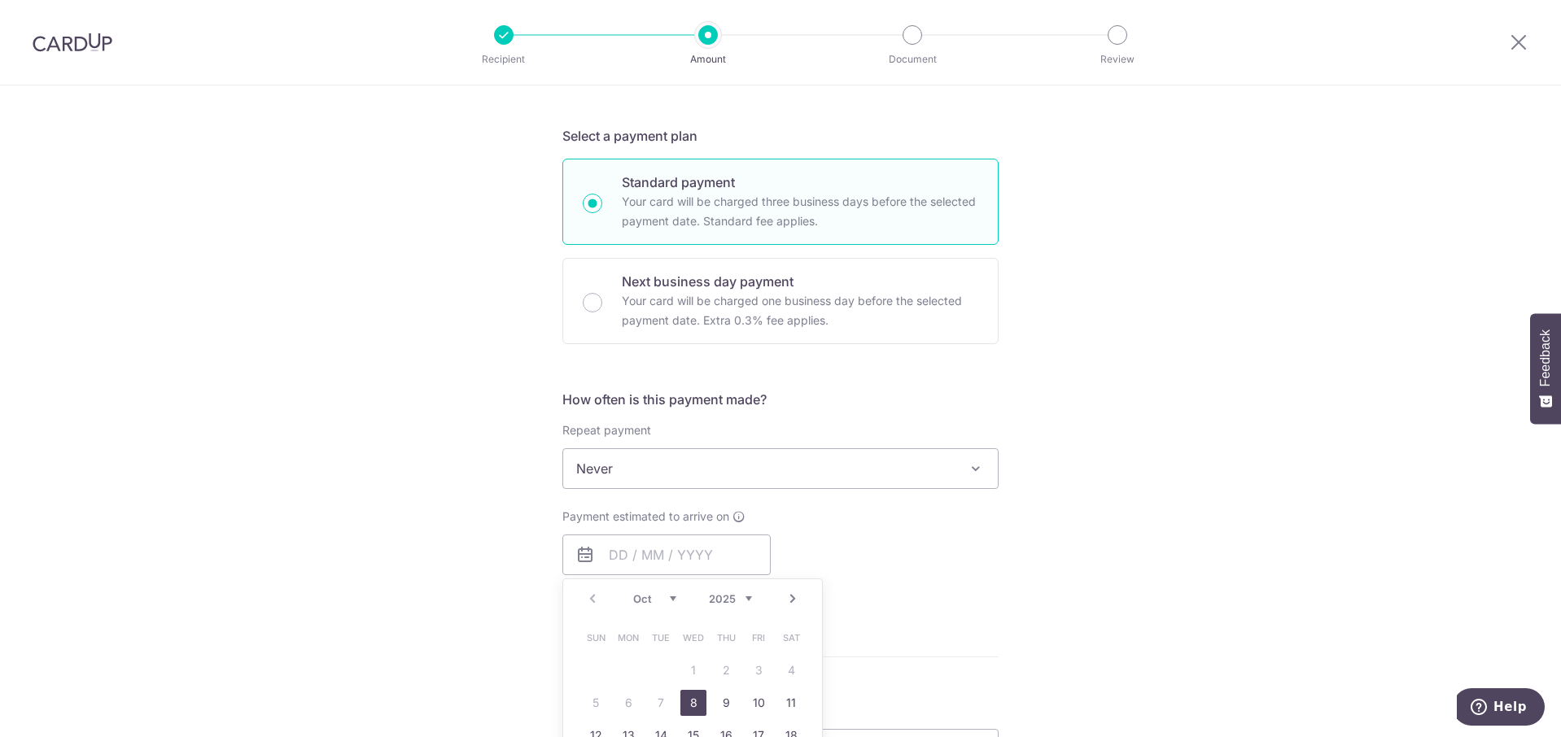
click at [696, 702] on link "8" at bounding box center [693, 703] width 26 height 26
type input "[DATE]"
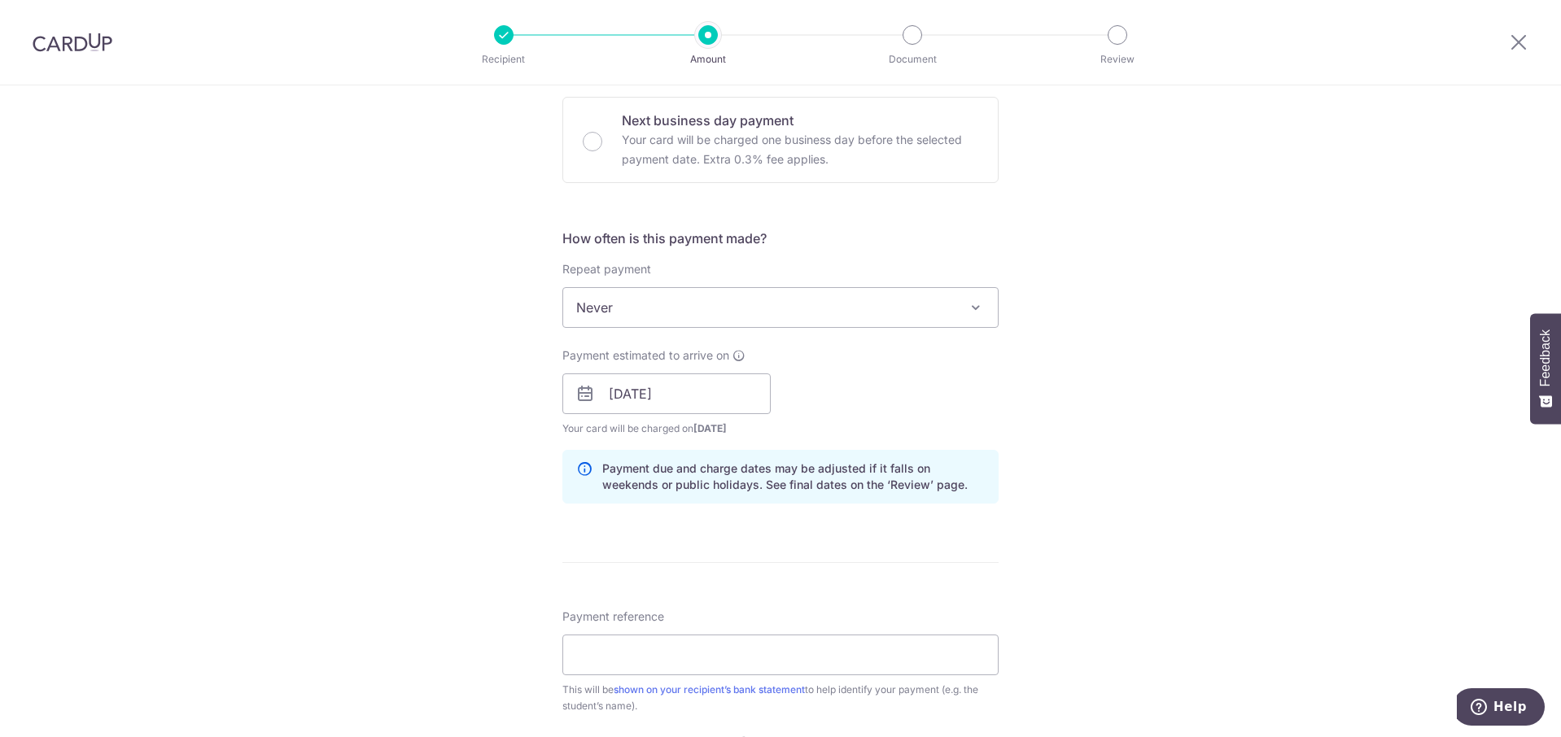
scroll to position [488, 0]
click at [744, 658] on input "Payment reference" at bounding box center [780, 653] width 436 height 41
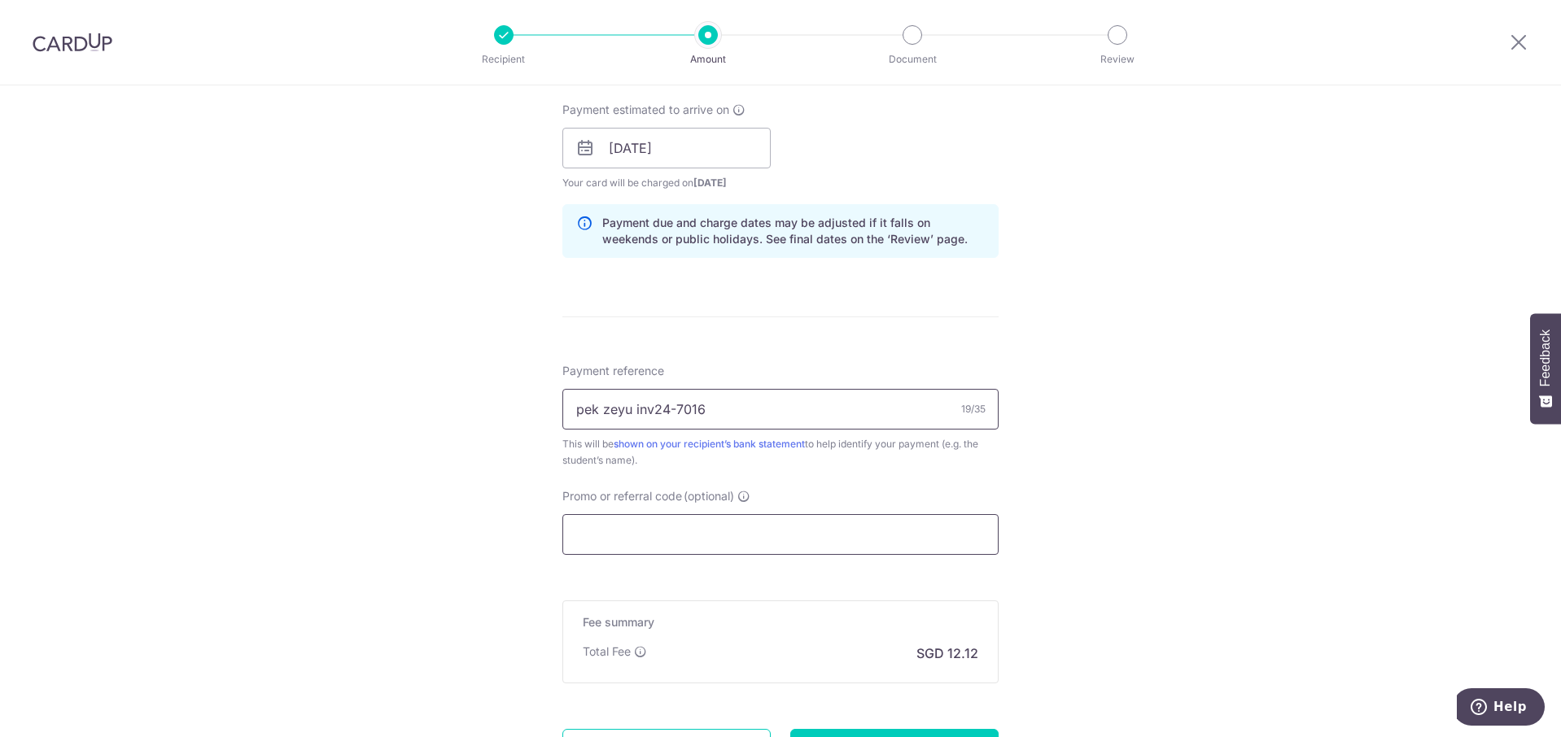
scroll to position [887, 0]
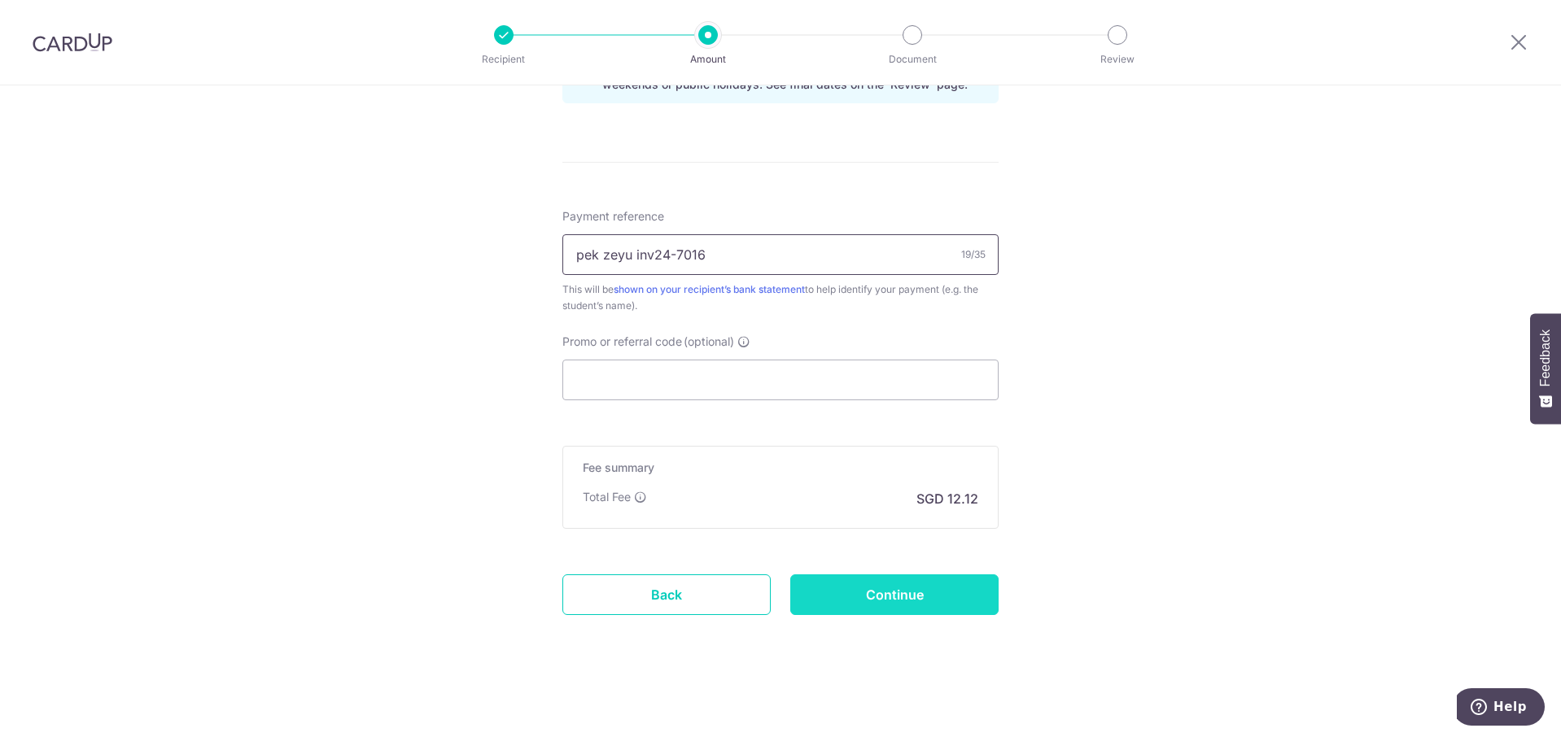
type input "pek zeyu inv24-7016"
click at [905, 591] on input "Continue" at bounding box center [894, 595] width 208 height 41
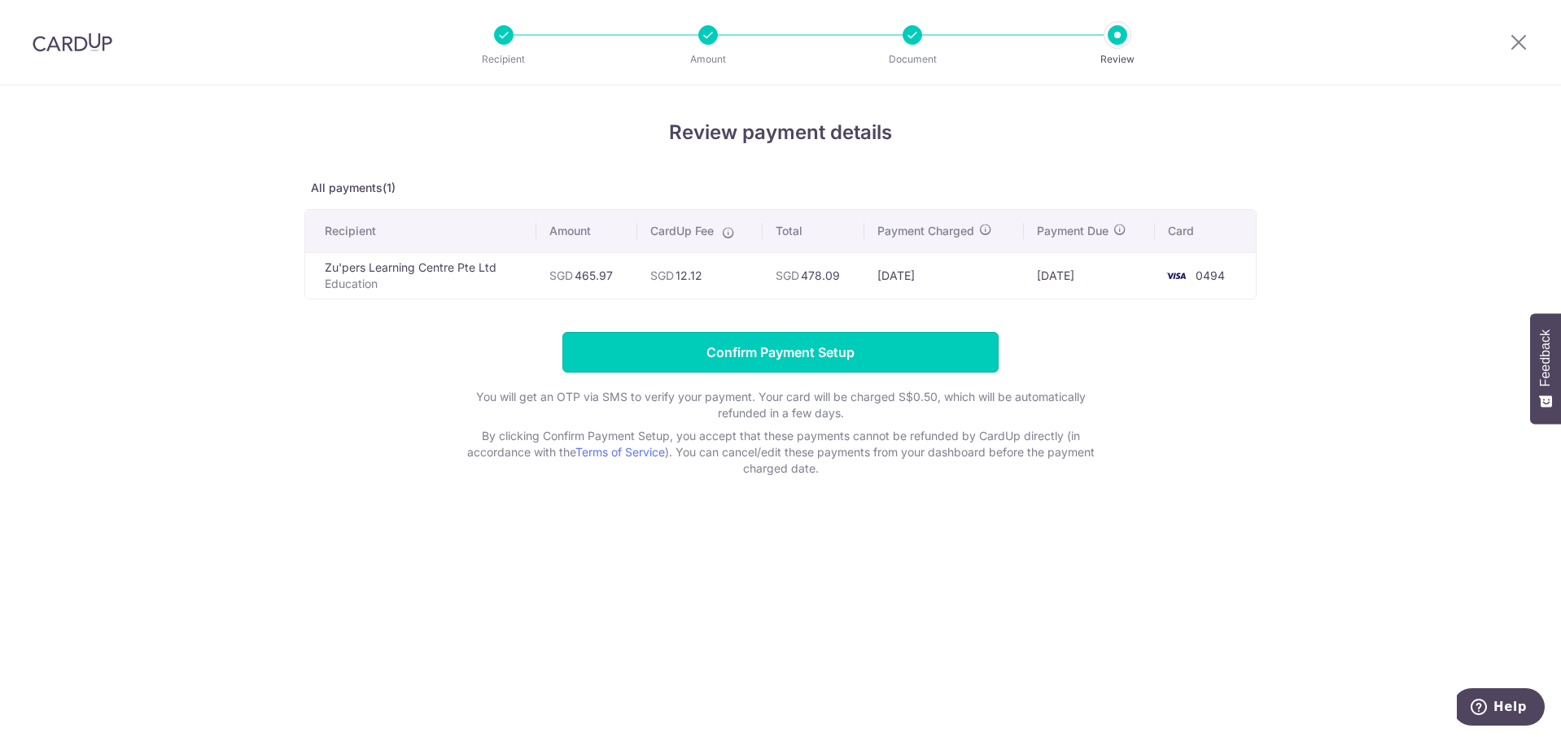
drag, startPoint x: 804, startPoint y: 340, endPoint x: 810, endPoint y: 348, distance: 9.3
click at [804, 341] on input "Confirm Payment Setup" at bounding box center [780, 352] width 436 height 41
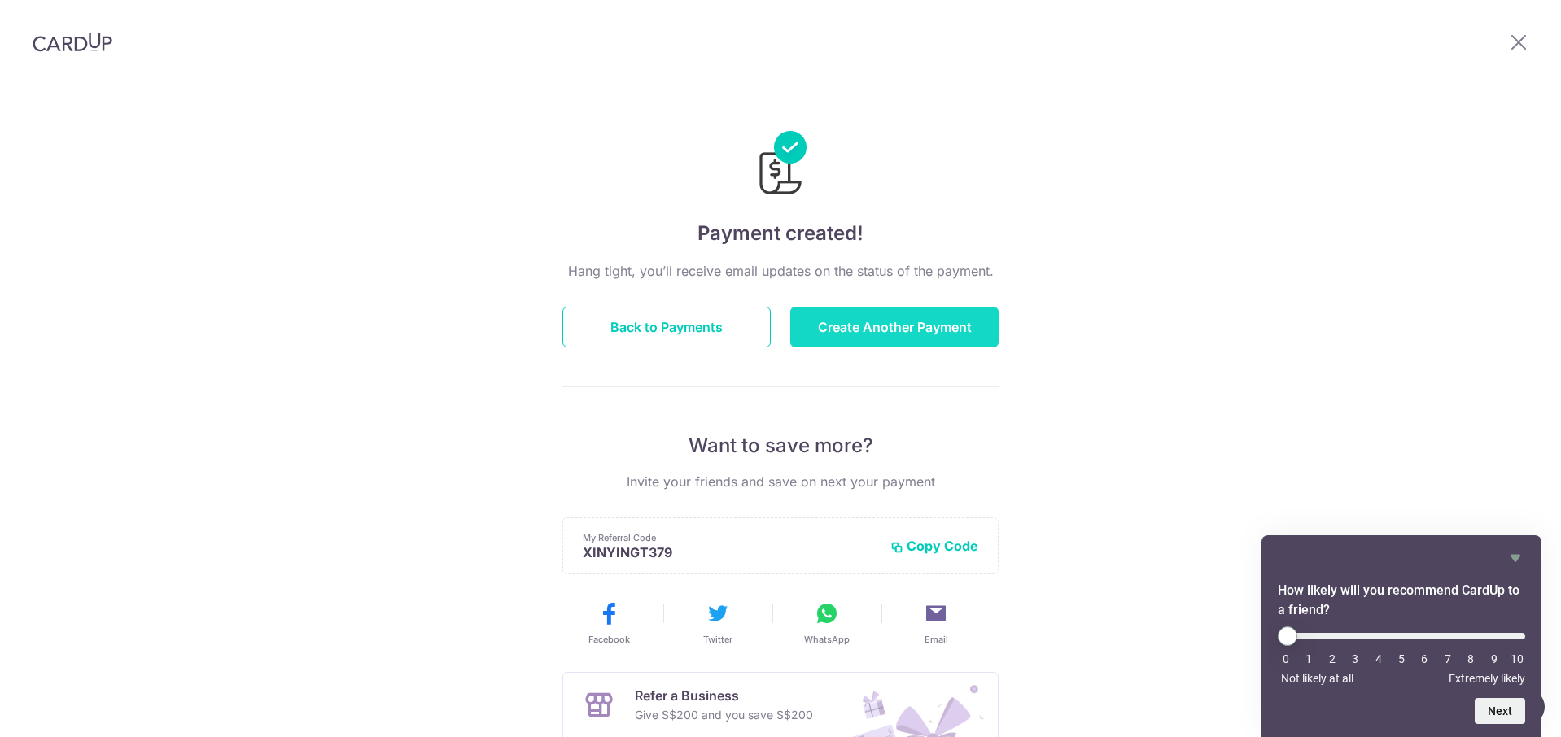
click at [893, 330] on button "Create Another Payment" at bounding box center [894, 327] width 208 height 41
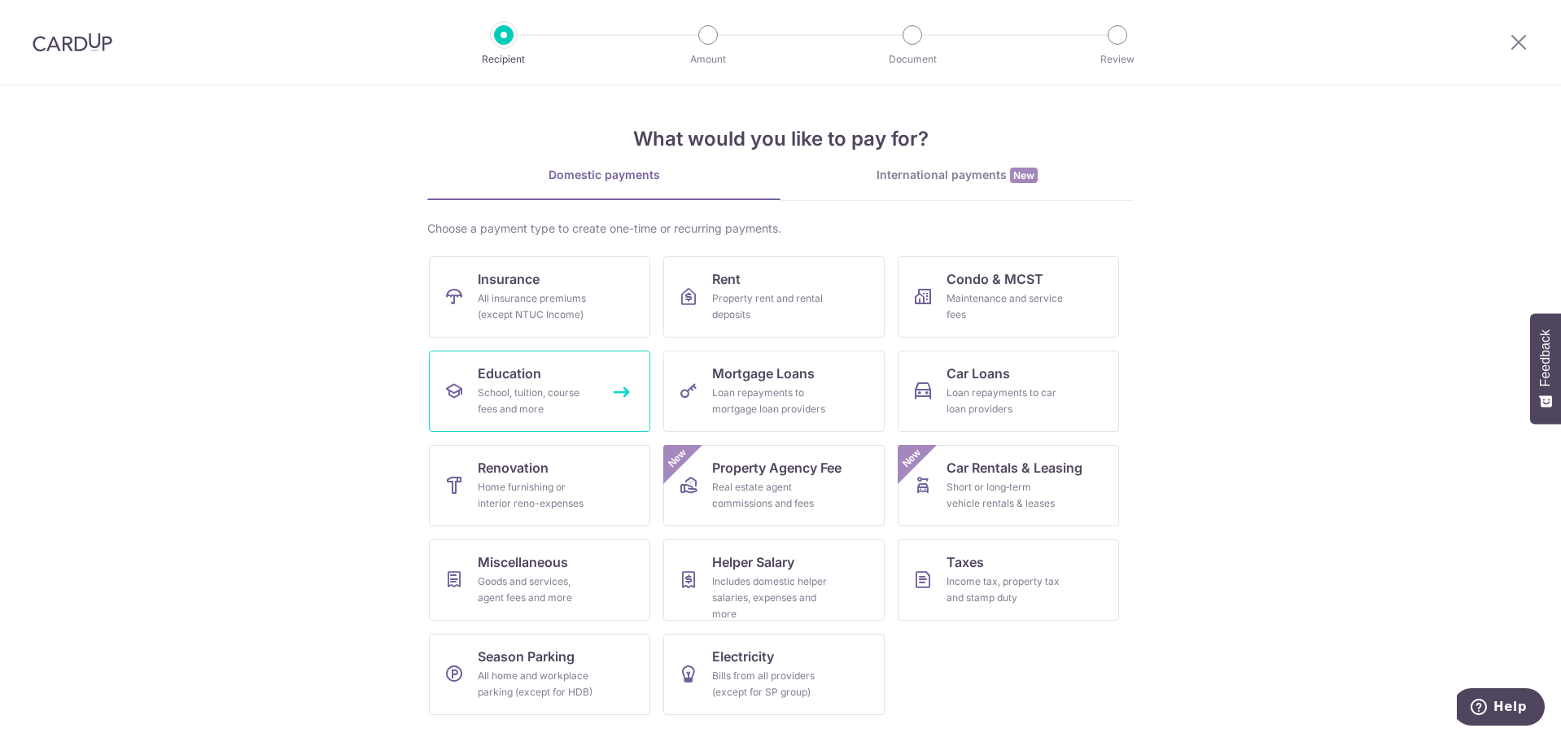
drag, startPoint x: 582, startPoint y: 387, endPoint x: 595, endPoint y: 382, distance: 13.9
click at [582, 387] on div "School, tuition, course fees and more" at bounding box center [536, 401] width 117 height 33
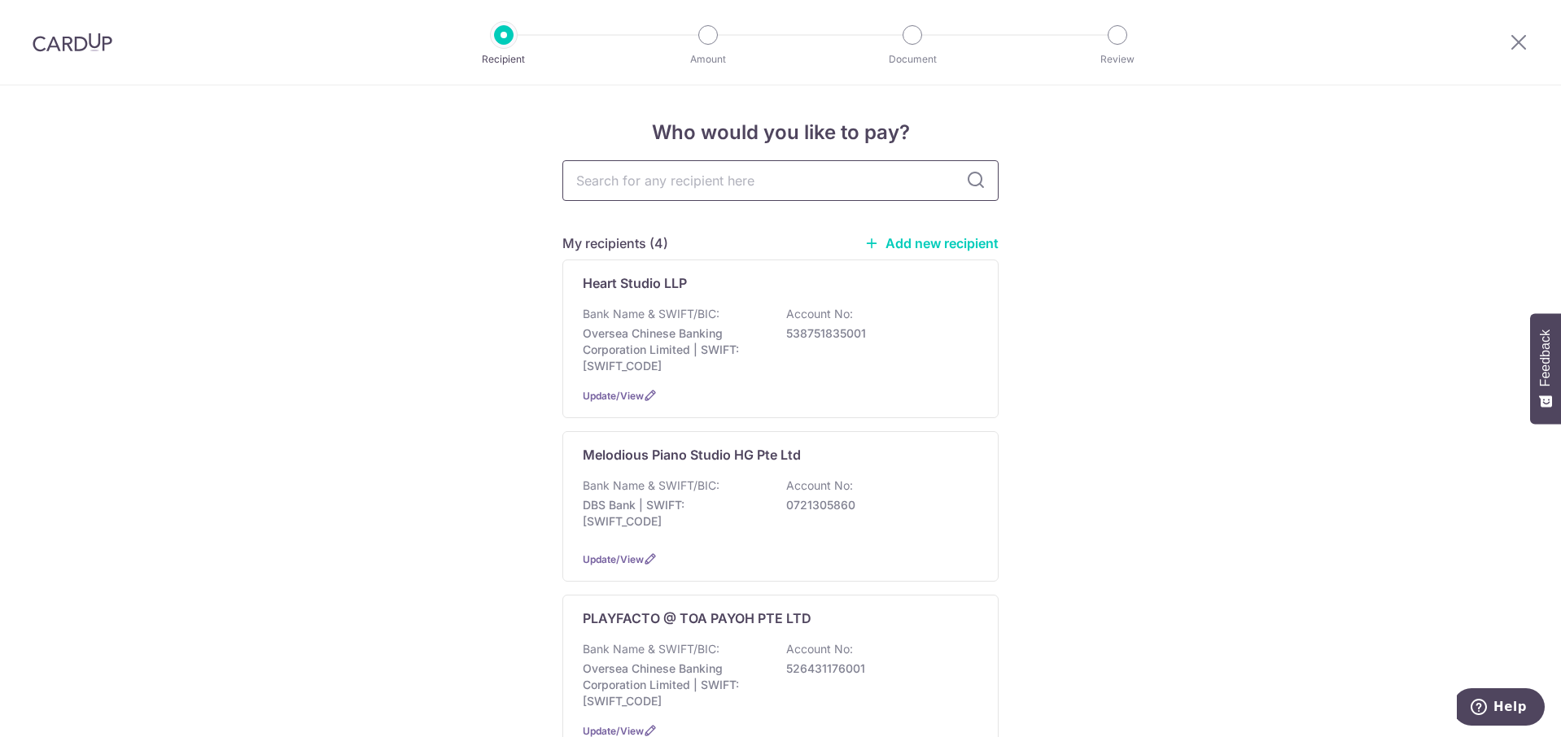
type input "z"
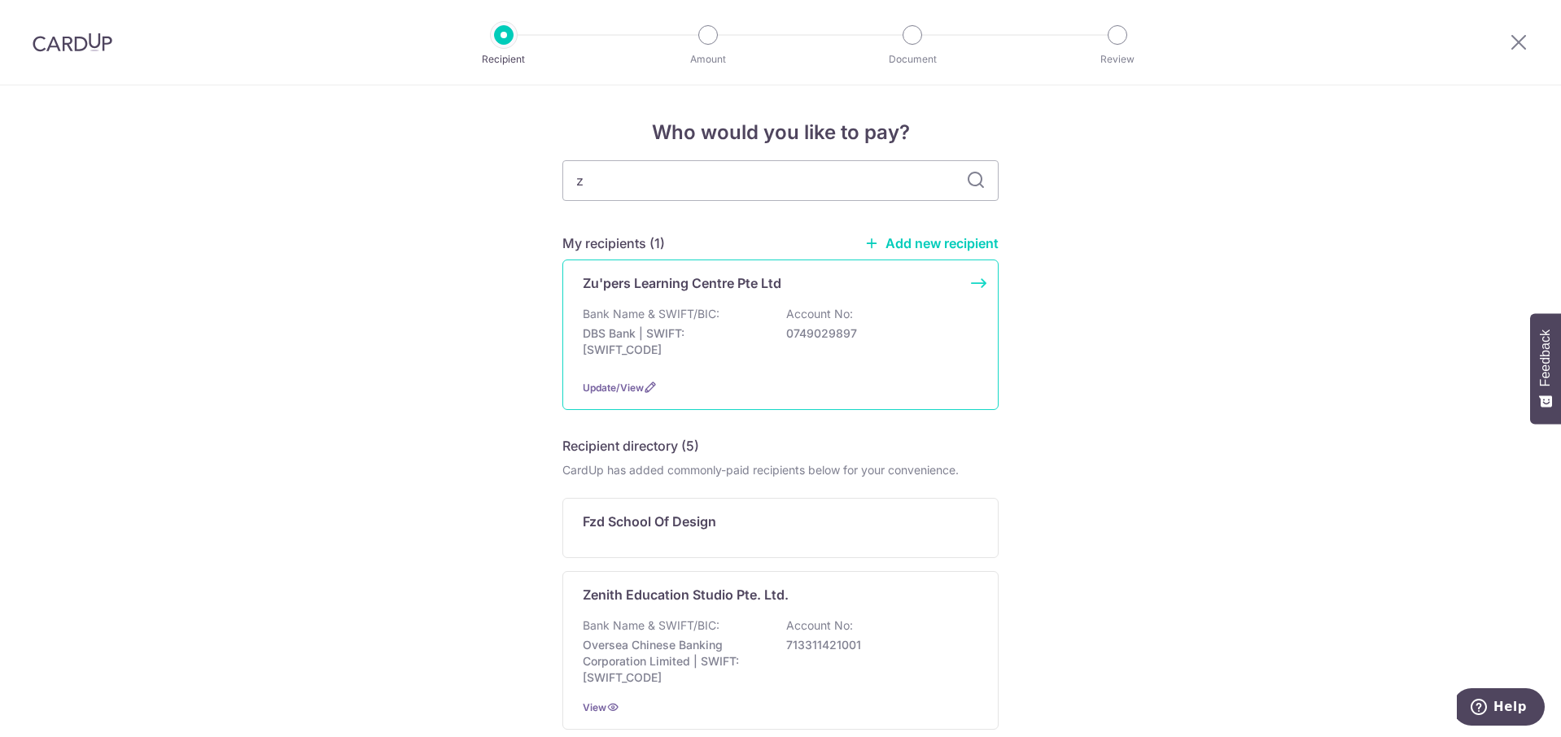
click at [683, 302] on div "Zu'pers Learning Centre Pte Ltd Bank Name & SWIFT/BIC: DBS Bank | SWIFT: DBSSSG…" at bounding box center [780, 335] width 436 height 151
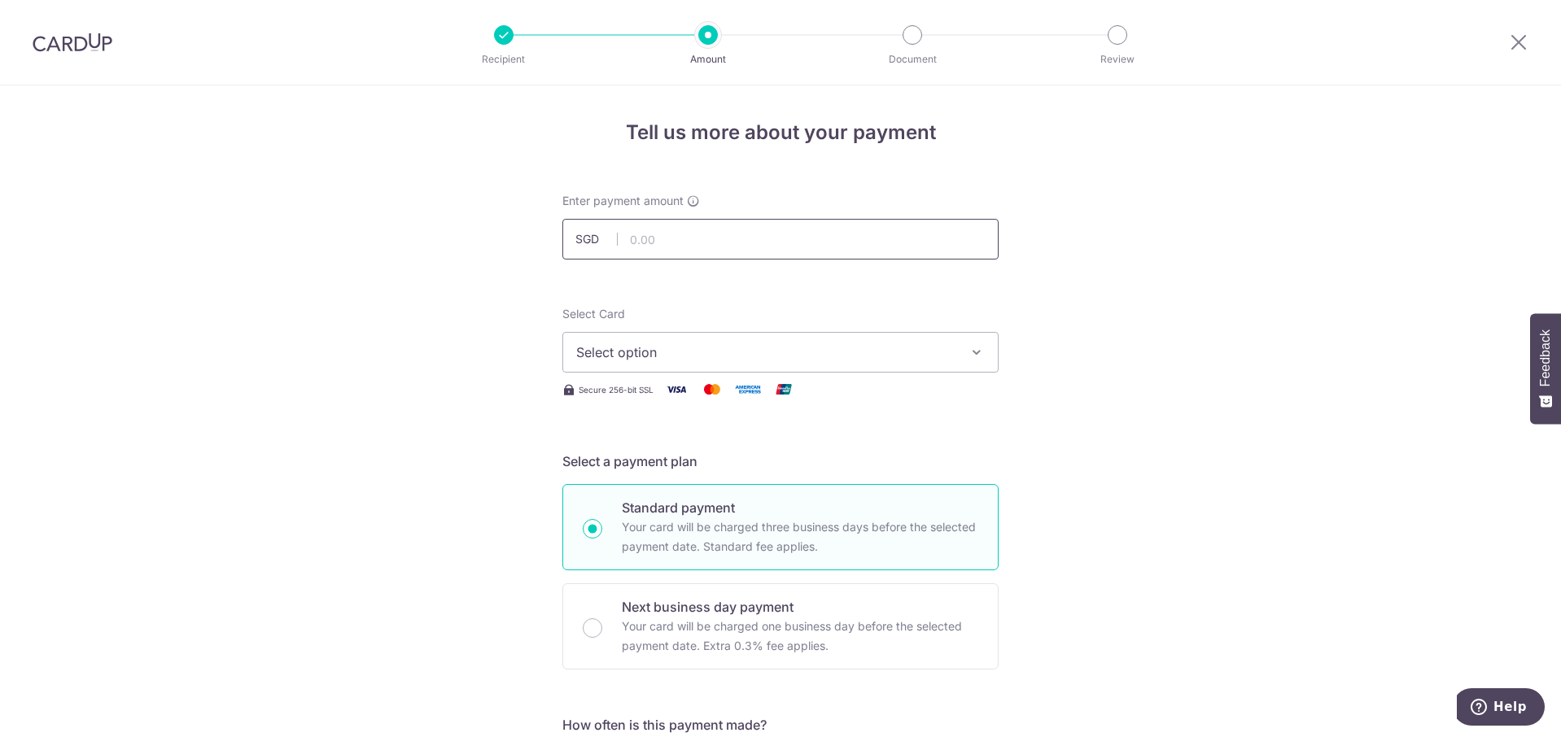
click at [774, 240] on input "text" at bounding box center [780, 239] width 436 height 41
type input "192.60"
drag, startPoint x: 1111, startPoint y: 322, endPoint x: 1104, endPoint y: 356, distance: 35.0
click at [881, 355] on span "Select option" at bounding box center [765, 353] width 379 height 20
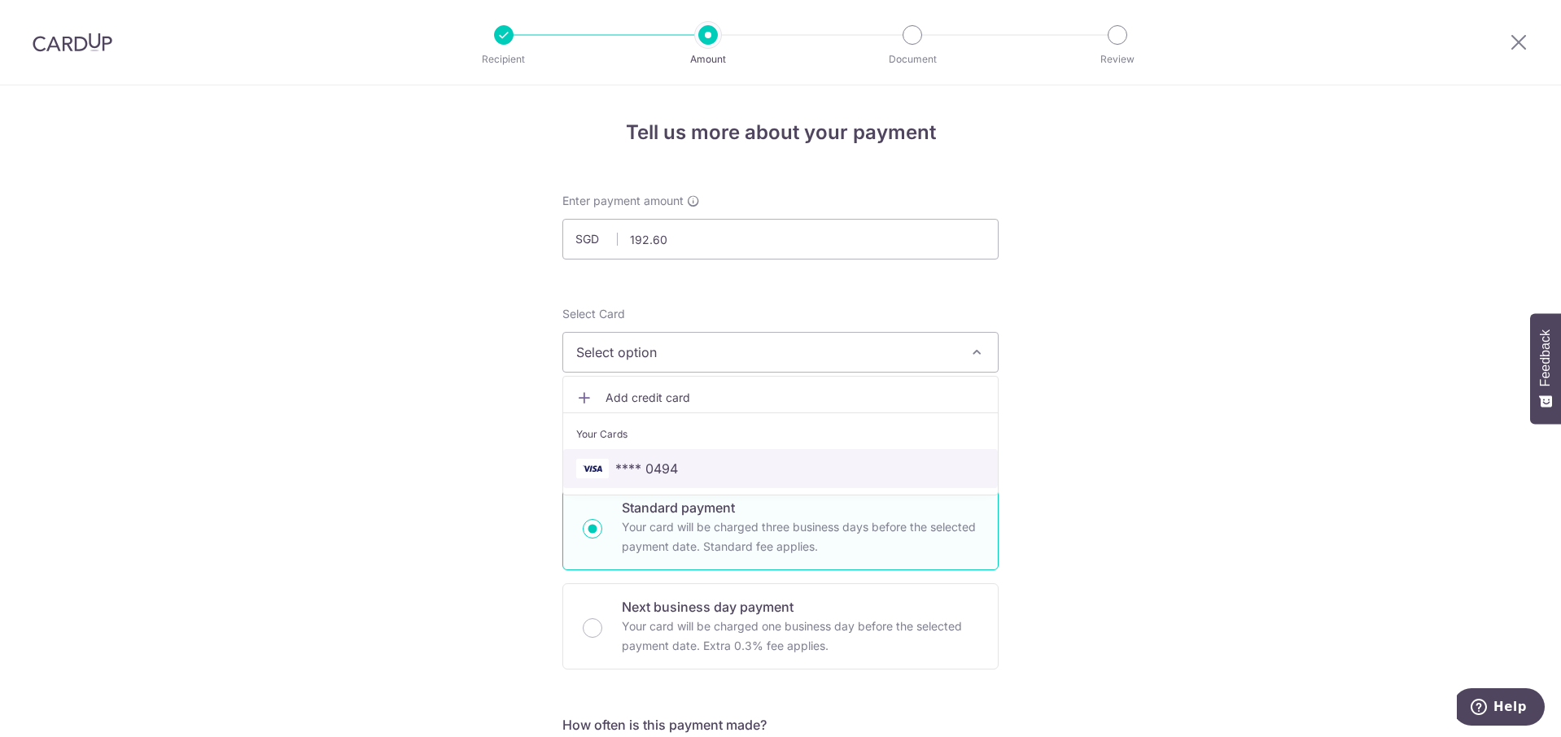
click at [629, 472] on span "**** 0494" at bounding box center [646, 469] width 63 height 20
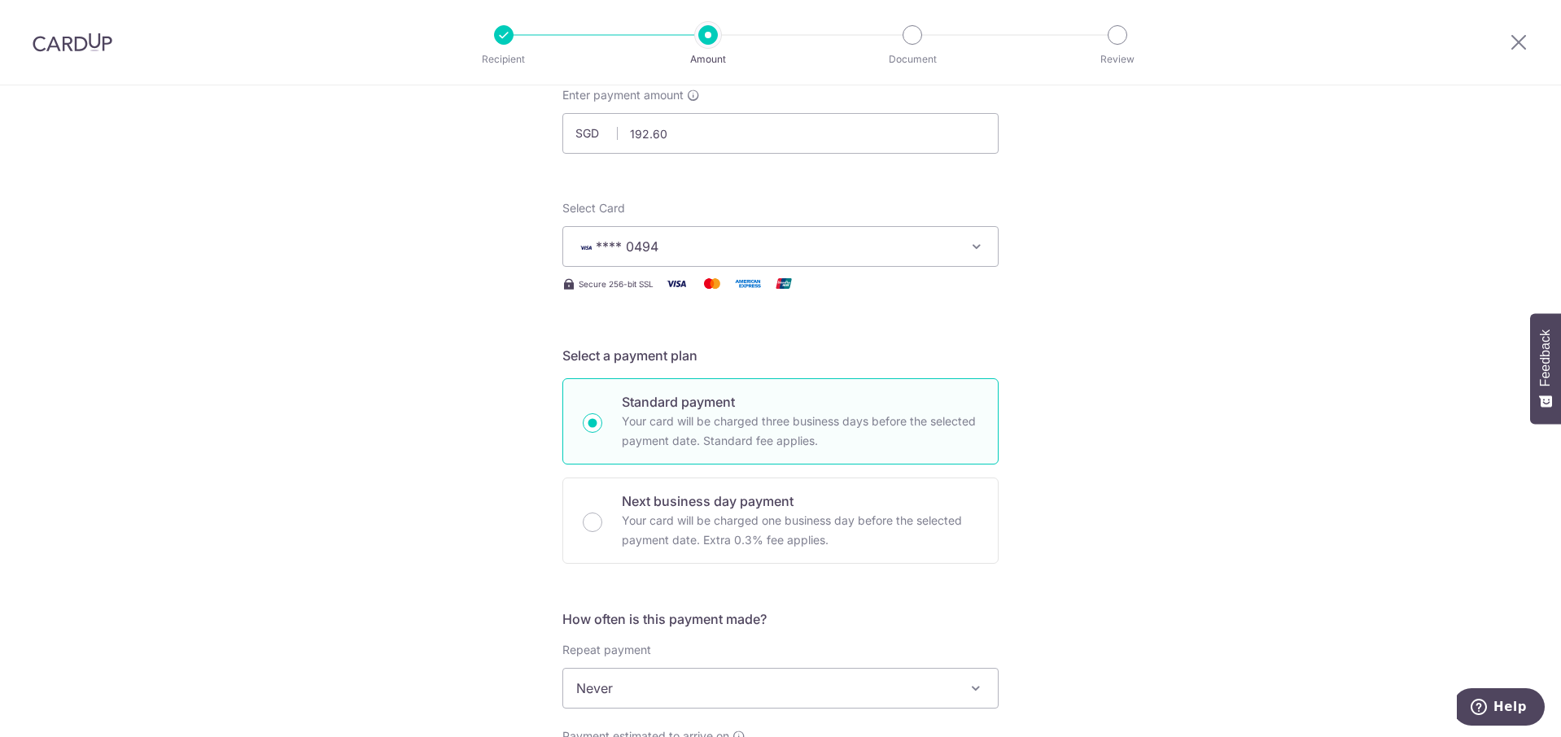
scroll to position [163, 0]
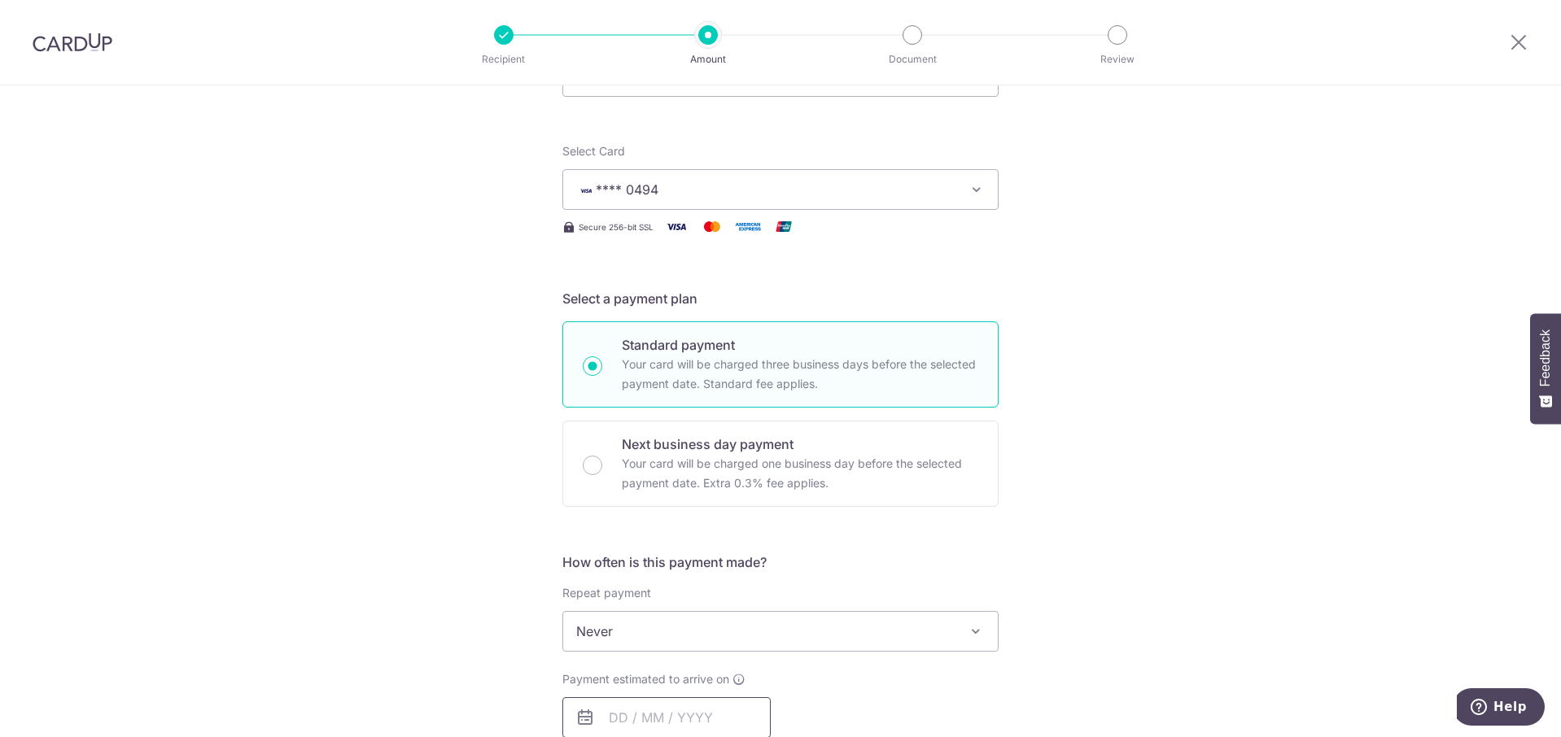
click at [657, 730] on input "text" at bounding box center [666, 717] width 208 height 41
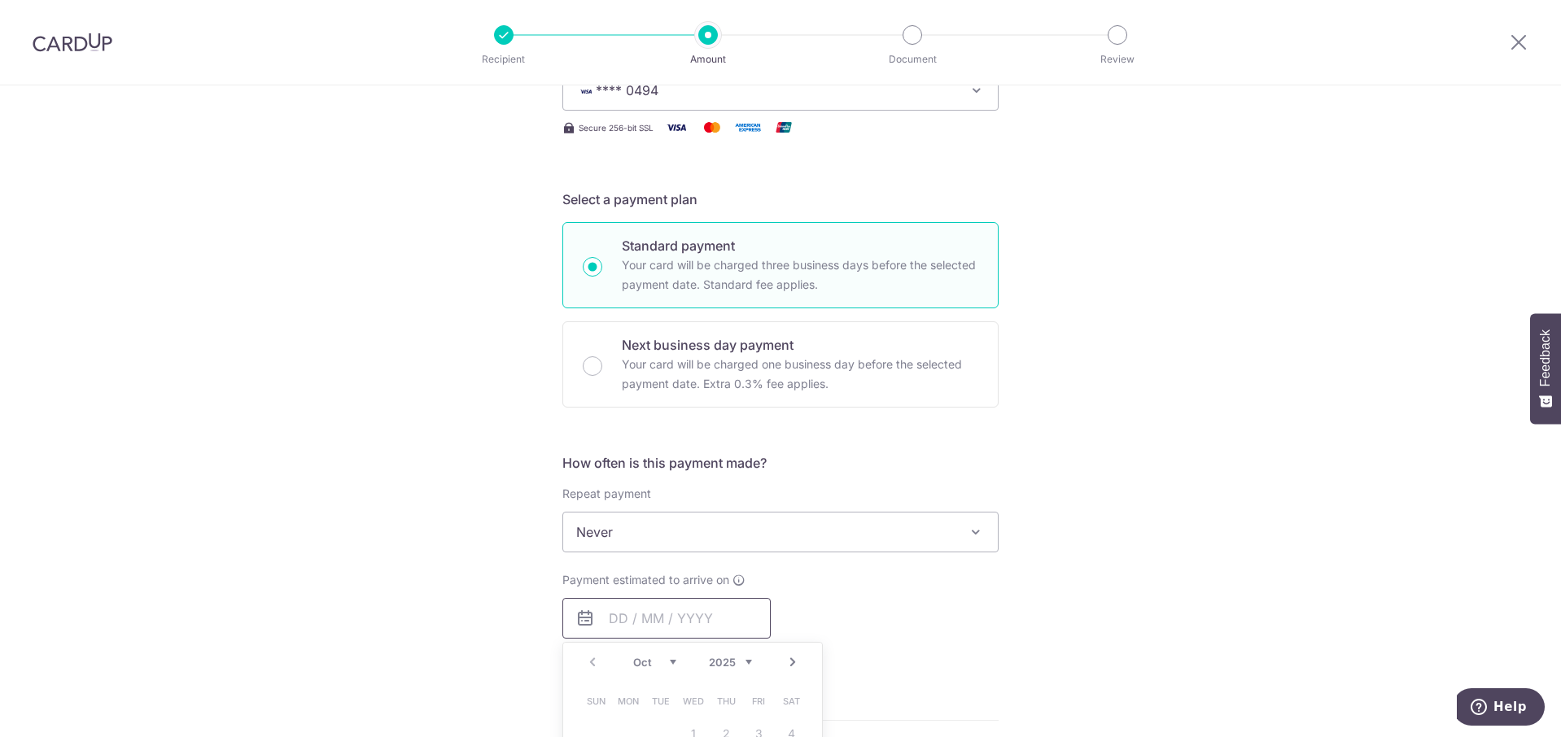
scroll to position [488, 0]
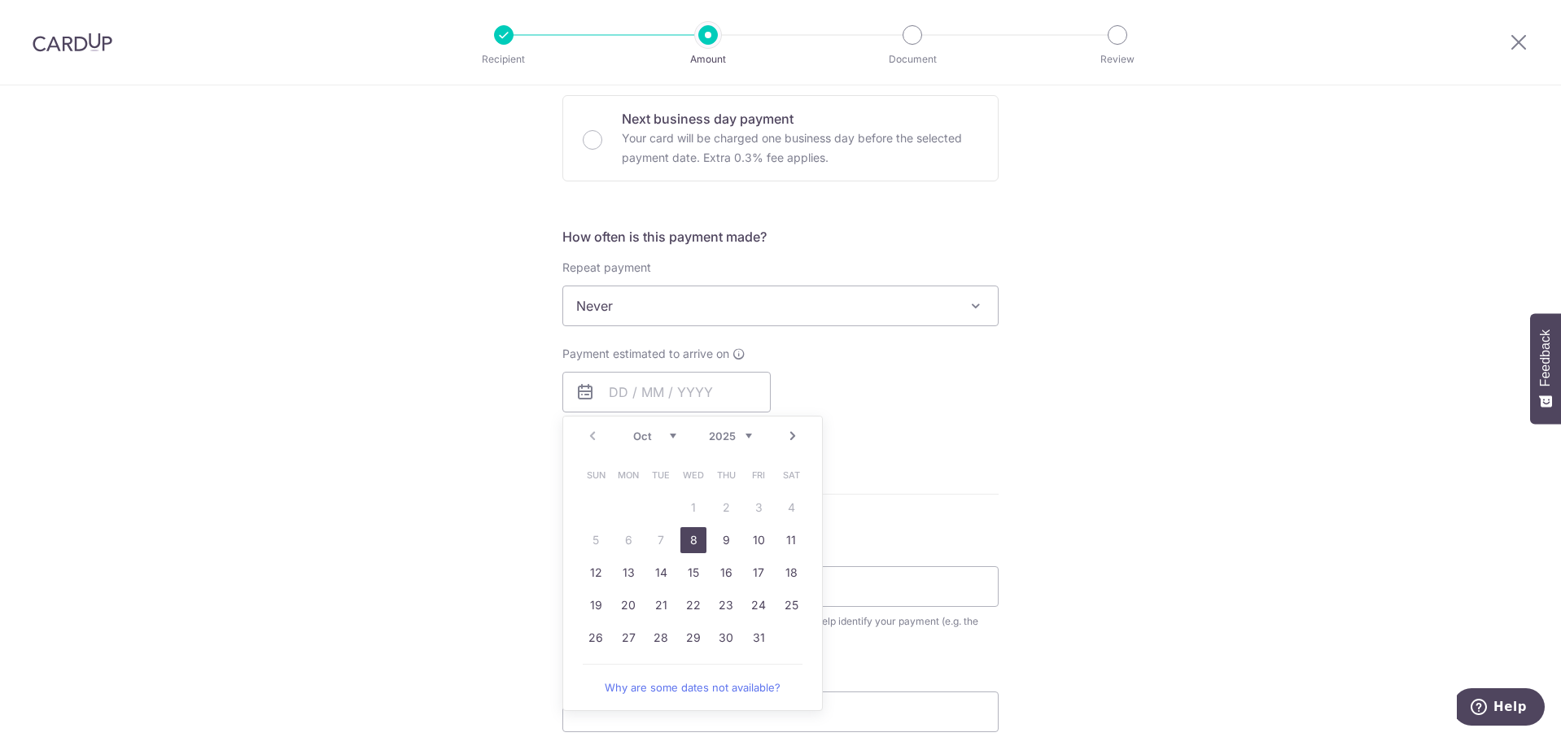
click at [686, 544] on link "8" at bounding box center [693, 540] width 26 height 26
type input "[DATE]"
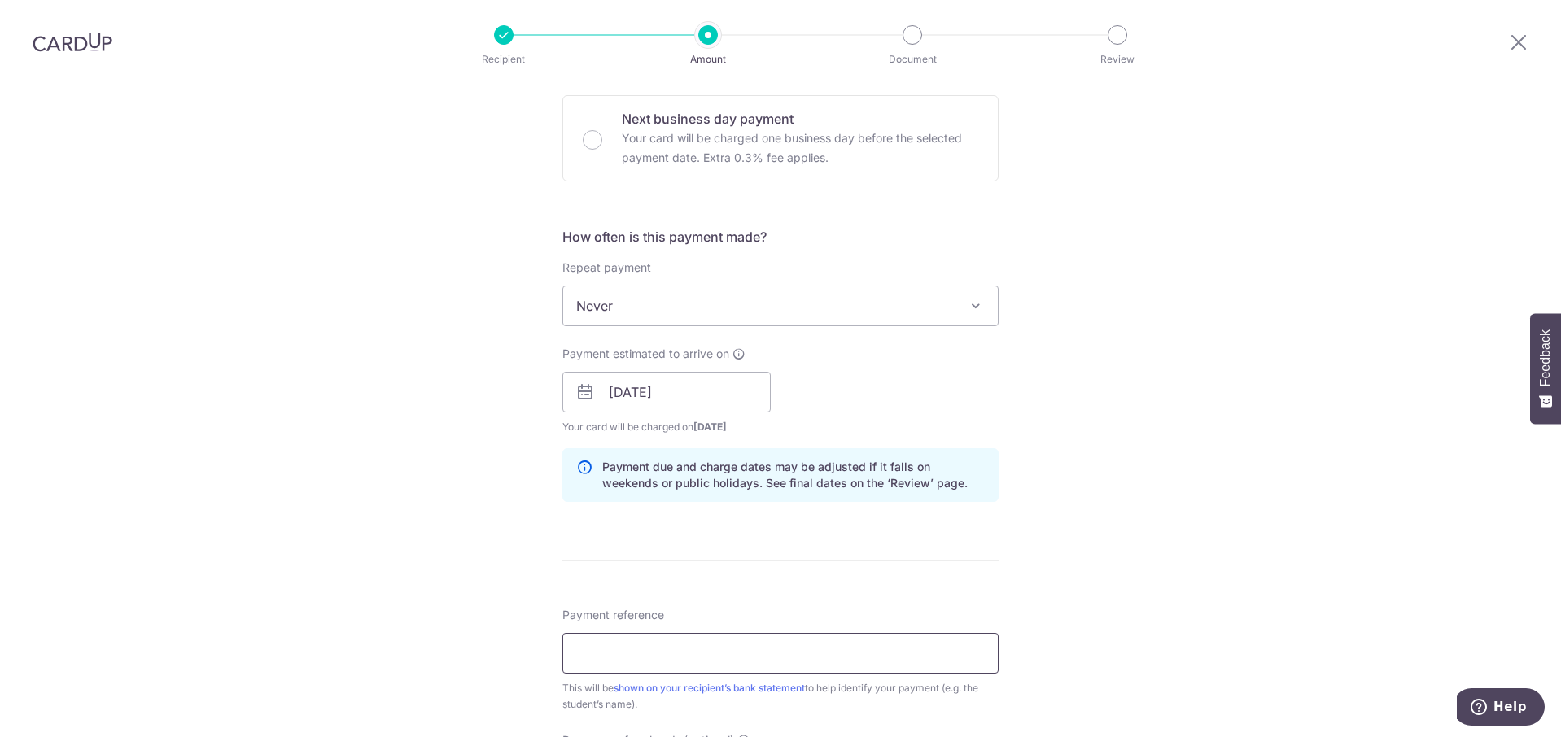
click at [745, 659] on input "Payment reference" at bounding box center [780, 653] width 436 height 41
type input "pek yun xi inv24-6839"
click at [1088, 592] on div "Tell us more about your payment Enter payment amount SGD 192.60 192.60 Select C…" at bounding box center [780, 366] width 1561 height 1539
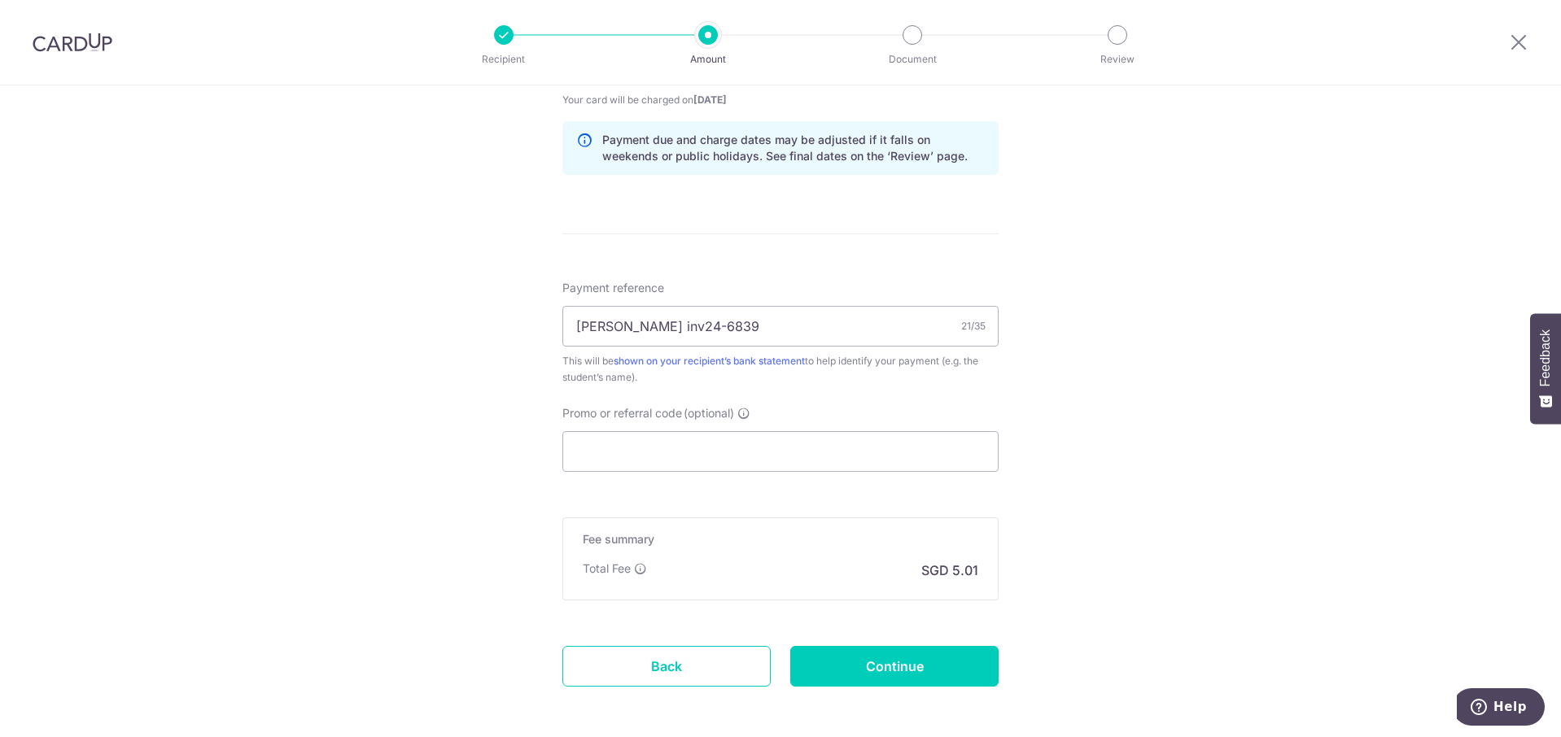
scroll to position [887, 0]
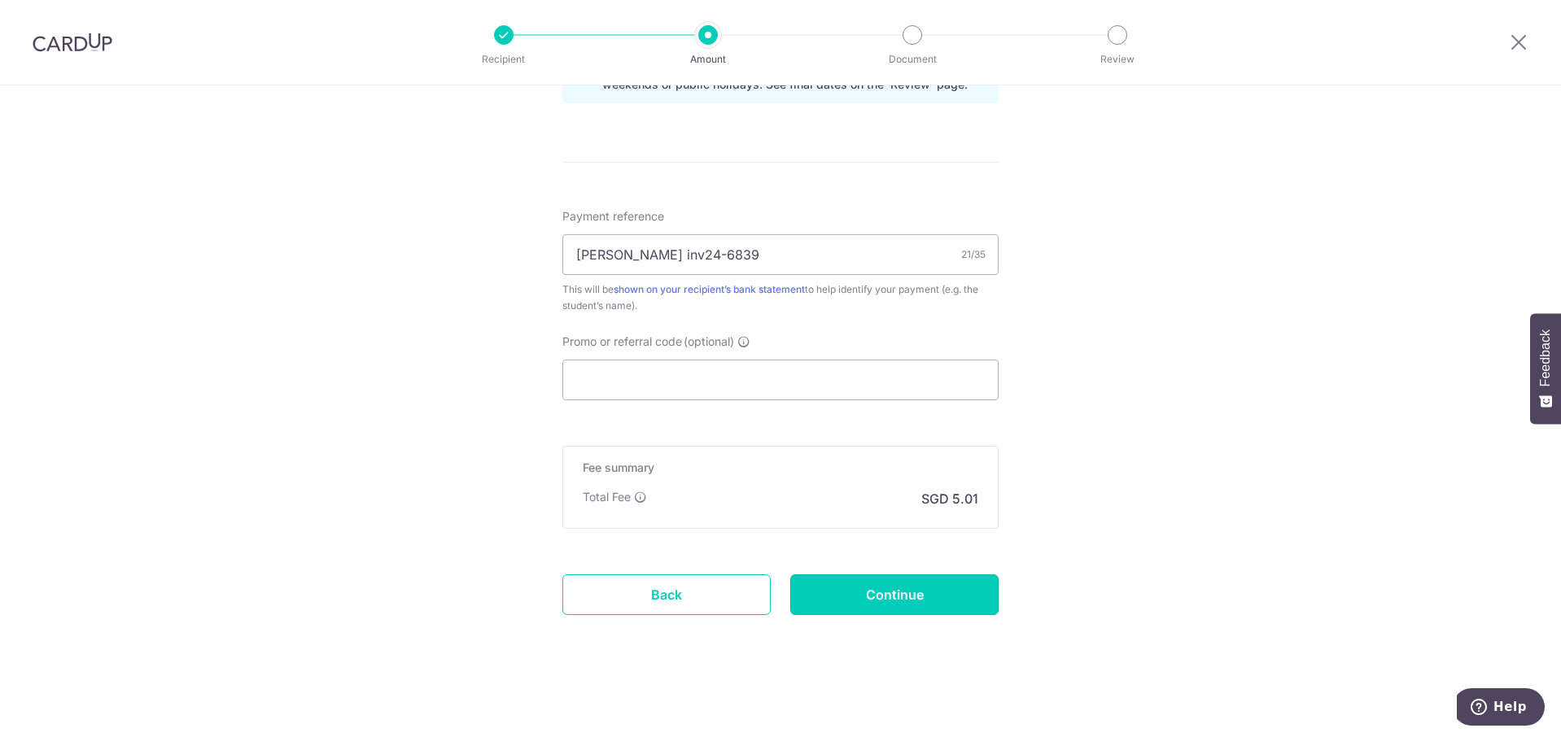
click at [867, 584] on input "Continue" at bounding box center [894, 595] width 208 height 41
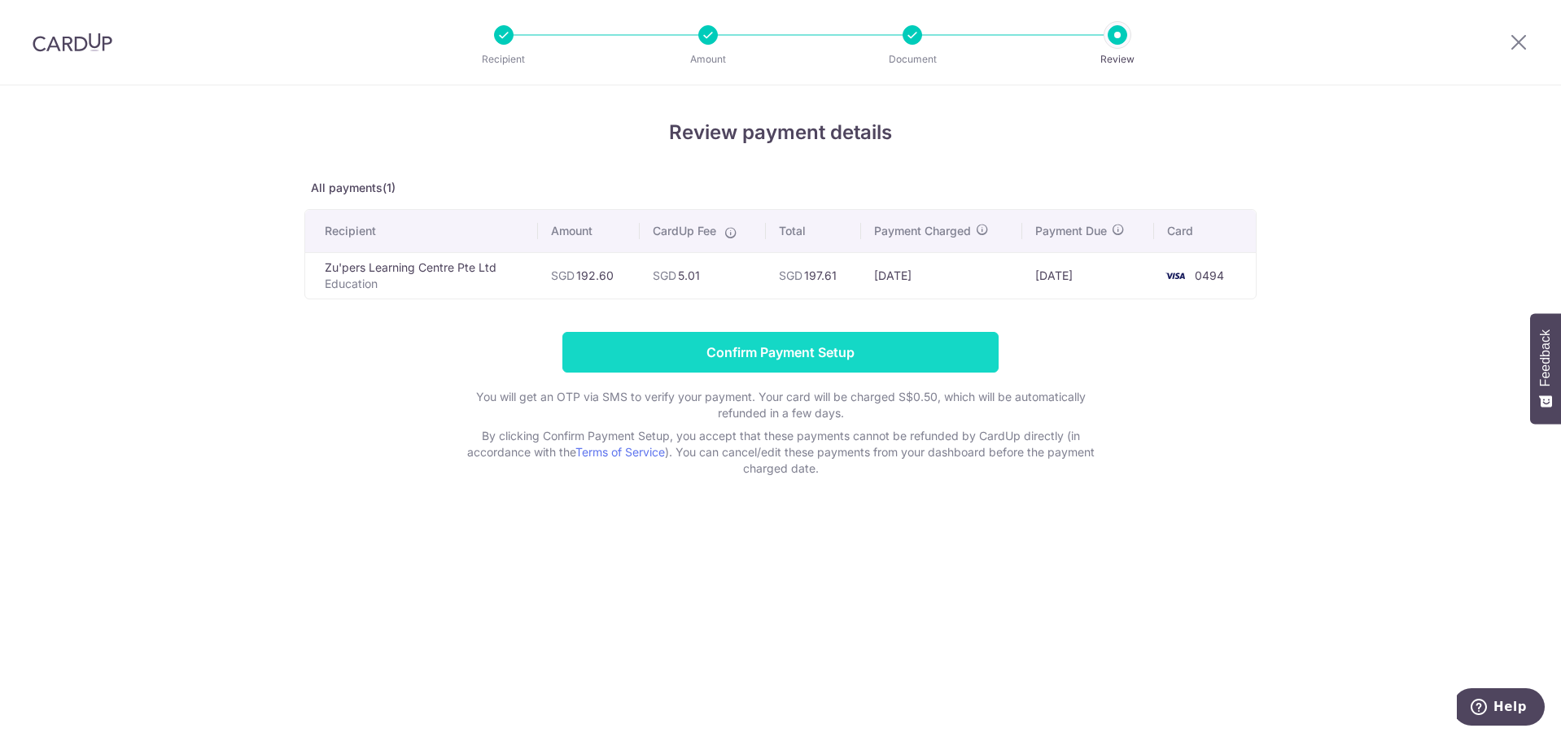
click at [860, 362] on input "Confirm Payment Setup" at bounding box center [780, 352] width 436 height 41
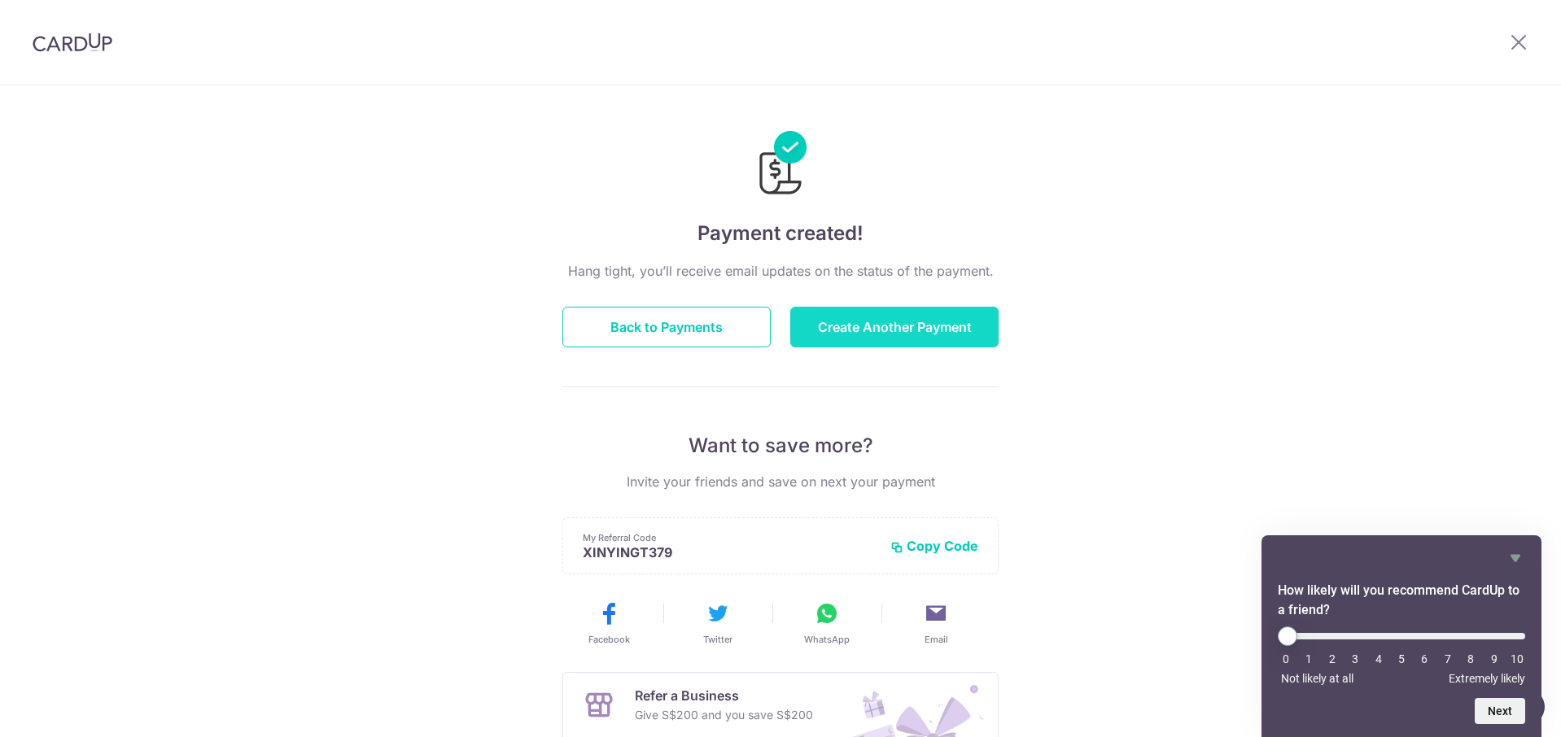
click at [923, 327] on button "Create Another Payment" at bounding box center [894, 327] width 208 height 41
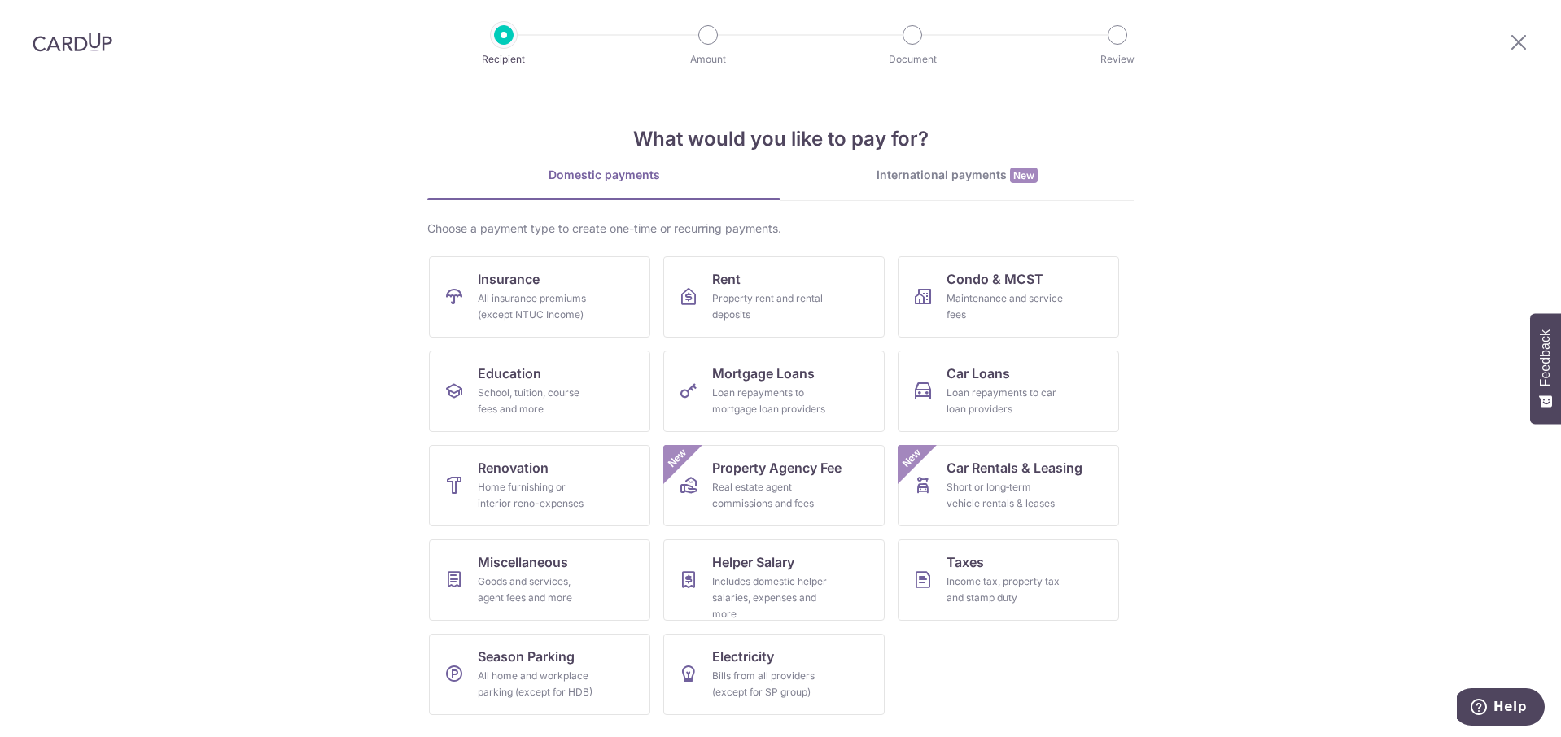
click at [1091, 246] on div "Choose a payment type to create one-time or recurring payments. Insurance All i…" at bounding box center [780, 475] width 706 height 508
click at [519, 585] on div "Goods and services, agent fees and more" at bounding box center [536, 590] width 117 height 33
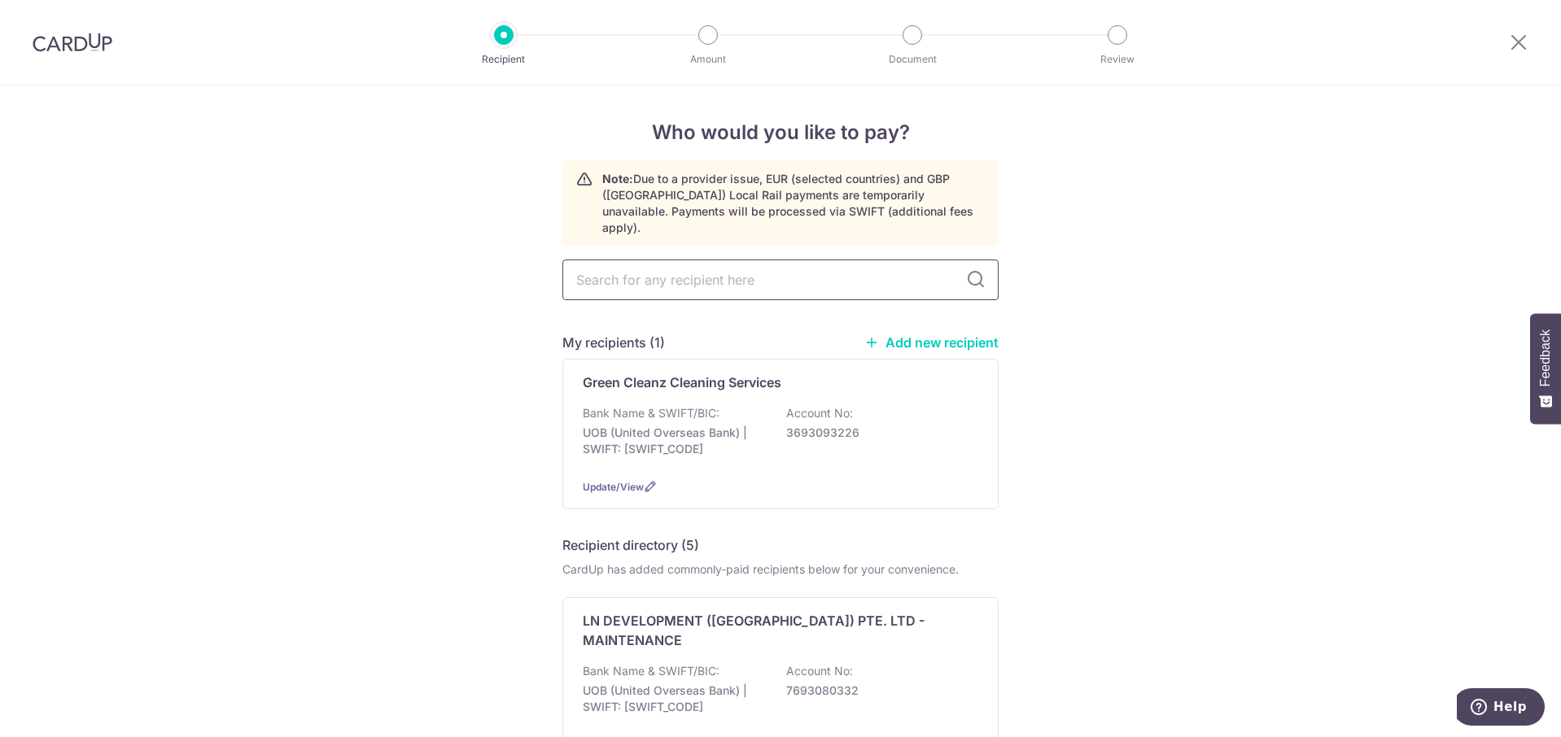
click at [724, 265] on input "text" at bounding box center [780, 280] width 436 height 41
click at [670, 406] on div "Bank Name & SWIFT/BIC: UOB (United Overseas Bank) | SWIFT: UOVBSGSGXXX Account …" at bounding box center [781, 435] width 396 height 60
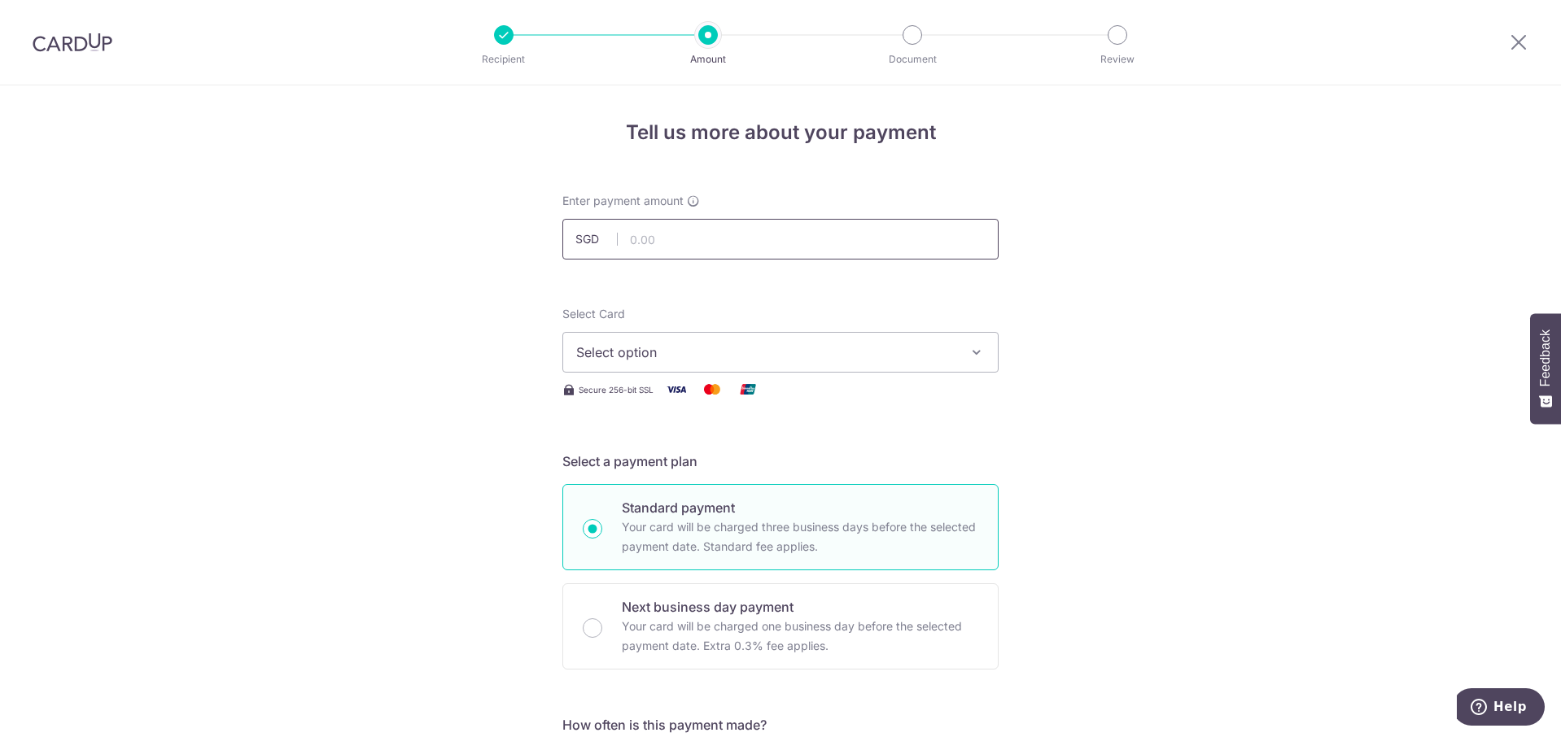
click at [789, 246] on input "text" at bounding box center [780, 239] width 436 height 41
type input "380.00"
click at [667, 359] on span "Select option" at bounding box center [765, 353] width 379 height 20
click at [666, 473] on span "**** 0494" at bounding box center [646, 469] width 63 height 20
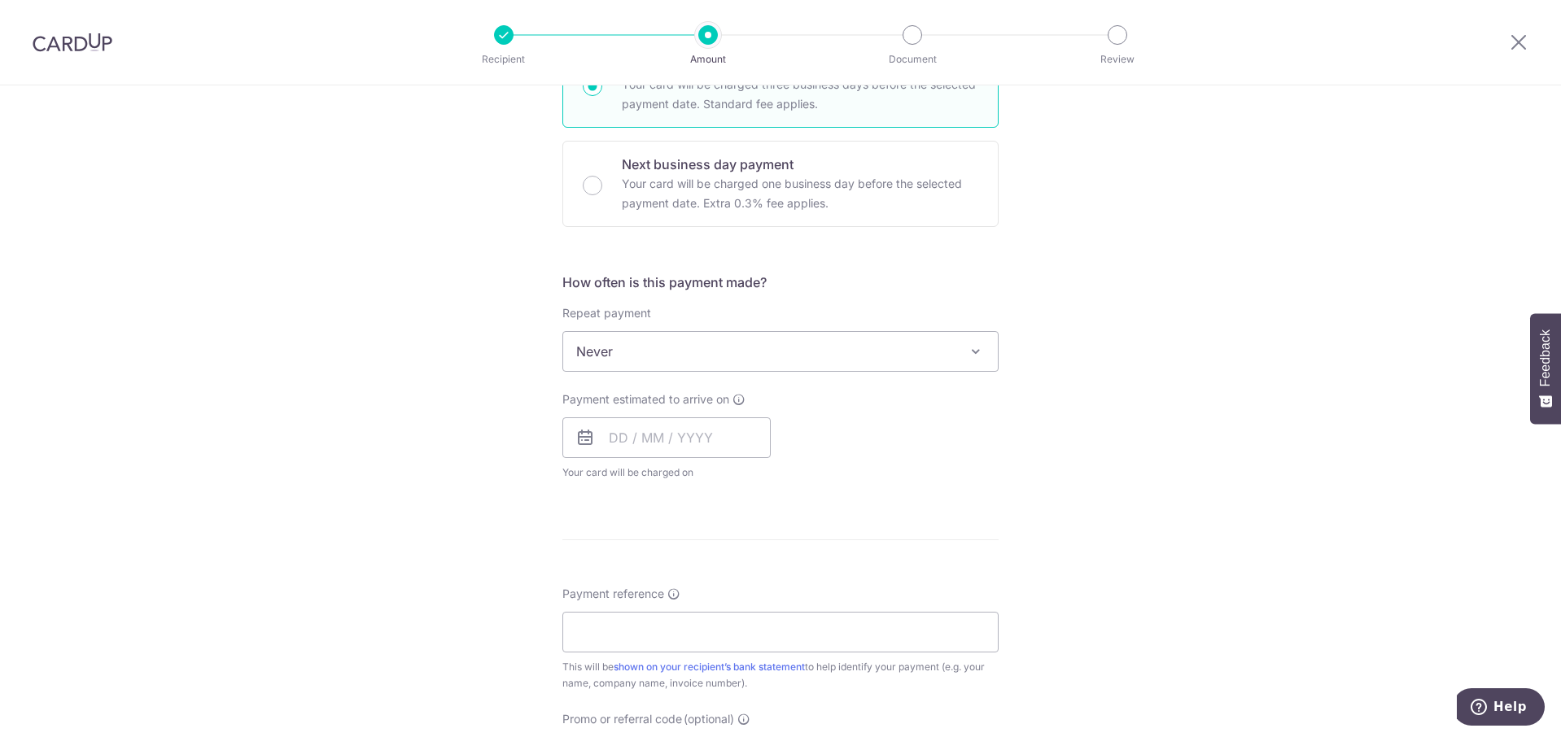
scroll to position [651, 0]
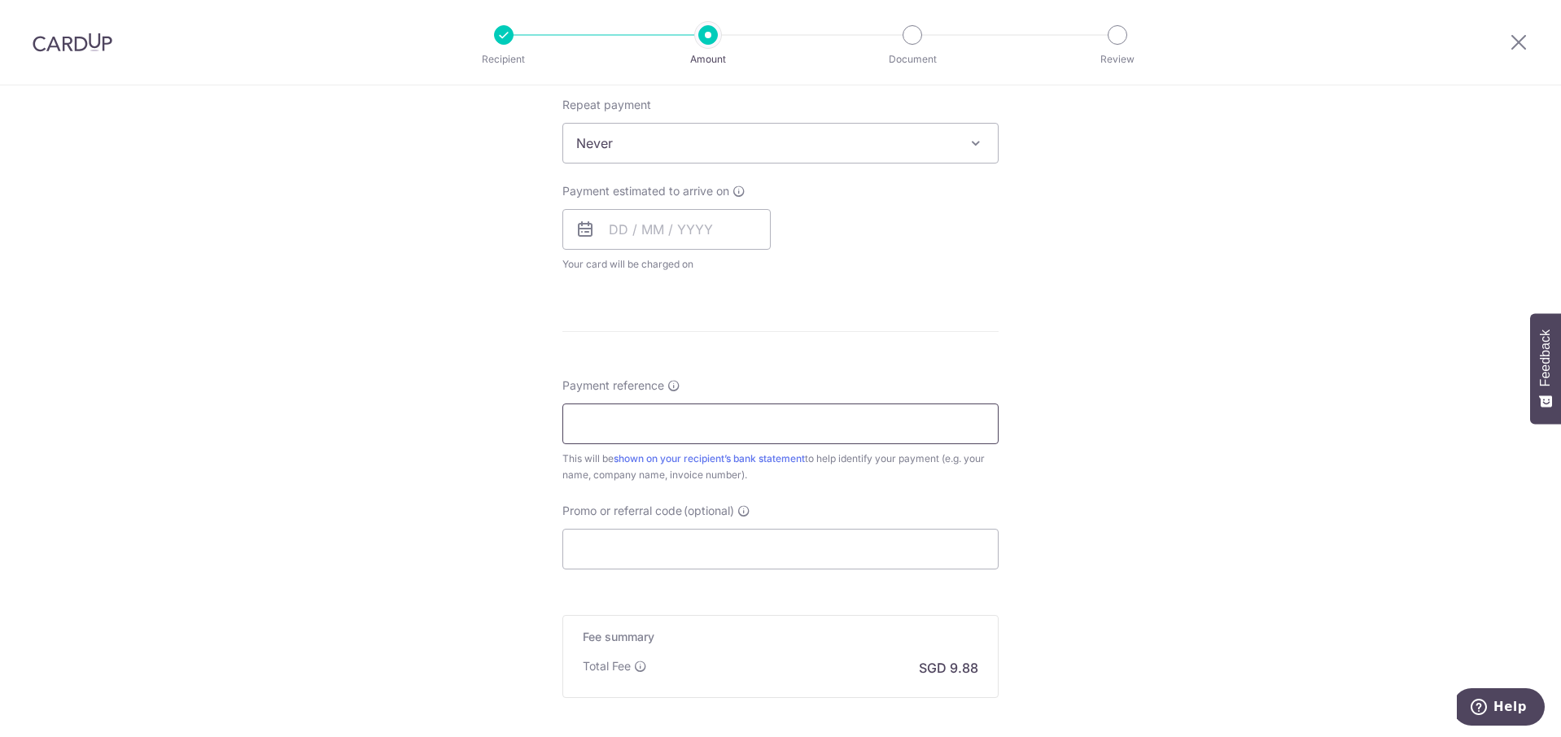
click at [694, 431] on input "Payment reference" at bounding box center [780, 424] width 436 height 41
type input "[PERSON_NAME] cleaning for [PERSON_NAME]"
click at [1353, 504] on div "Tell us more about your payment Enter payment amount SGD 380.00 380.00 Select C…" at bounding box center [780, 170] width 1561 height 1472
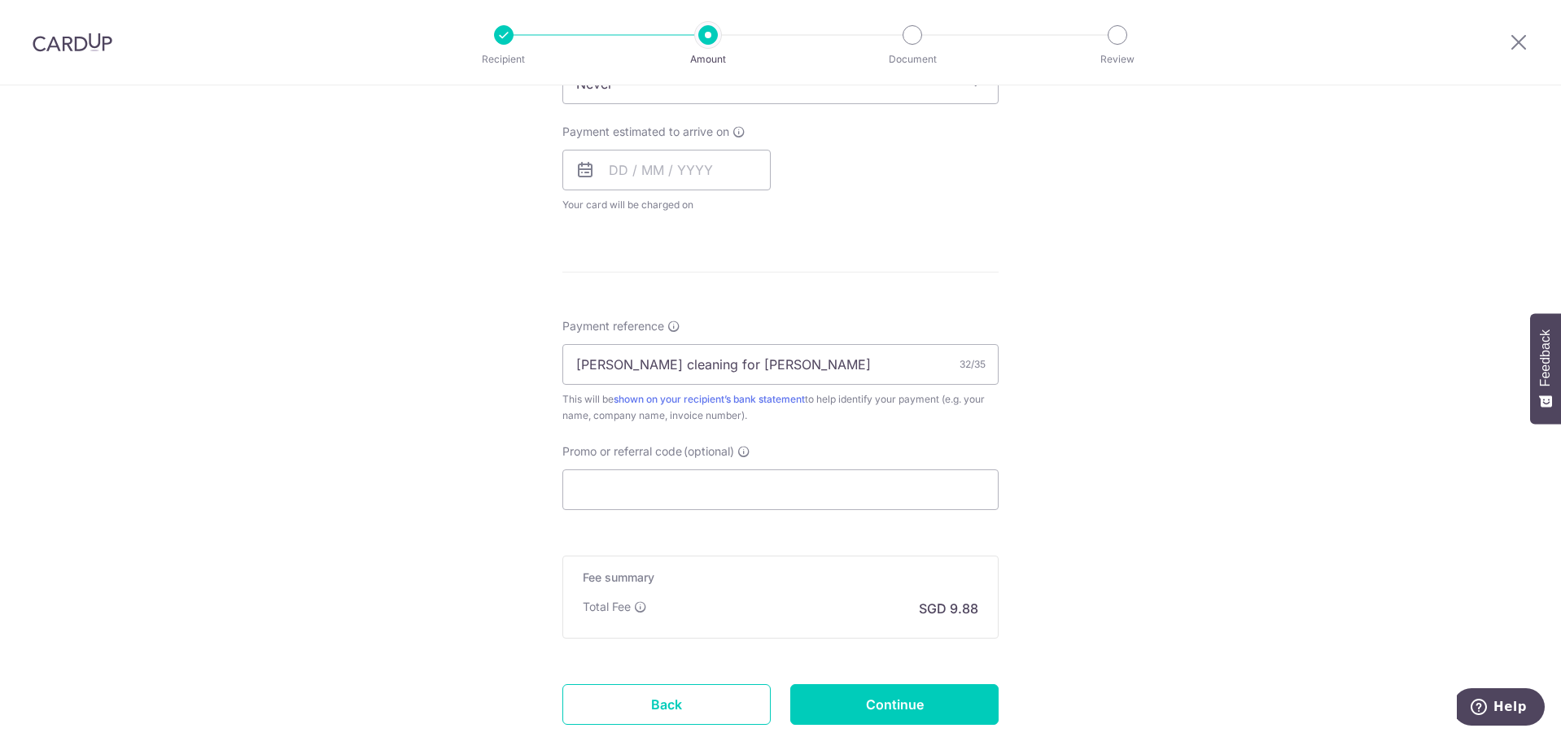
scroll to position [732, 0]
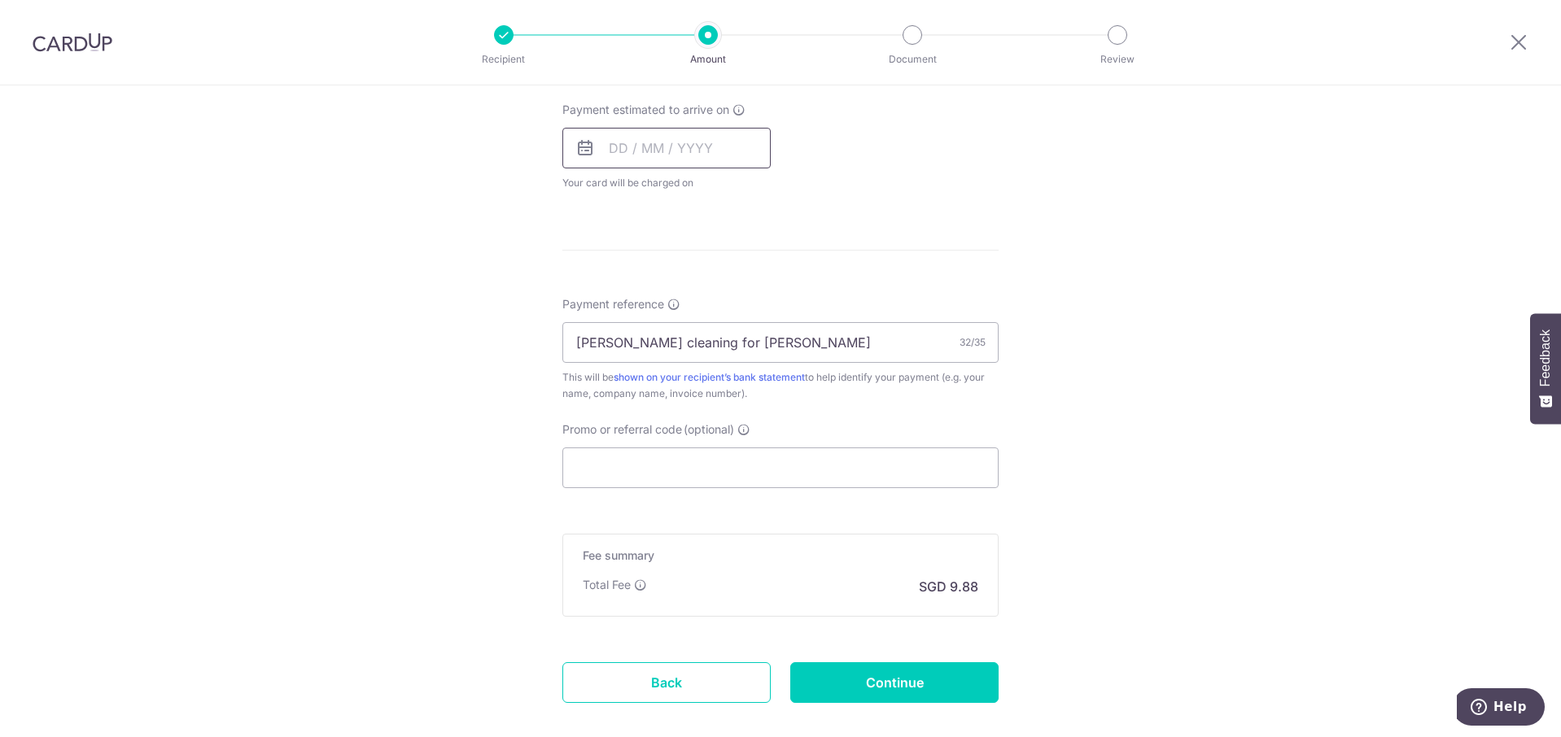
click at [712, 146] on input "text" at bounding box center [666, 148] width 208 height 41
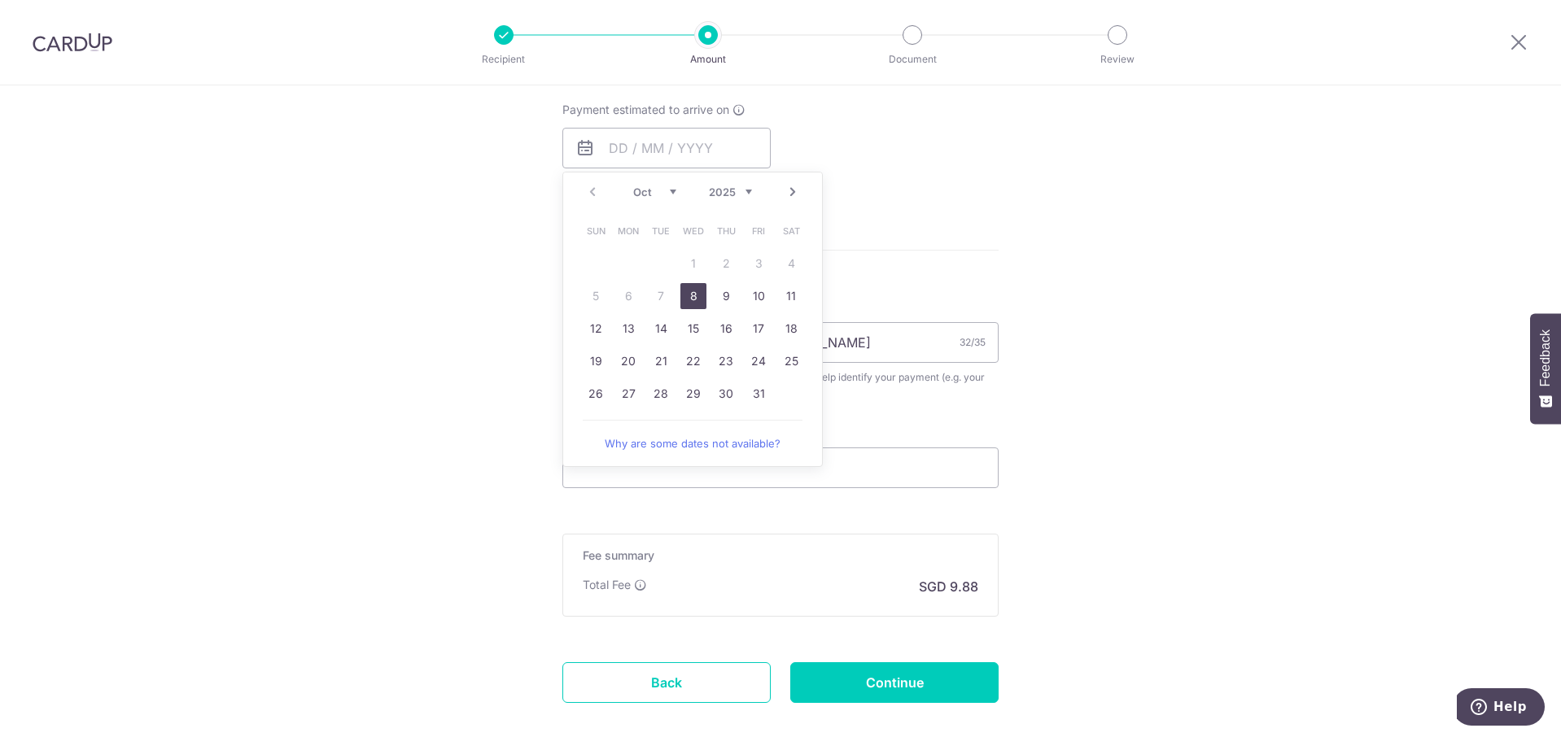
click at [685, 294] on link "8" at bounding box center [693, 296] width 26 height 26
type input "[DATE]"
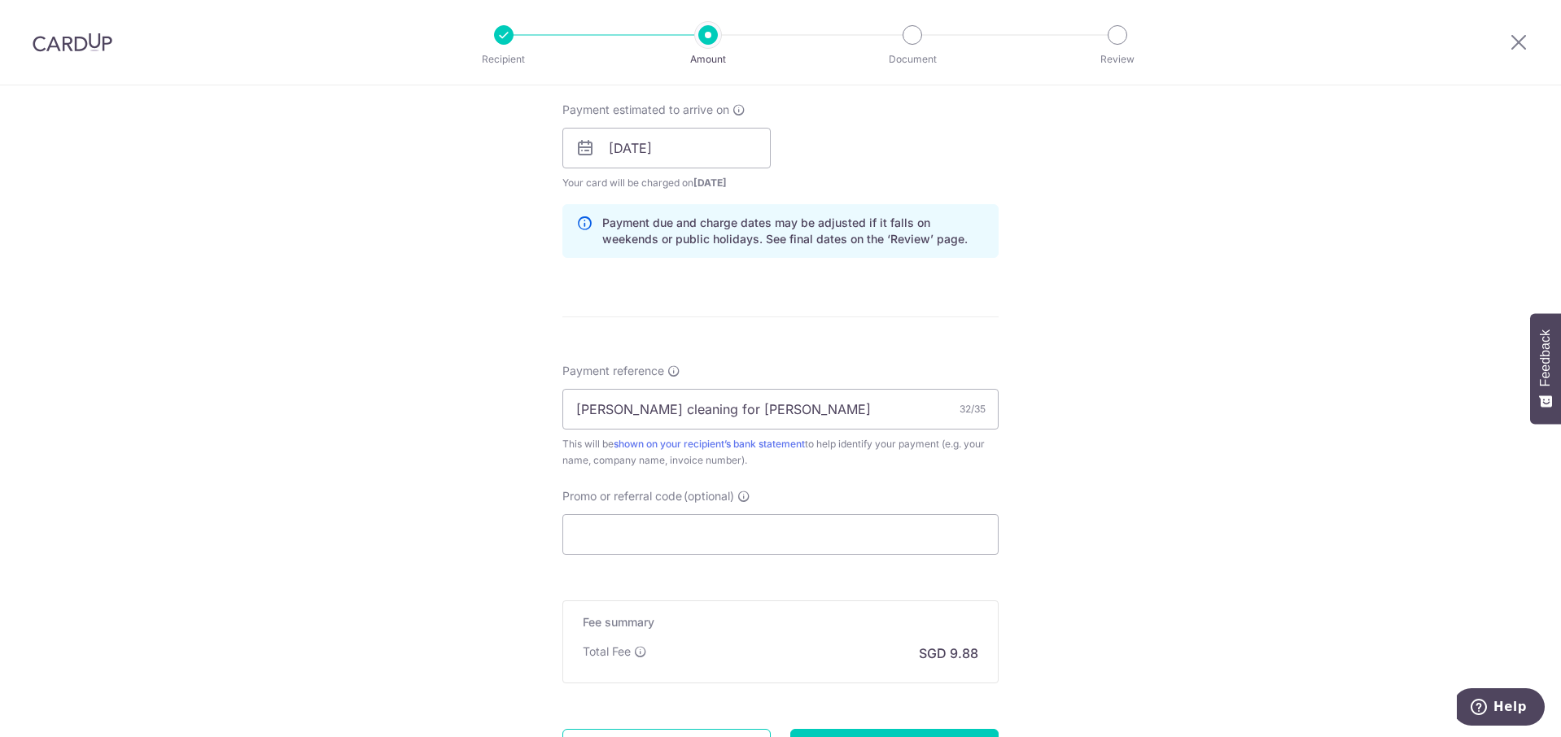
click at [1106, 309] on div "Tell us more about your payment Enter payment amount SGD 380.00 380.00 Select C…" at bounding box center [780, 122] width 1561 height 1539
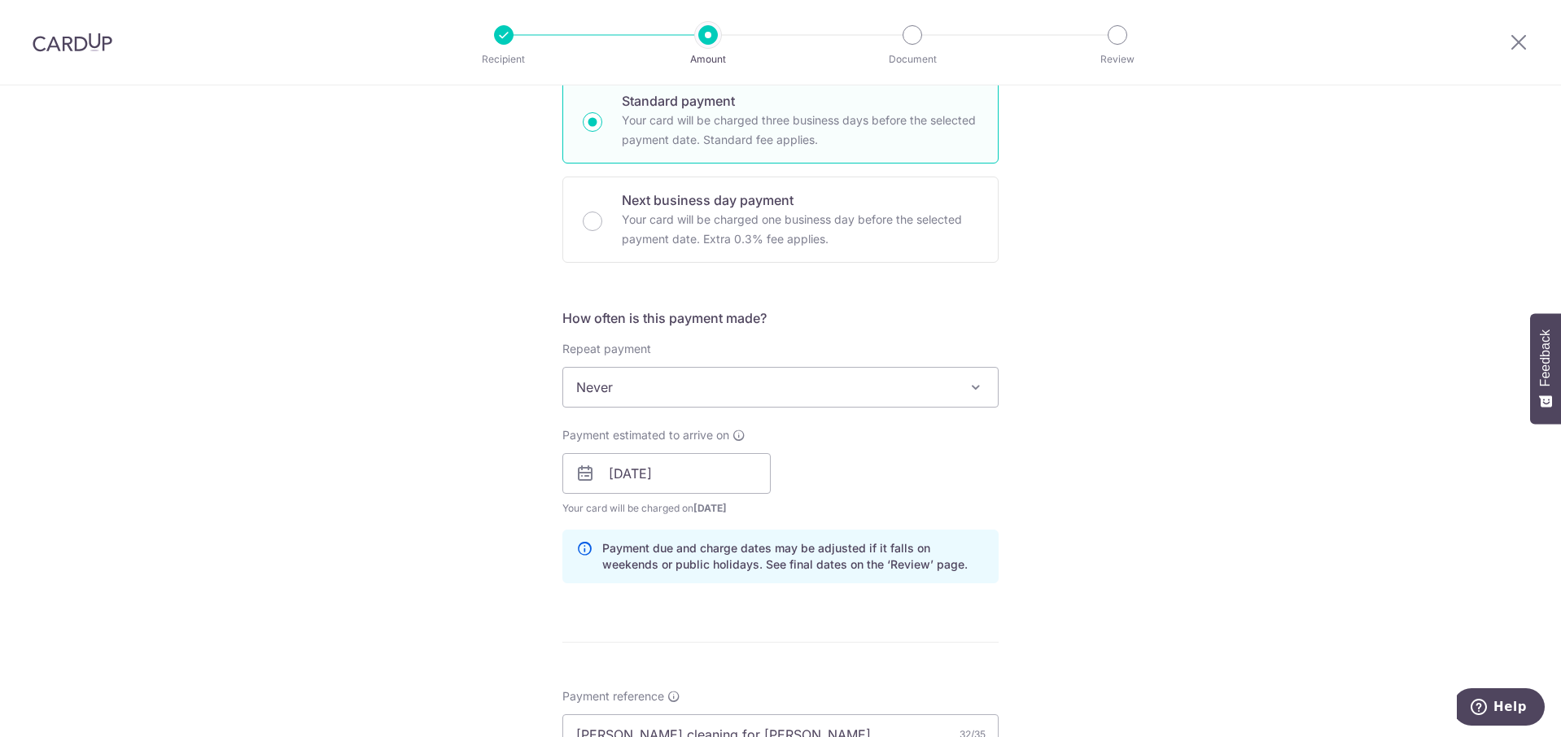
scroll to position [814, 0]
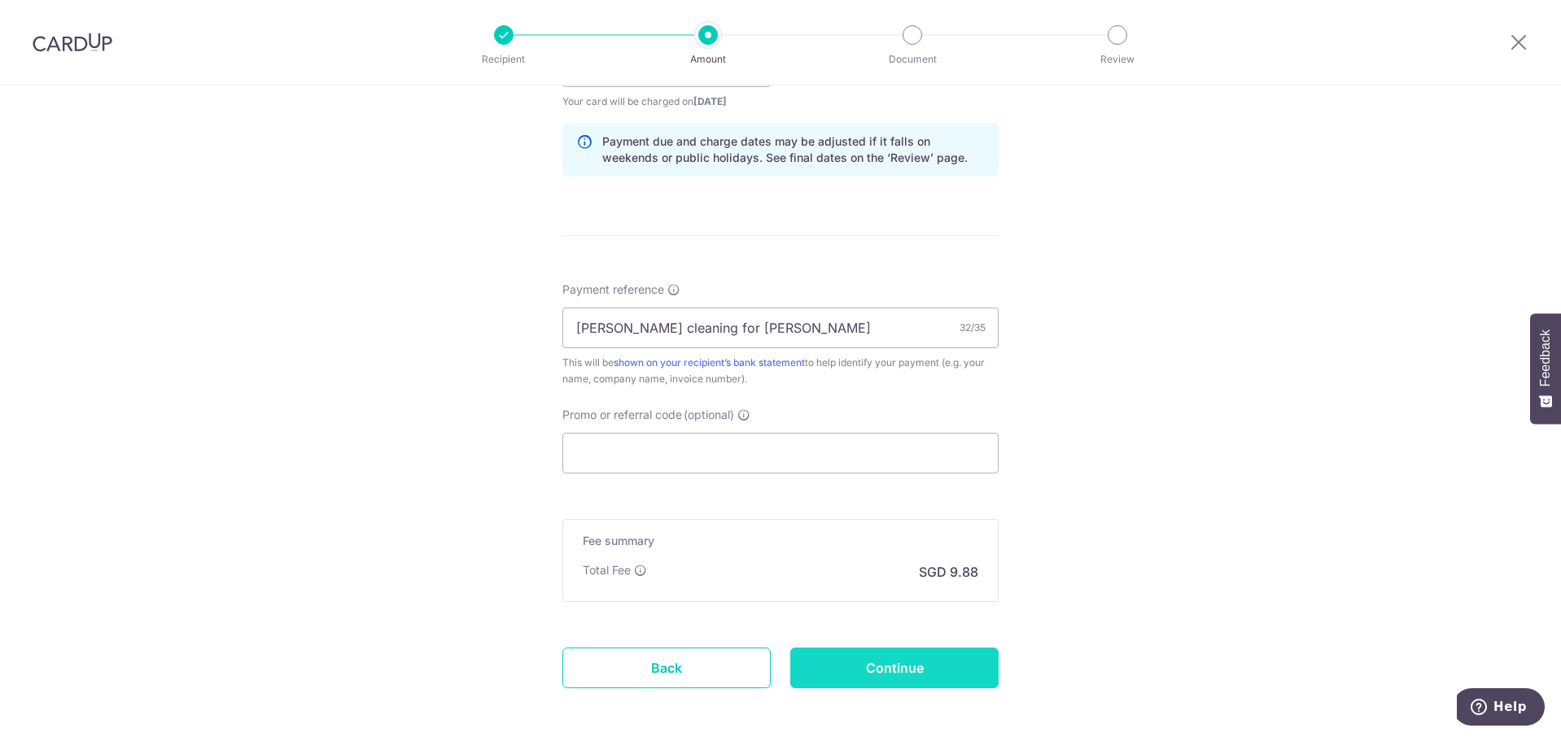
click at [883, 662] on input "Continue" at bounding box center [894, 668] width 208 height 41
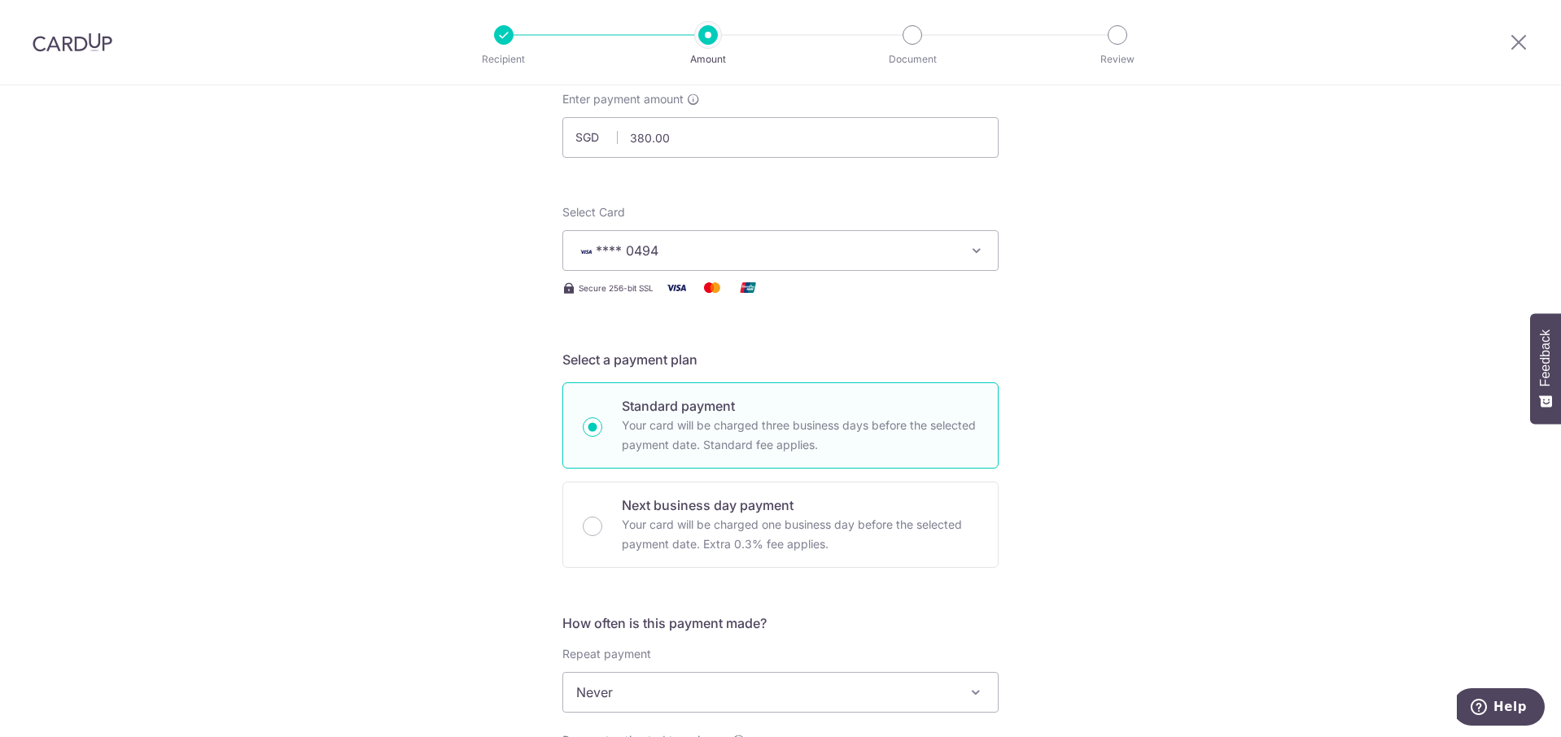
scroll to position [0, 0]
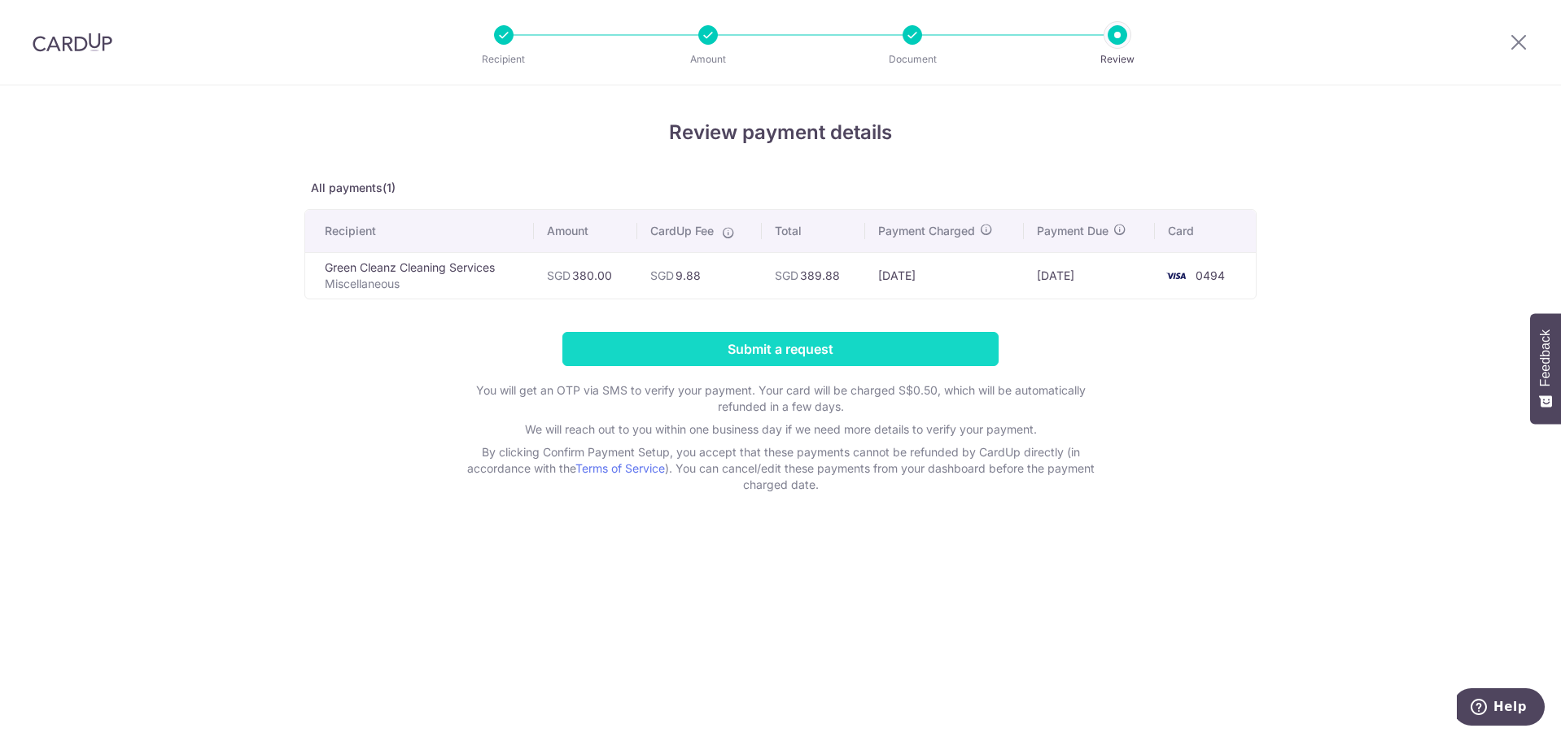
click at [859, 361] on input "Submit a request" at bounding box center [780, 349] width 436 height 34
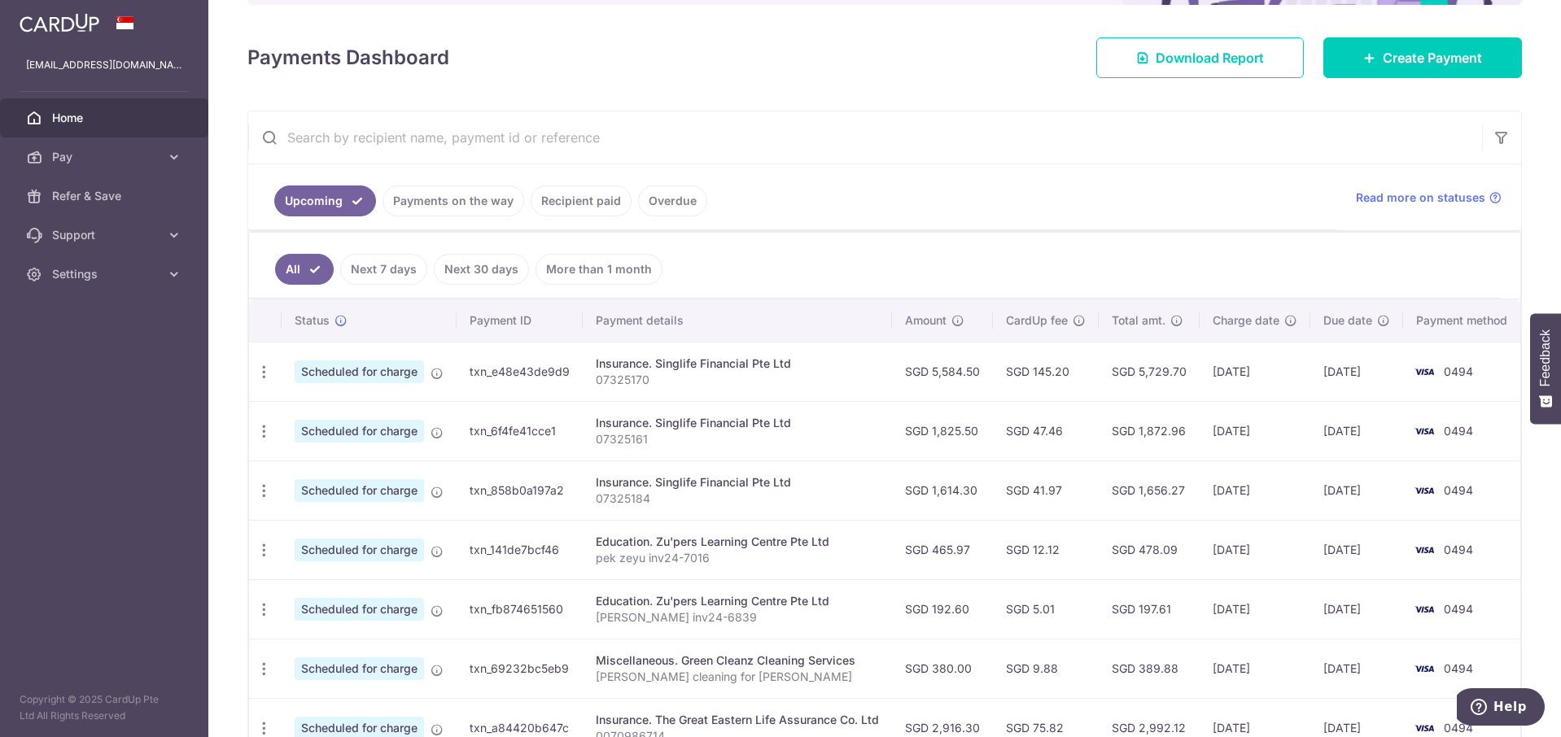
scroll to position [312, 0]
